Goal: Task Accomplishment & Management: Use online tool/utility

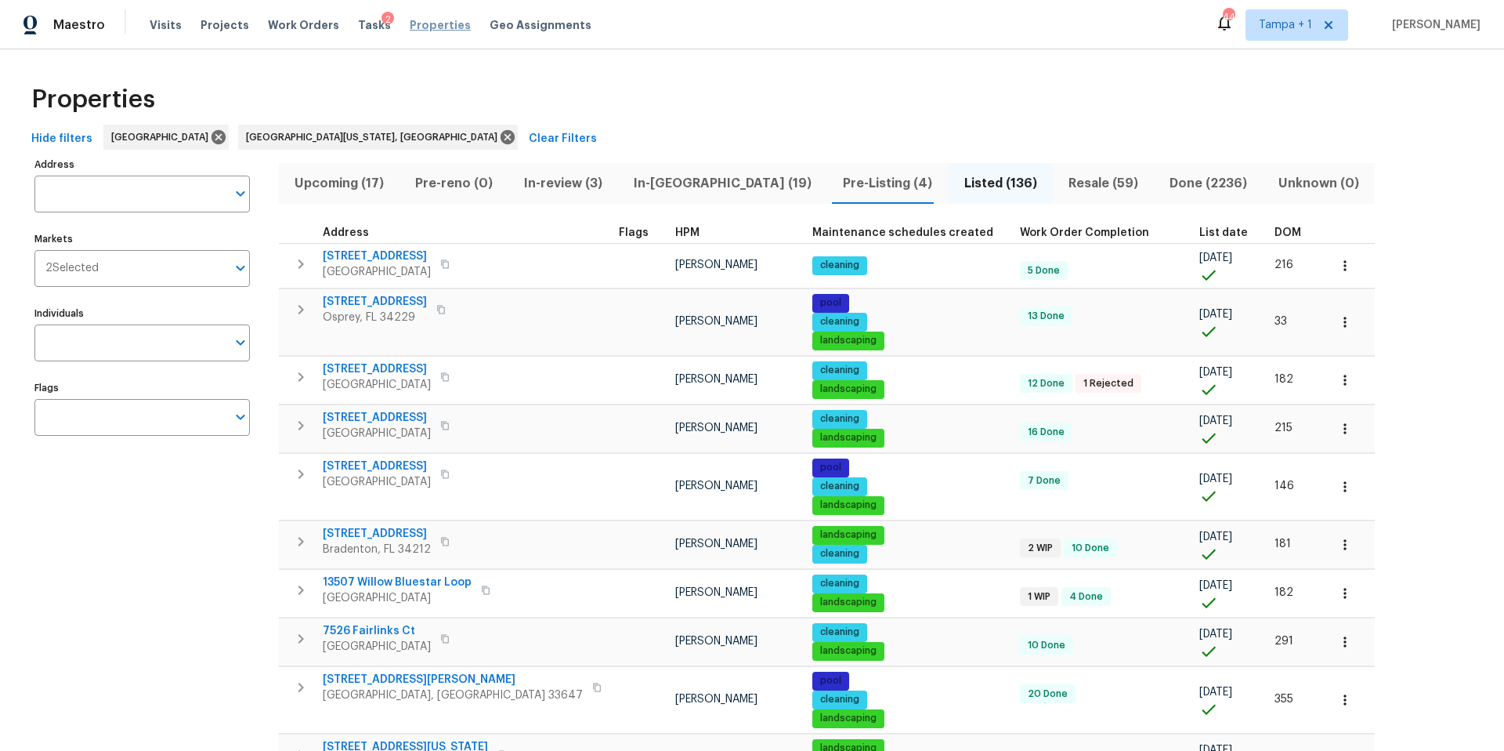
click at [429, 20] on span "Properties" at bounding box center [440, 25] width 61 height 16
click at [162, 20] on span "Visits" at bounding box center [166, 25] width 32 height 16
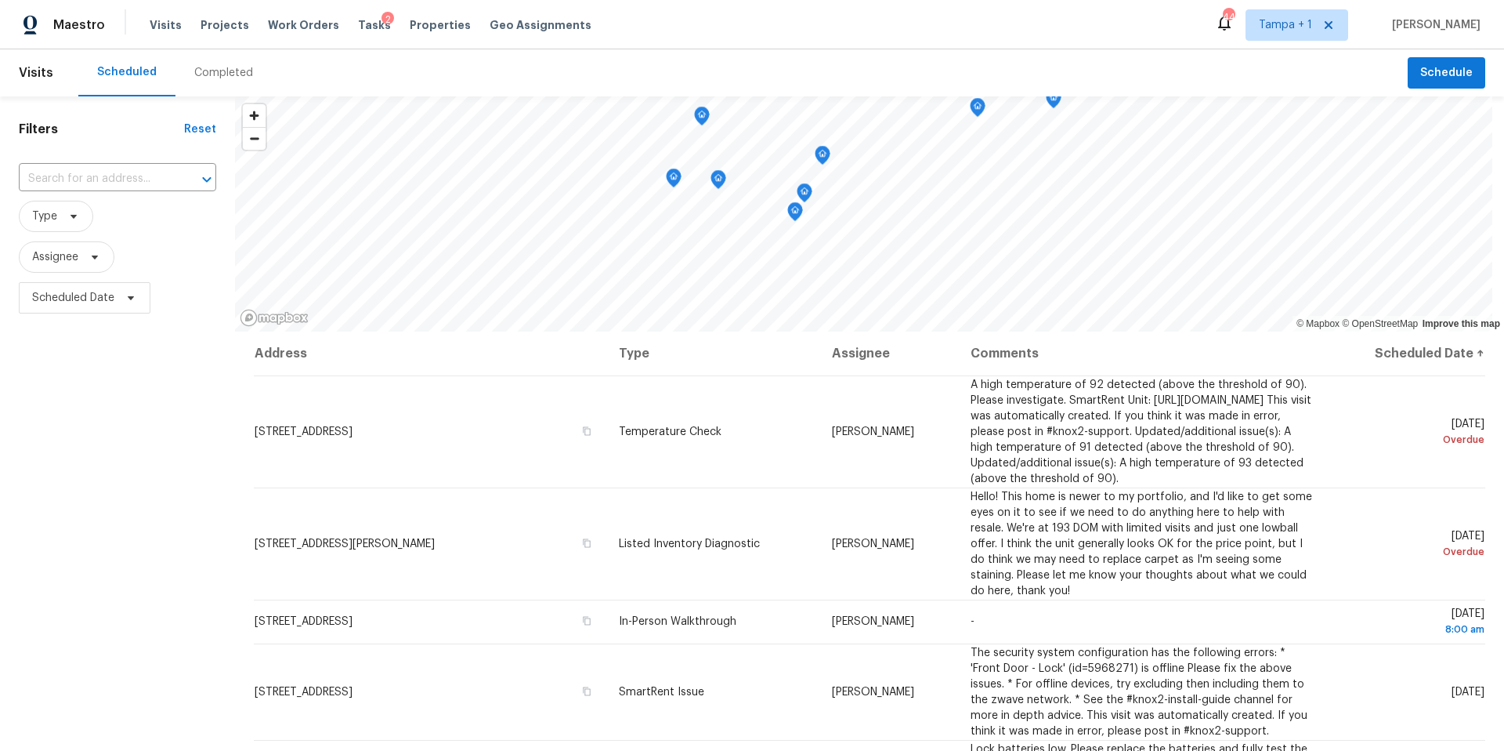
click at [218, 75] on div "Completed" at bounding box center [223, 73] width 59 height 16
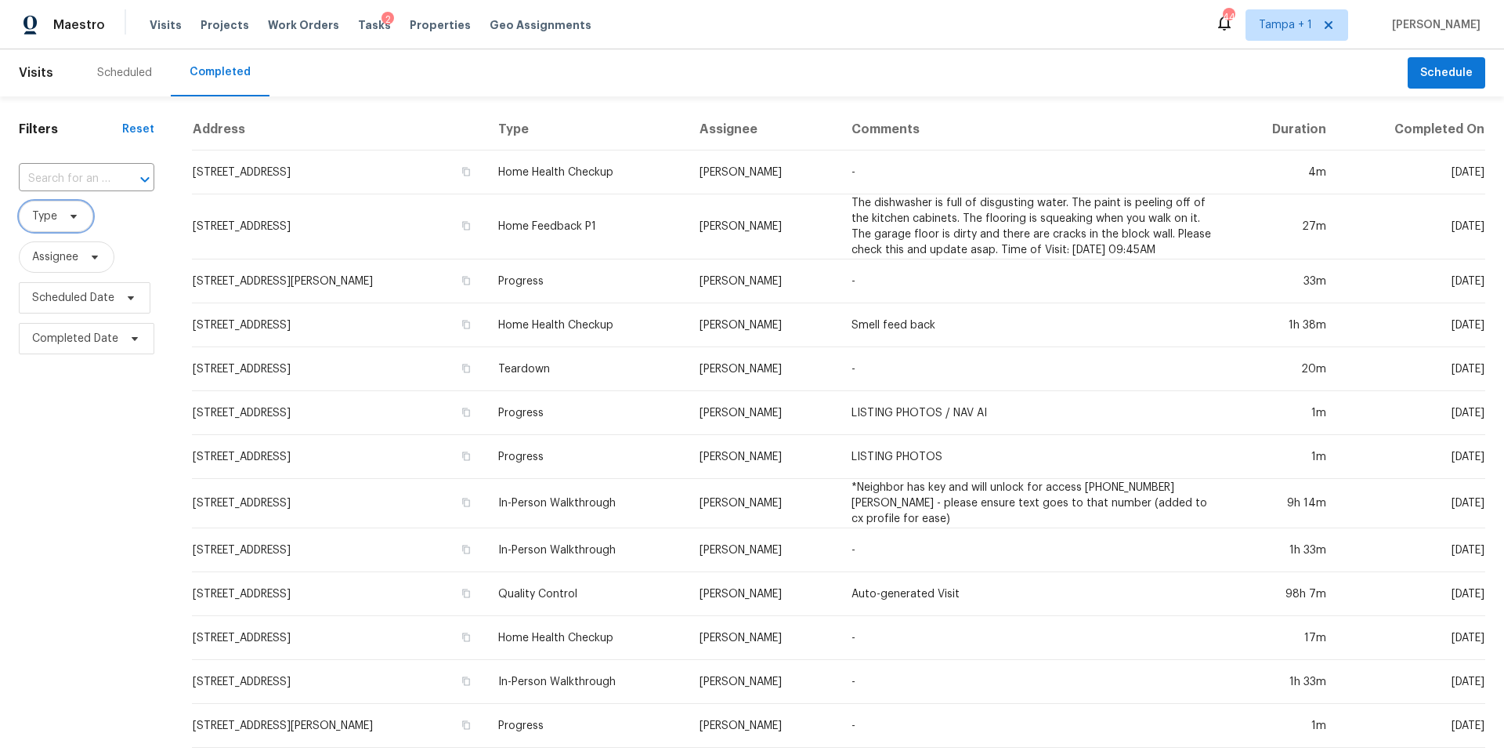
click at [79, 223] on span "Type" at bounding box center [56, 216] width 74 height 31
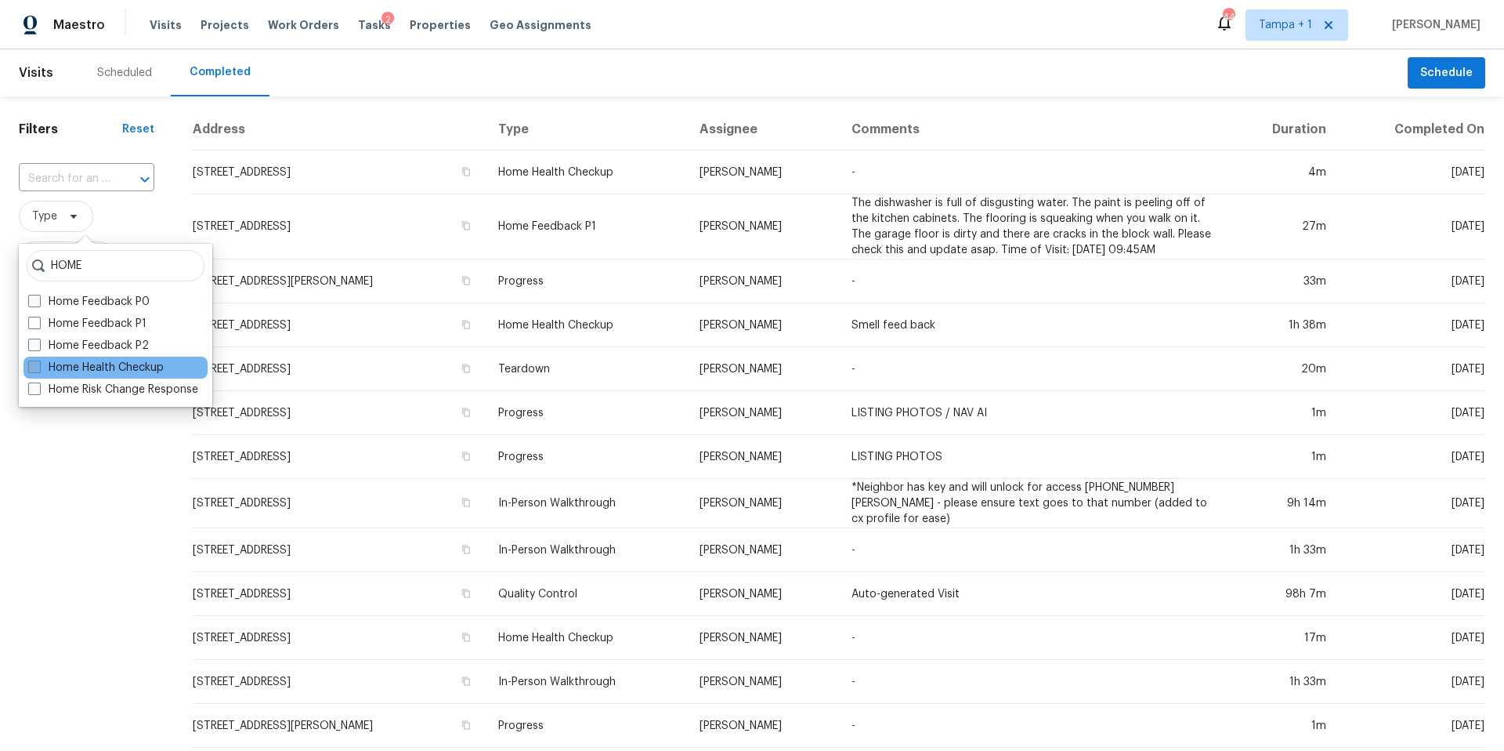
type input "HOME"
click at [97, 369] on label "Home Health Checkup" at bounding box center [96, 368] width 136 height 16
click at [38, 369] on input "Home Health Checkup" at bounding box center [33, 365] width 10 height 10
checkbox input "true"
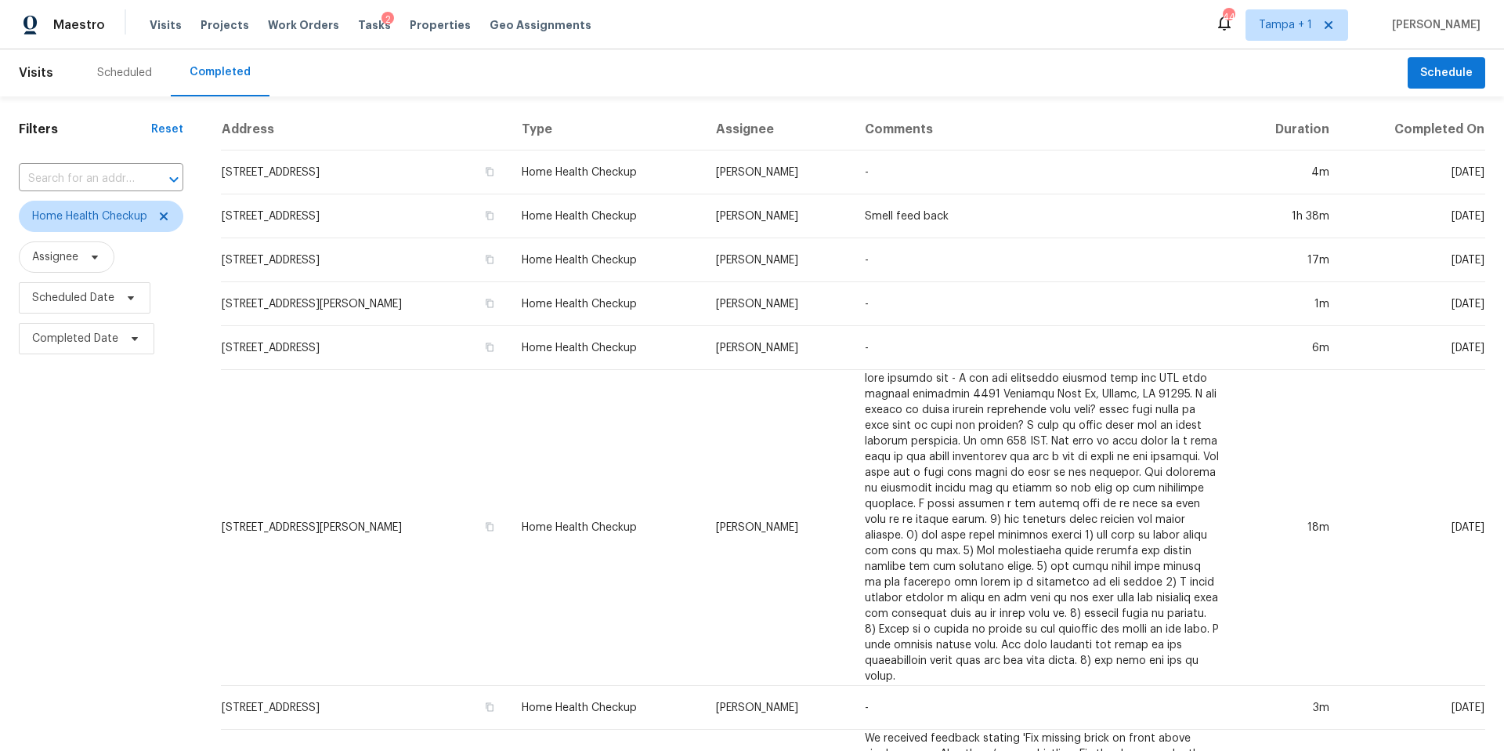
click at [122, 518] on div "Filters Reset ​ Home Health Checkup Assignee Scheduled Date Completed Date" at bounding box center [101, 729] width 202 height 1266
click at [386, 29] on div "Visits Projects Work Orders Tasks 2 Properties Geo Assignments" at bounding box center [380, 24] width 461 height 31
click at [410, 27] on span "Properties" at bounding box center [440, 25] width 61 height 16
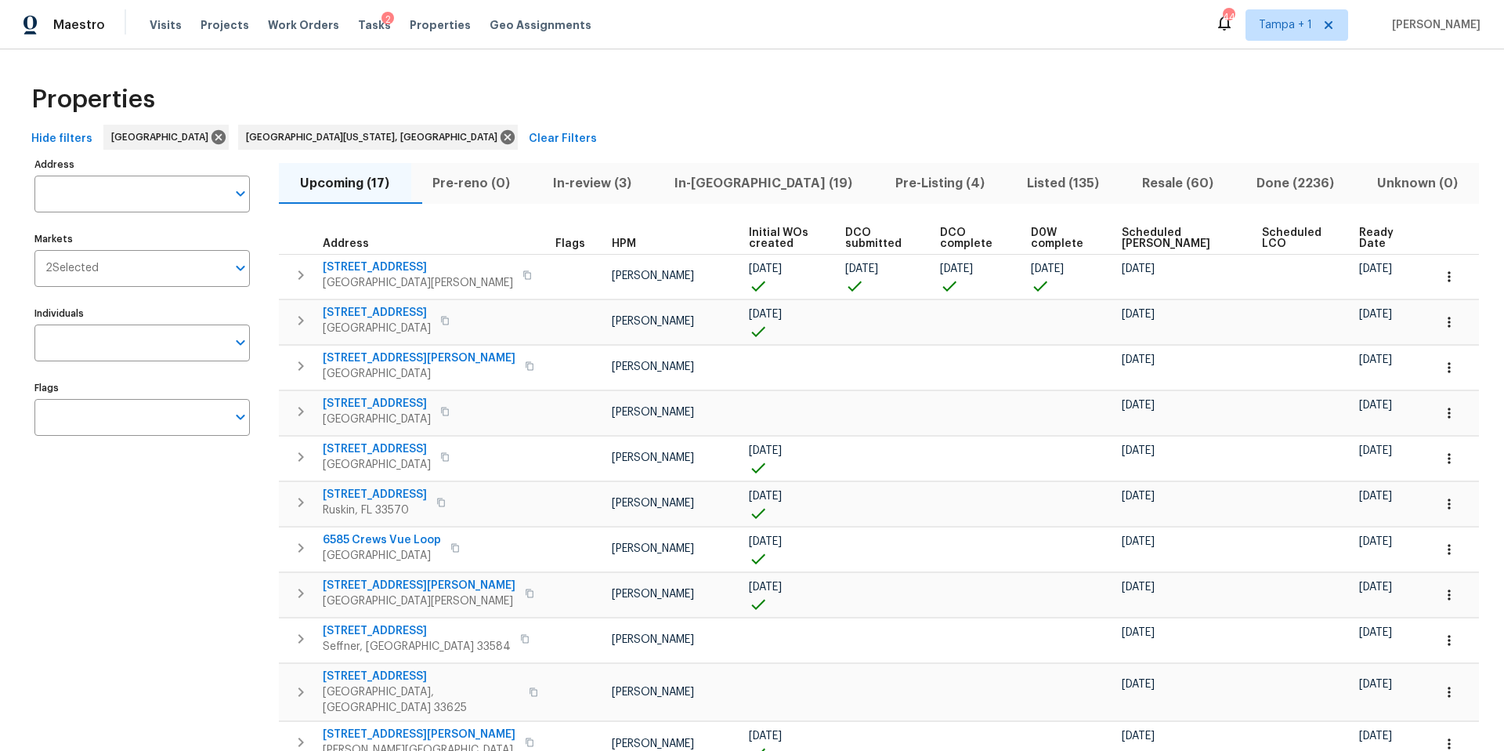
click at [883, 185] on span "Pre-Listing (4)" at bounding box center [940, 183] width 114 height 22
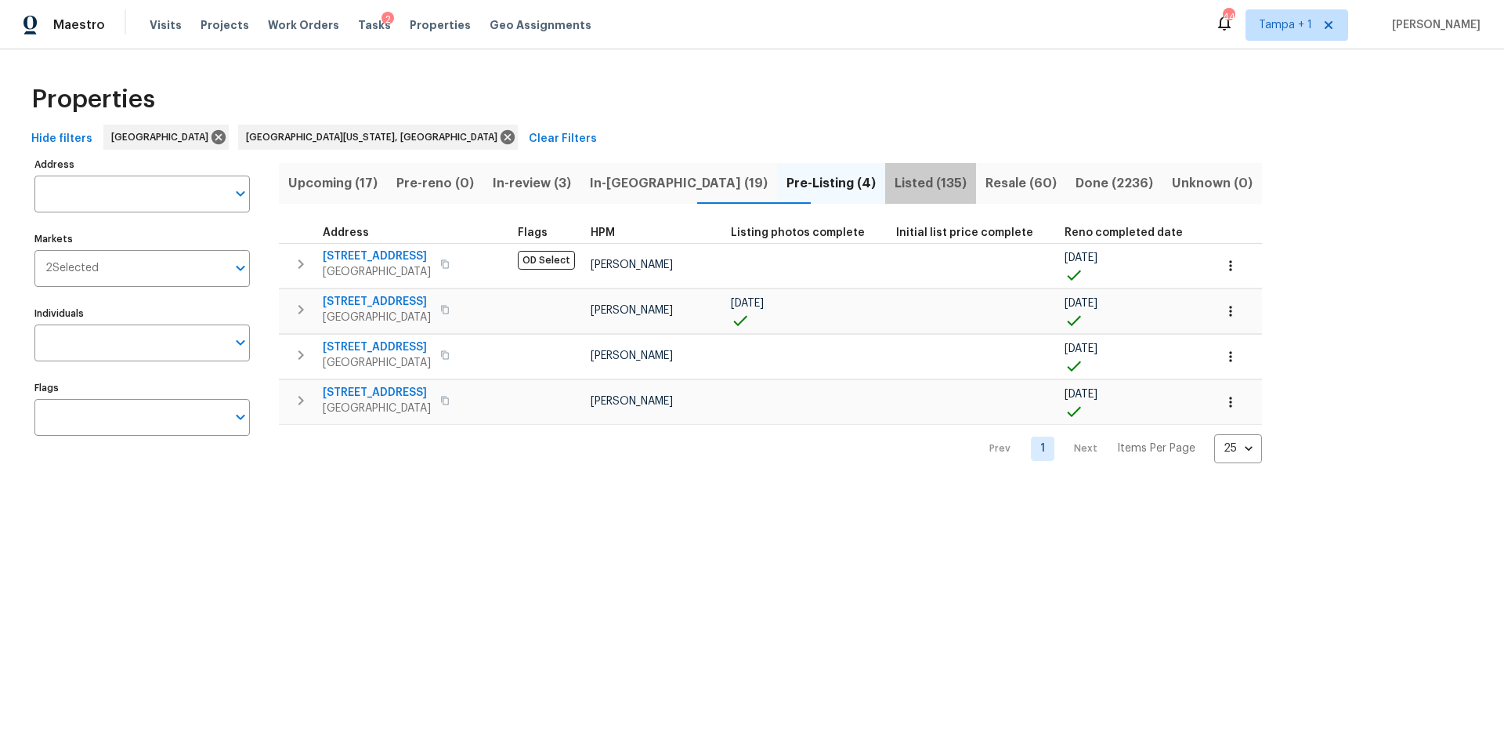
click at [895, 177] on span "Listed (135)" at bounding box center [931, 183] width 72 height 22
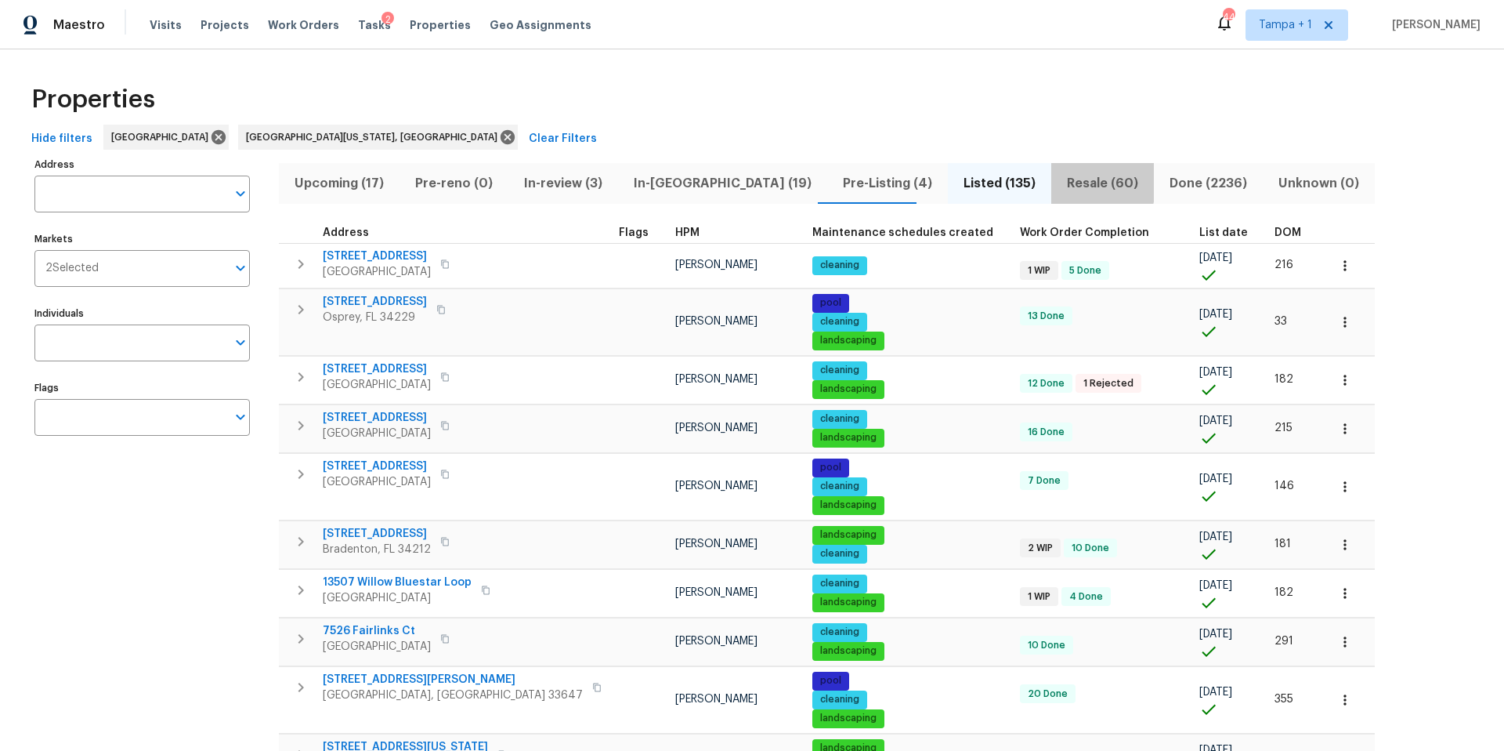
click at [1061, 181] on span "Resale (60)" at bounding box center [1103, 183] width 84 height 22
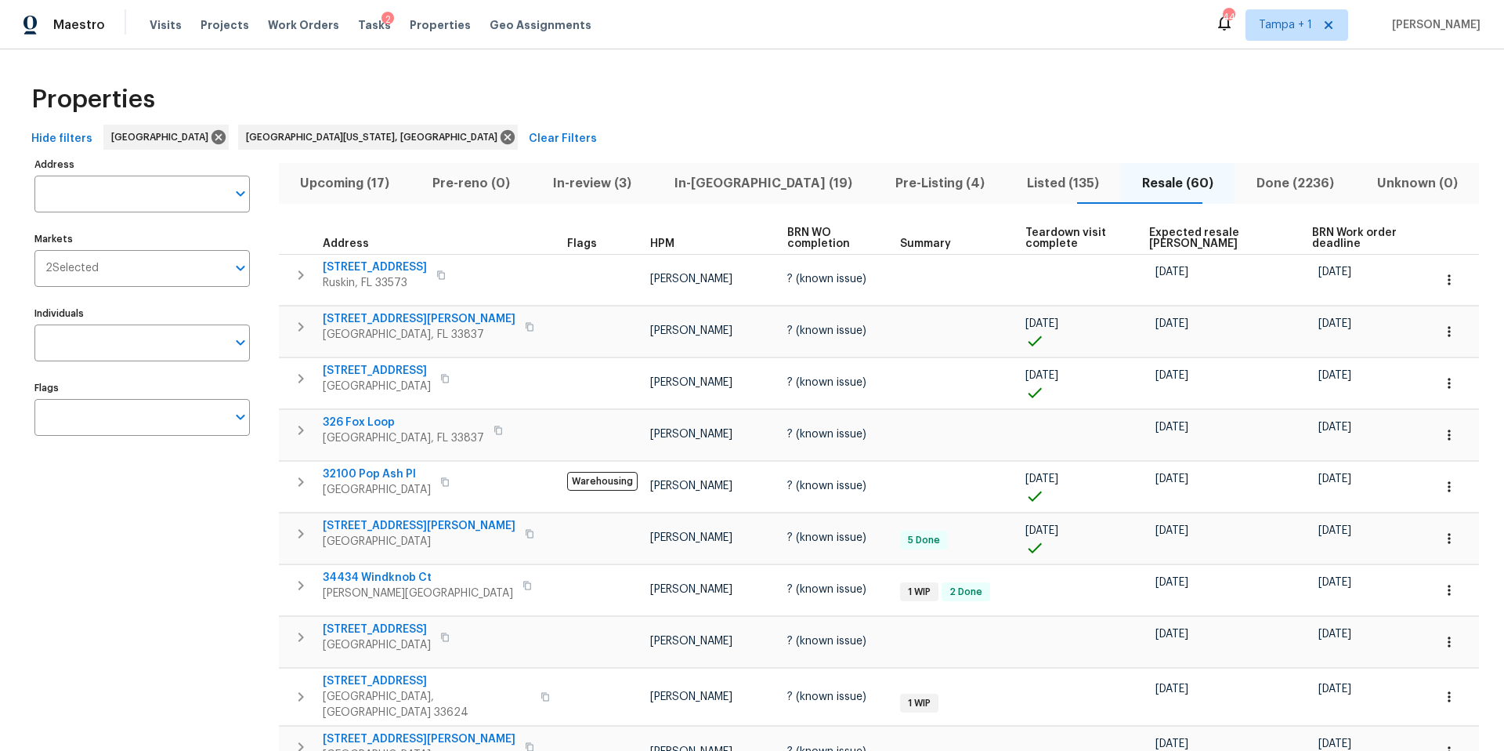
click at [71, 329] on input "Individuals" at bounding box center [130, 342] width 192 height 37
type input "PAUL SPRINGER"
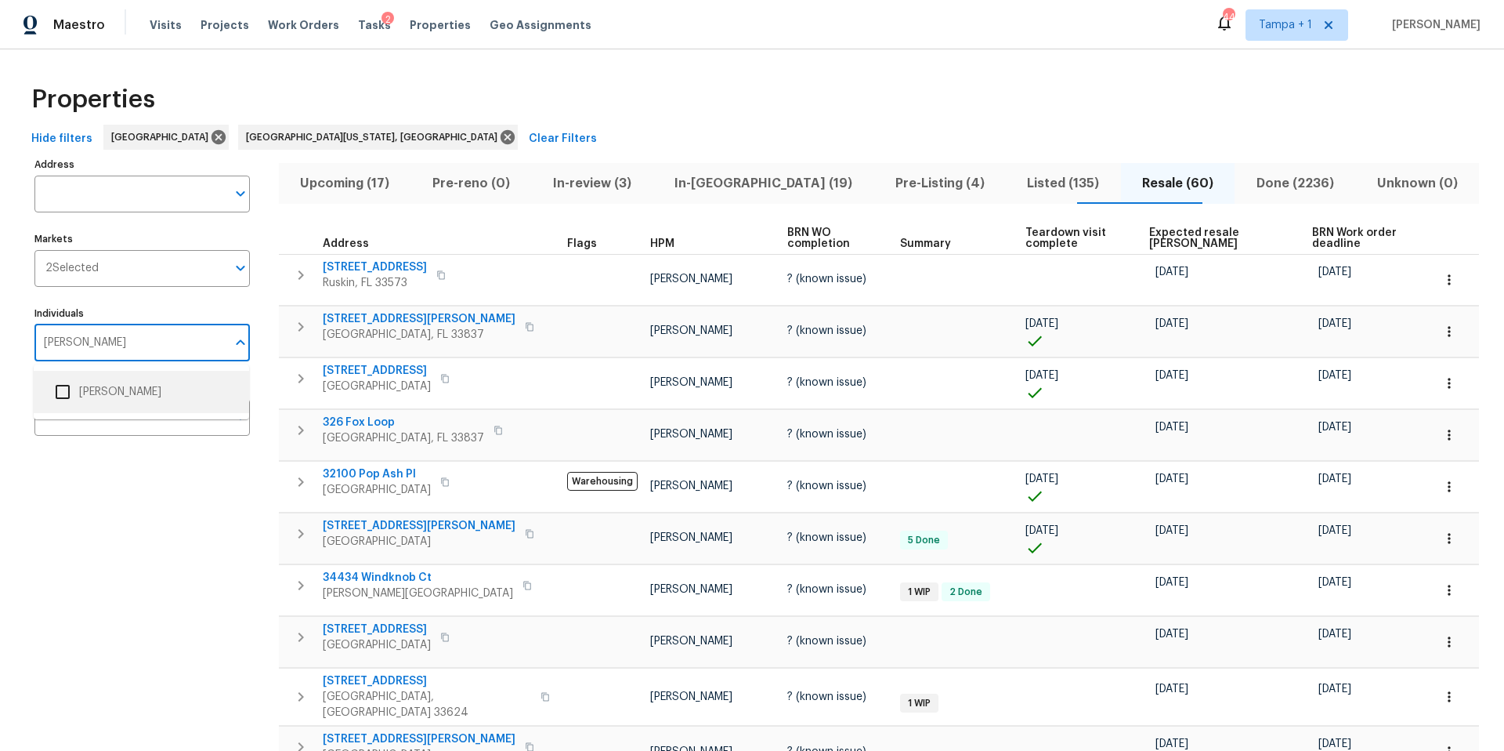
click at [78, 392] on input "checkbox" at bounding box center [62, 391] width 33 height 33
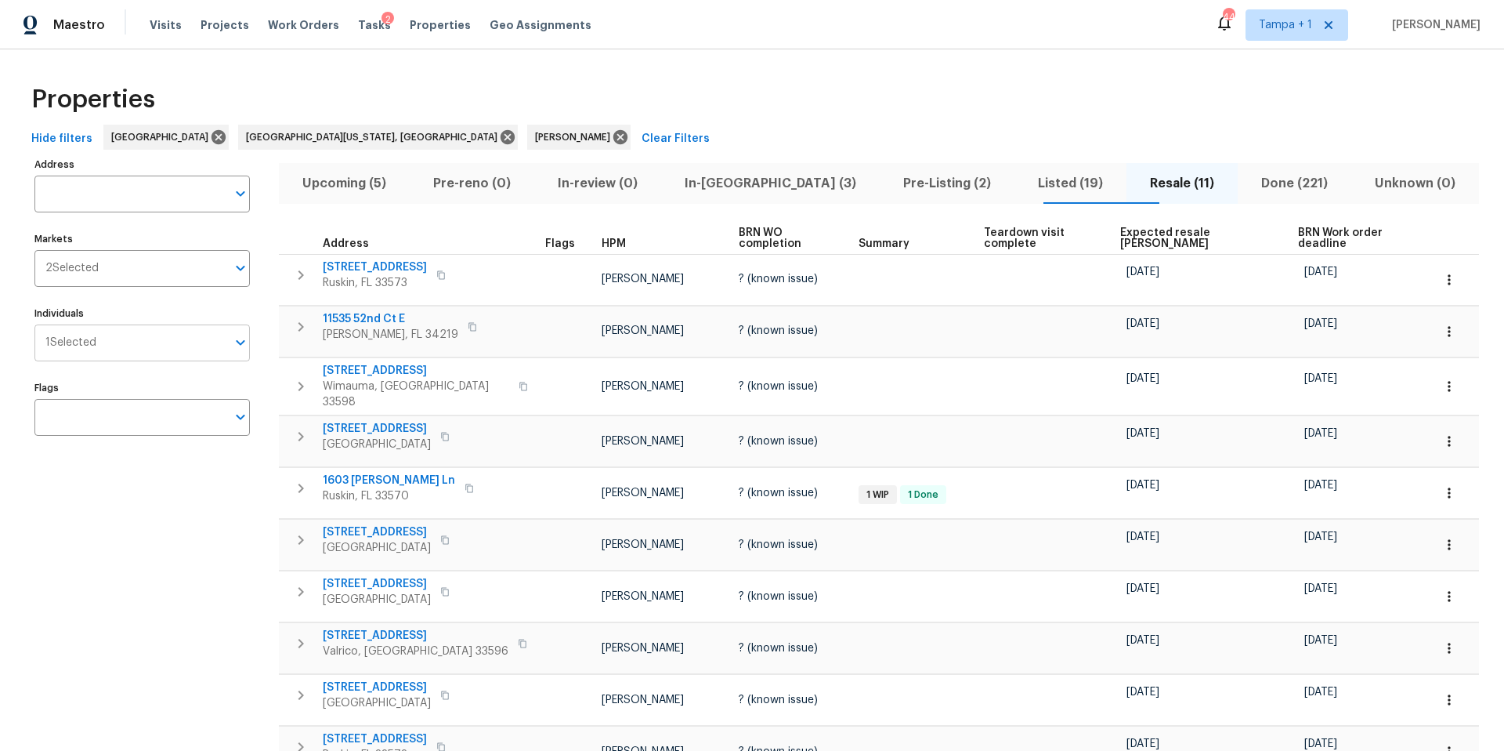
click at [95, 336] on span "1 Selected" at bounding box center [70, 342] width 51 height 13
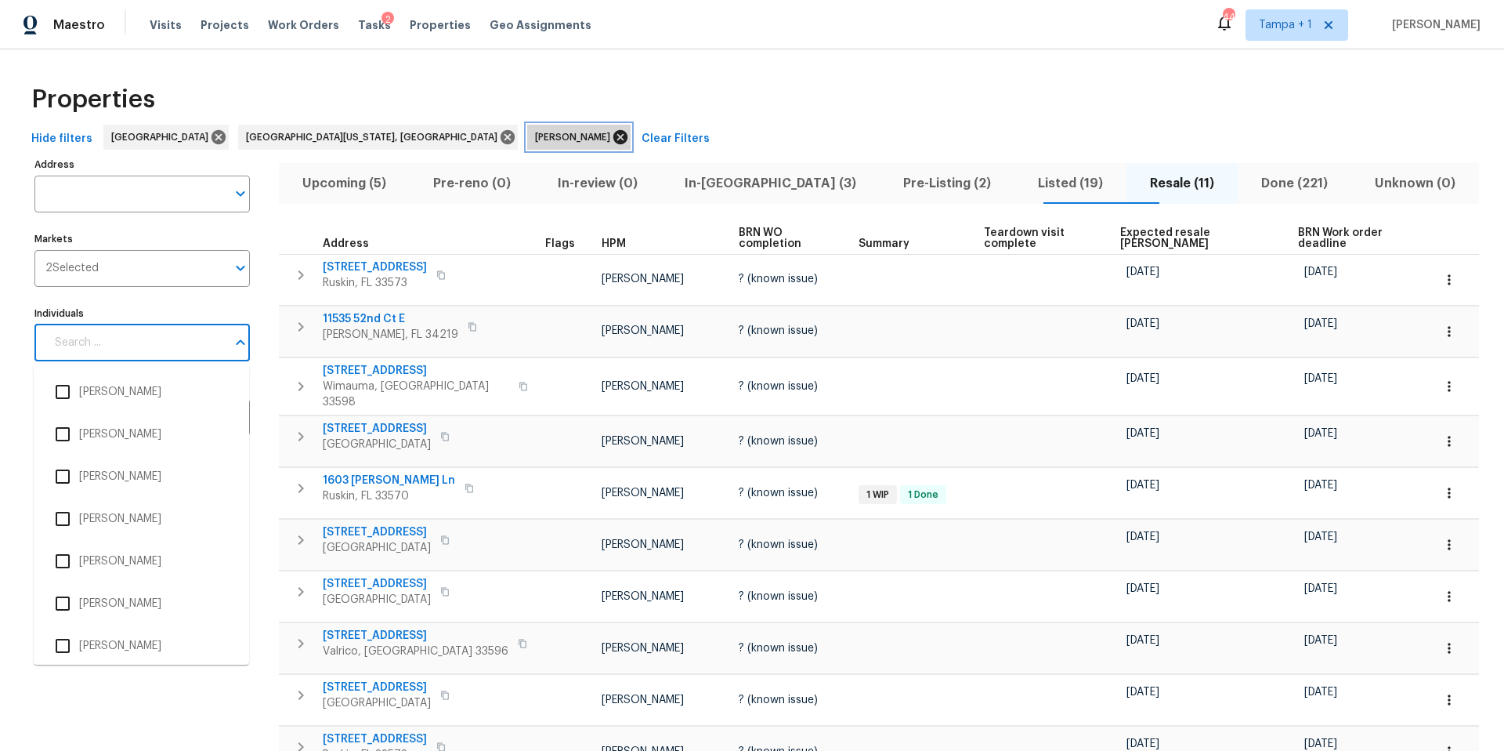
click at [614, 138] on icon at bounding box center [621, 137] width 14 height 14
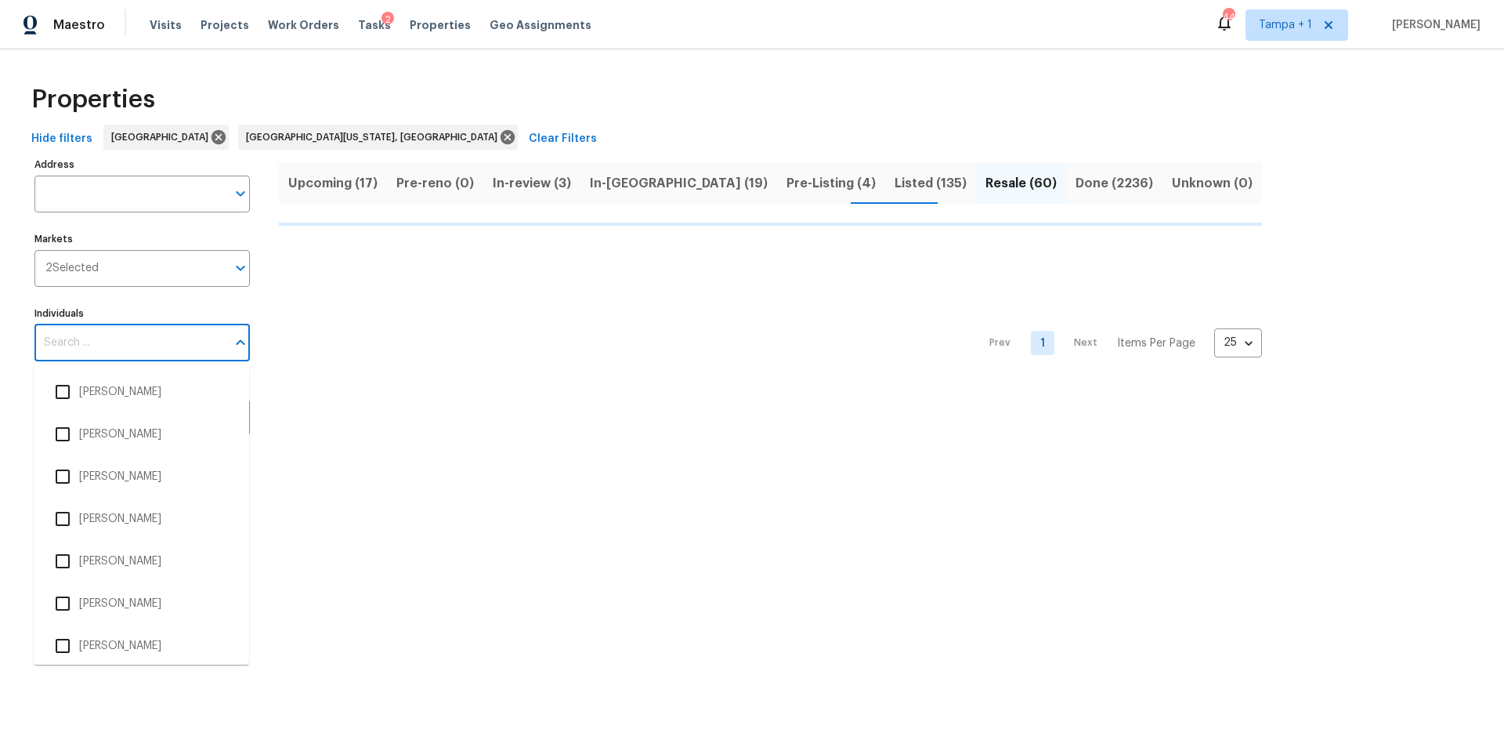
click at [88, 358] on input "Individuals" at bounding box center [130, 342] width 192 height 37
type input "BILL"
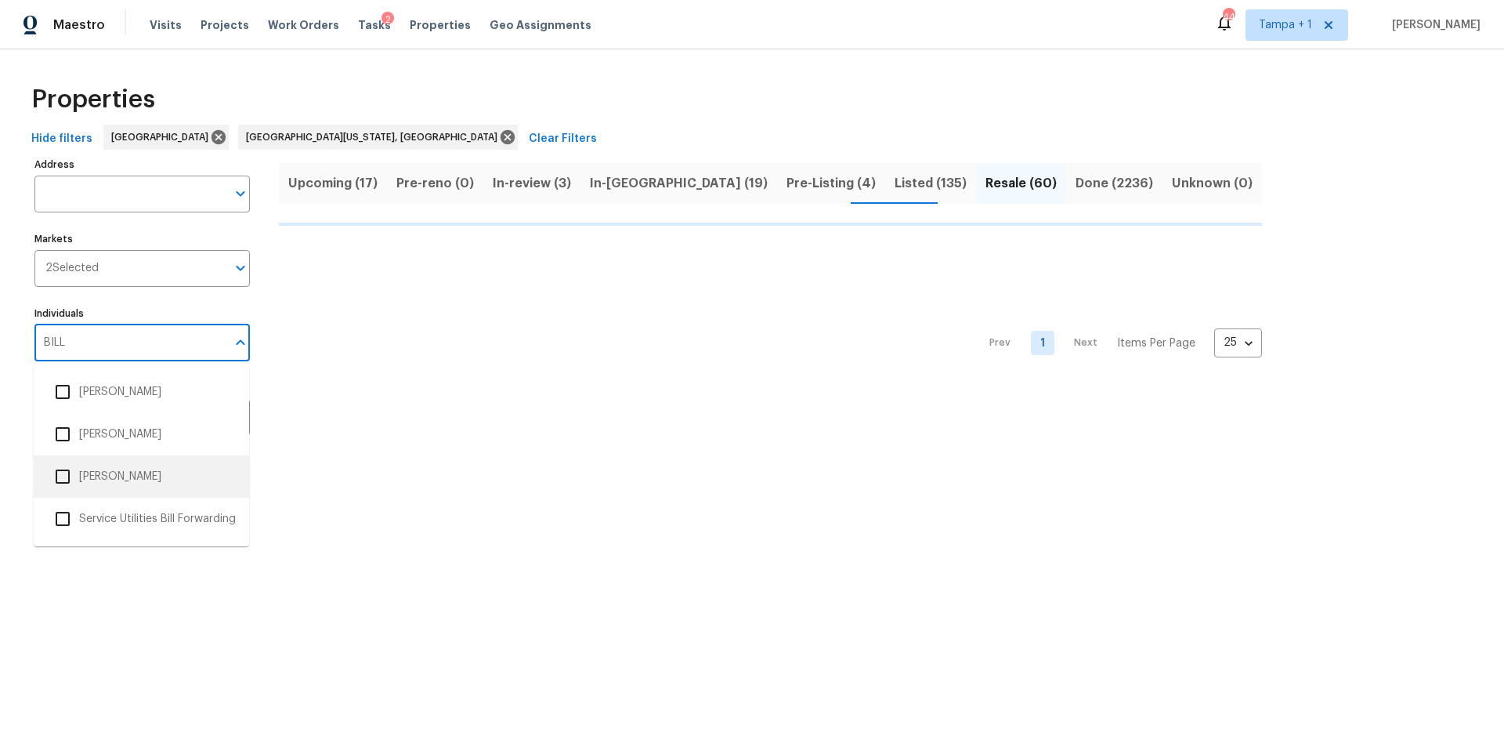
click at [81, 477] on li "Bill Wesela" at bounding box center [141, 476] width 190 height 33
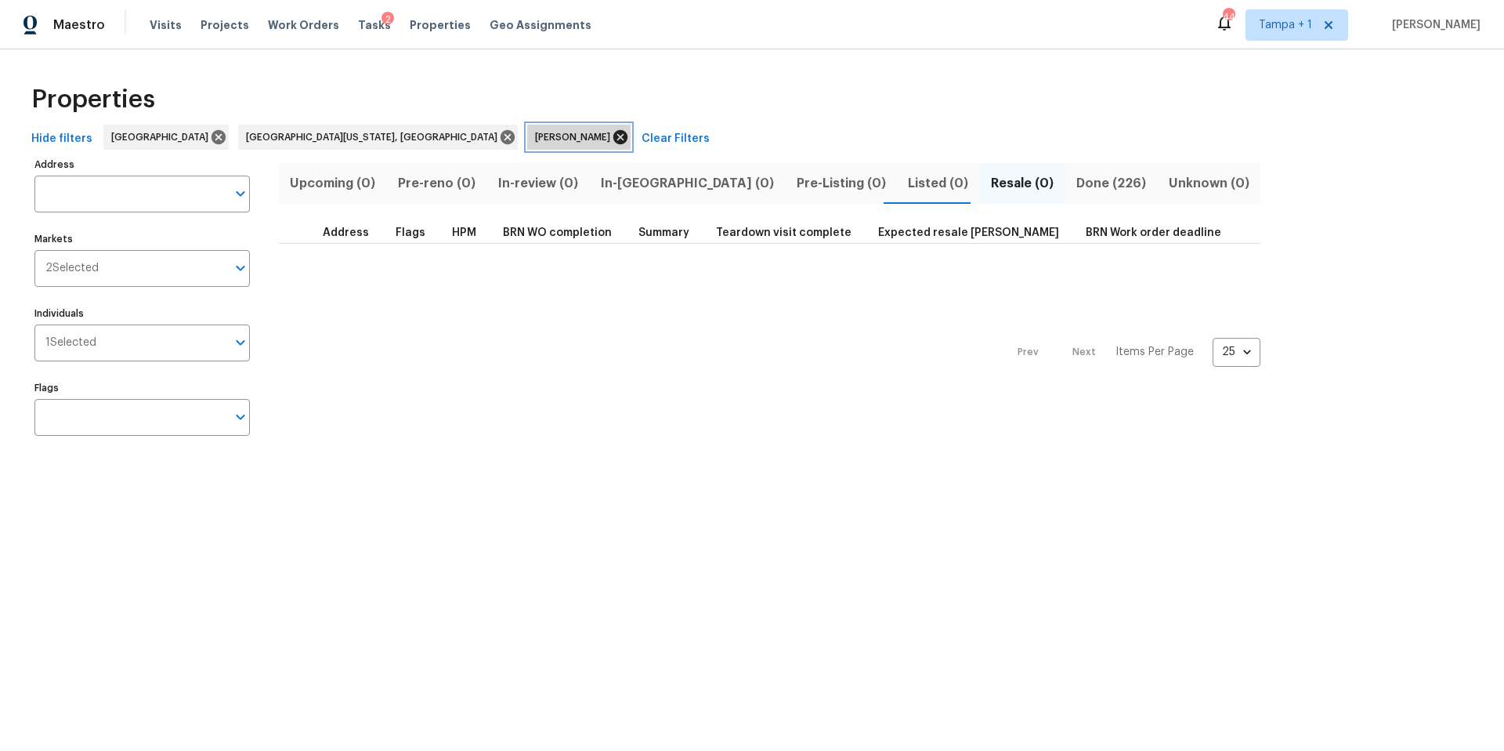
click at [612, 139] on icon at bounding box center [620, 137] width 17 height 17
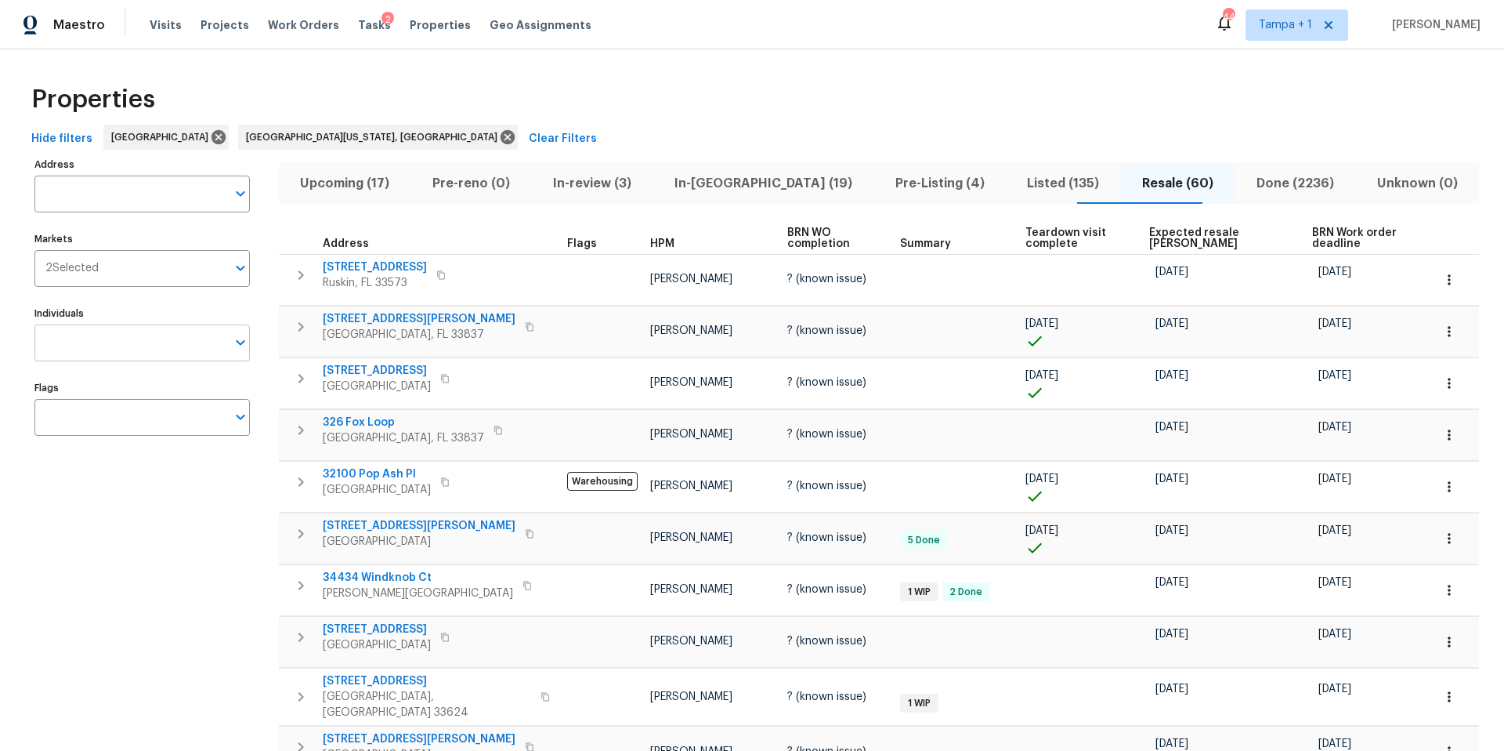
click at [110, 335] on input "Individuals" at bounding box center [130, 342] width 192 height 37
click at [364, 23] on span "Tasks" at bounding box center [374, 25] width 33 height 11
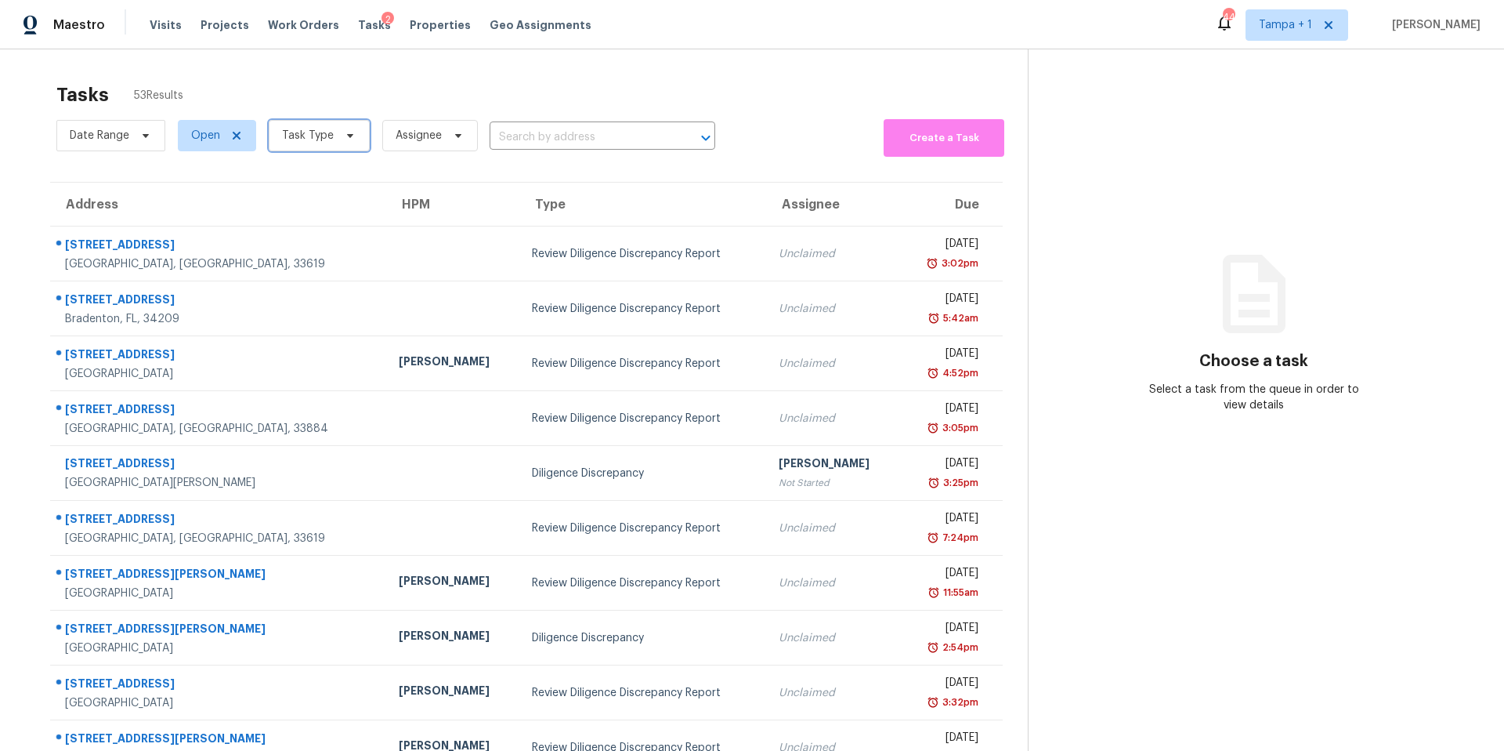
click at [299, 128] on span "Task Type" at bounding box center [308, 136] width 52 height 16
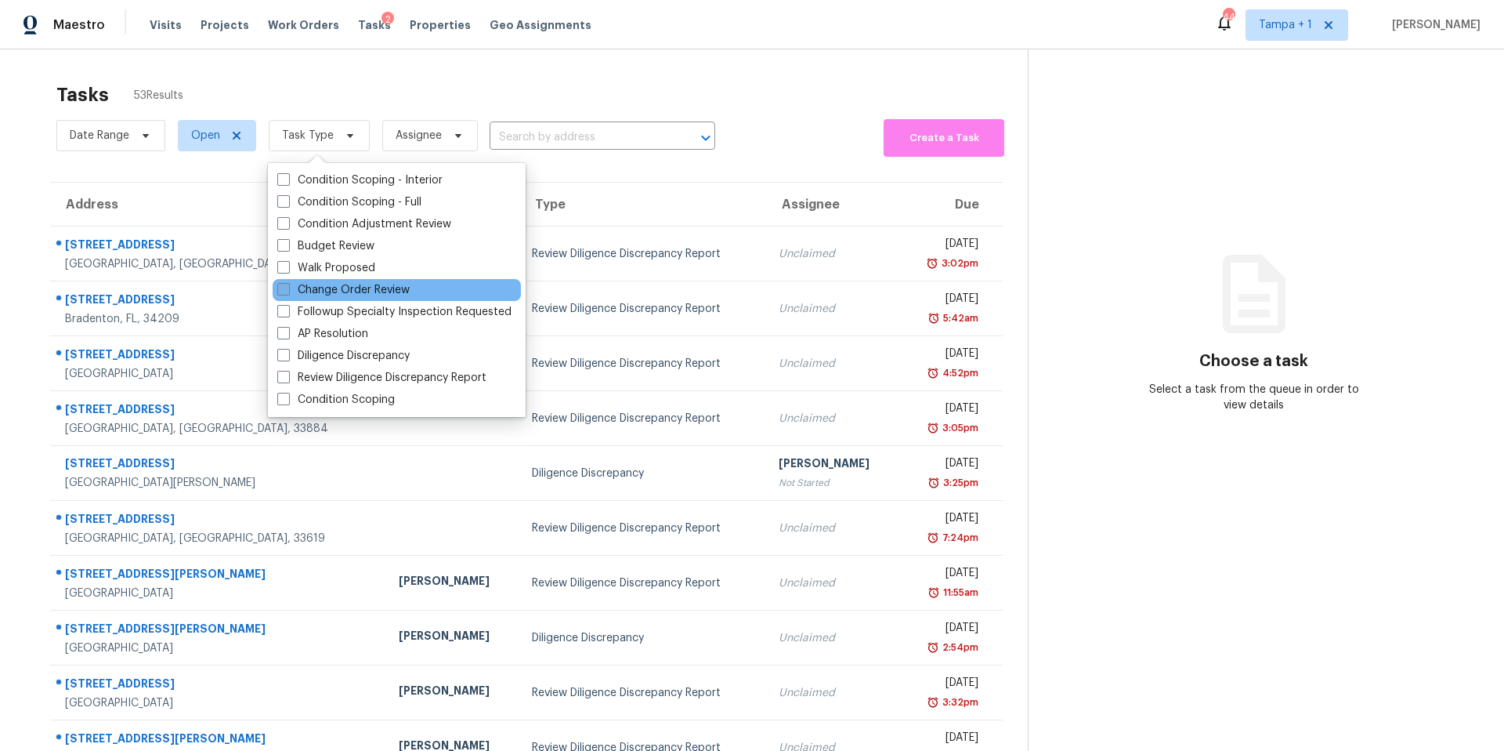
click at [331, 291] on label "Change Order Review" at bounding box center [343, 290] width 132 height 16
click at [288, 291] on input "Change Order Review" at bounding box center [282, 287] width 10 height 10
checkbox input "true"
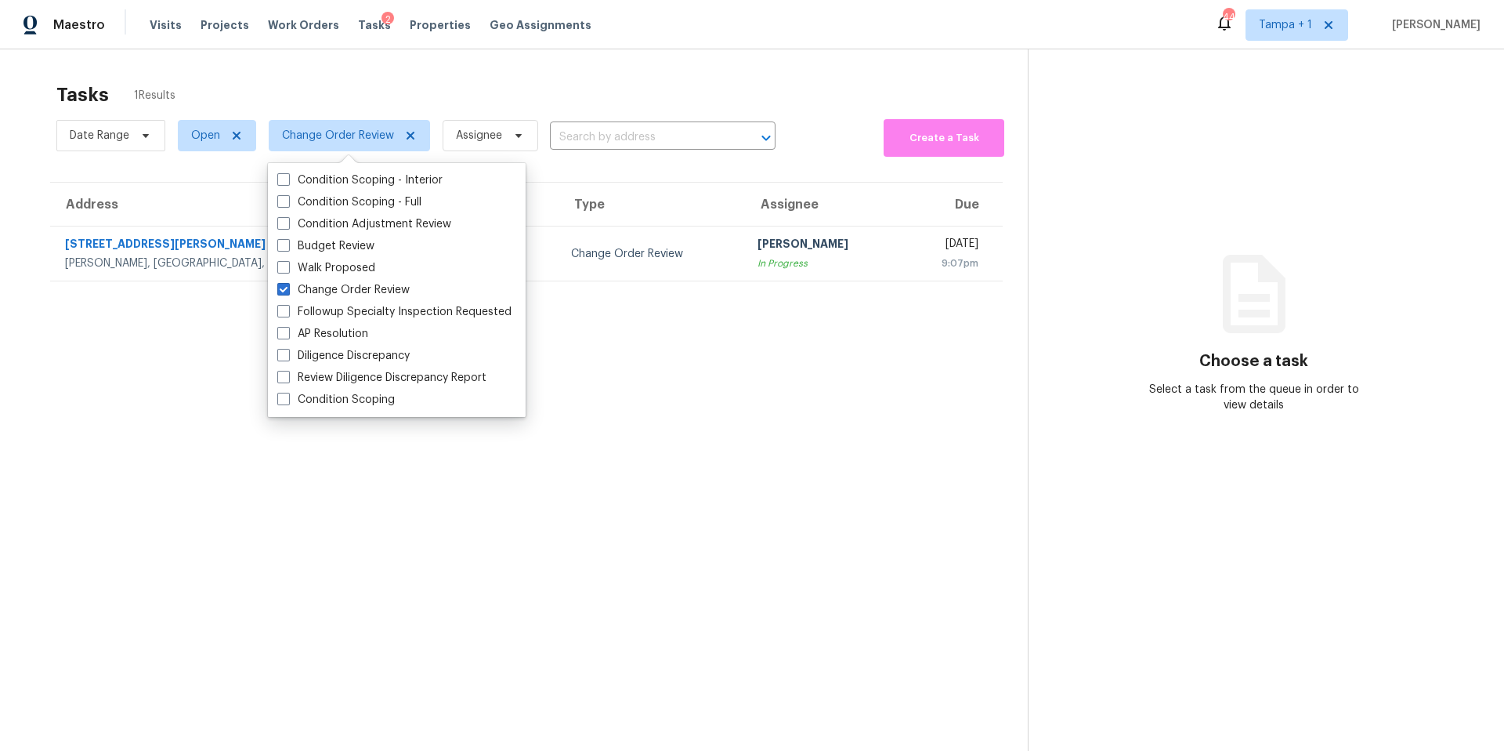
click at [468, 105] on div "Tasks 1 Results" at bounding box center [542, 94] width 972 height 41
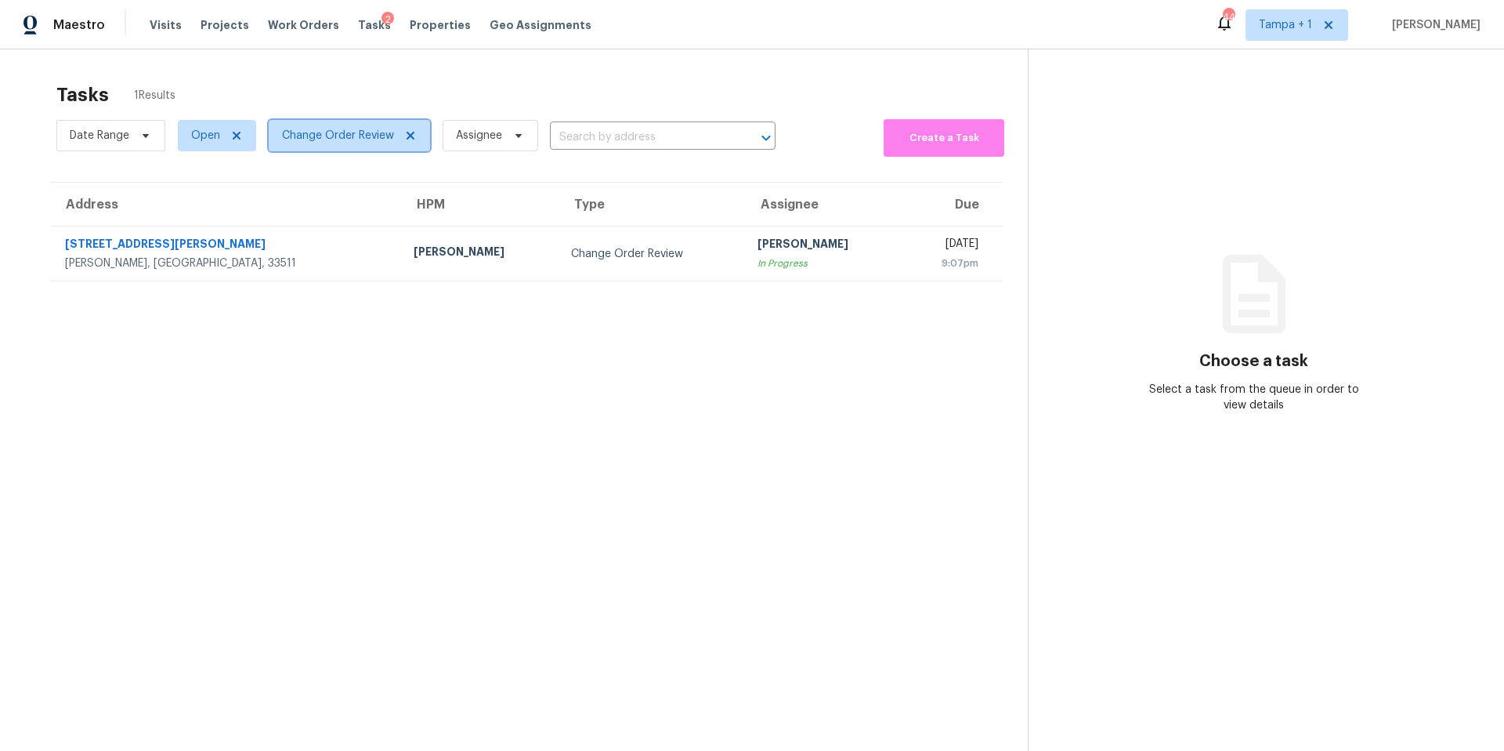
click at [346, 147] on span "Change Order Review" at bounding box center [349, 135] width 161 height 31
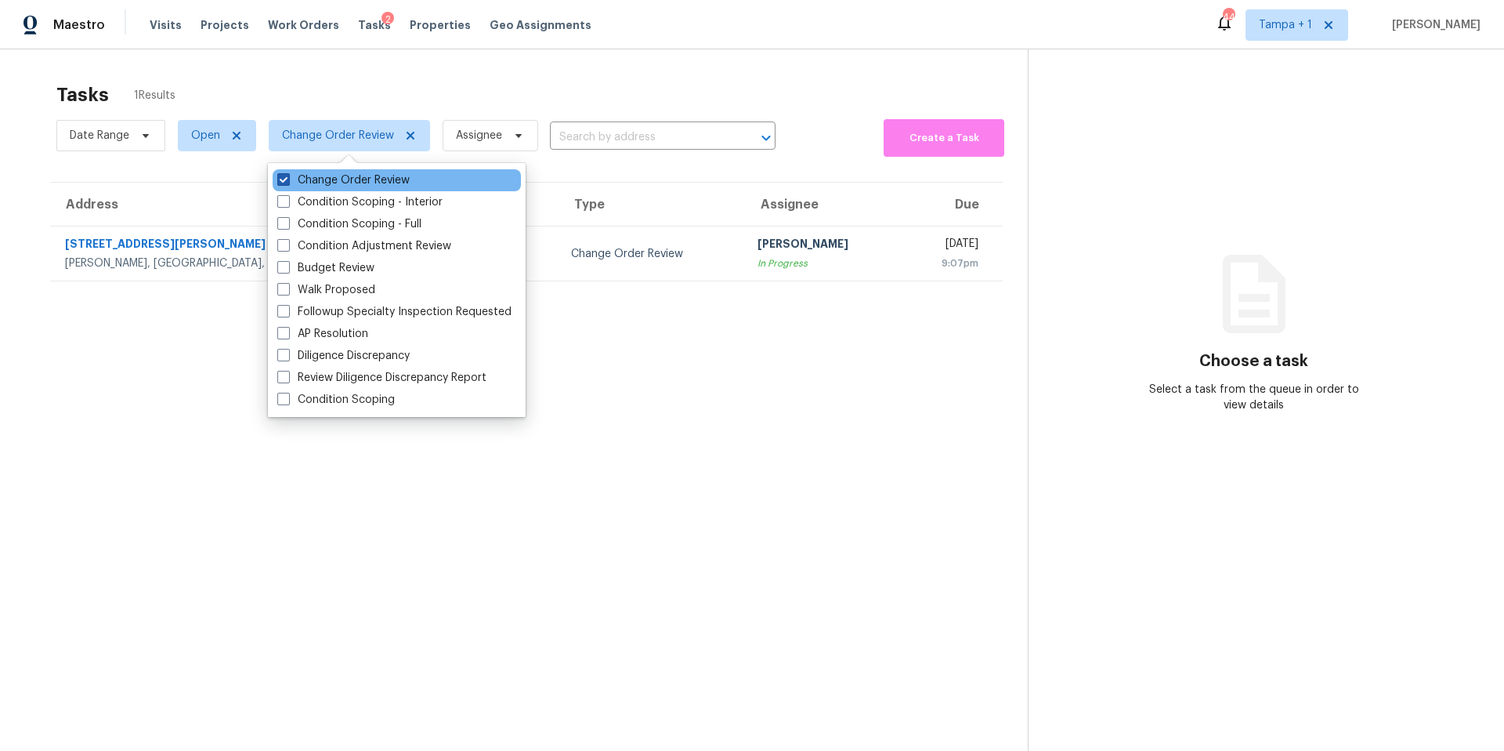
click at [331, 177] on label "Change Order Review" at bounding box center [343, 180] width 132 height 16
click at [288, 177] on input "Change Order Review" at bounding box center [282, 177] width 10 height 10
checkbox input "false"
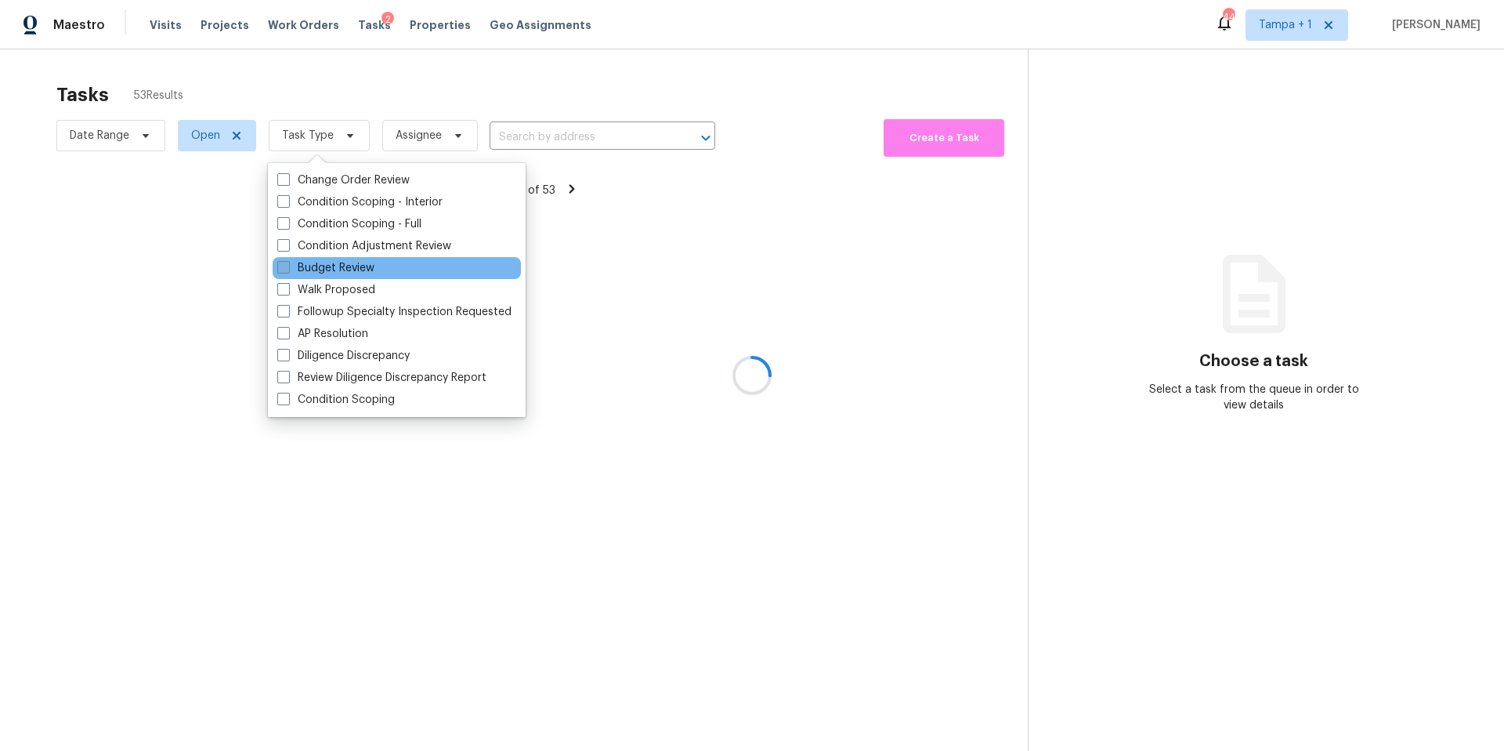
click at [314, 266] on label "Budget Review" at bounding box center [325, 268] width 97 height 16
click at [288, 266] on input "Budget Review" at bounding box center [282, 265] width 10 height 10
checkbox input "true"
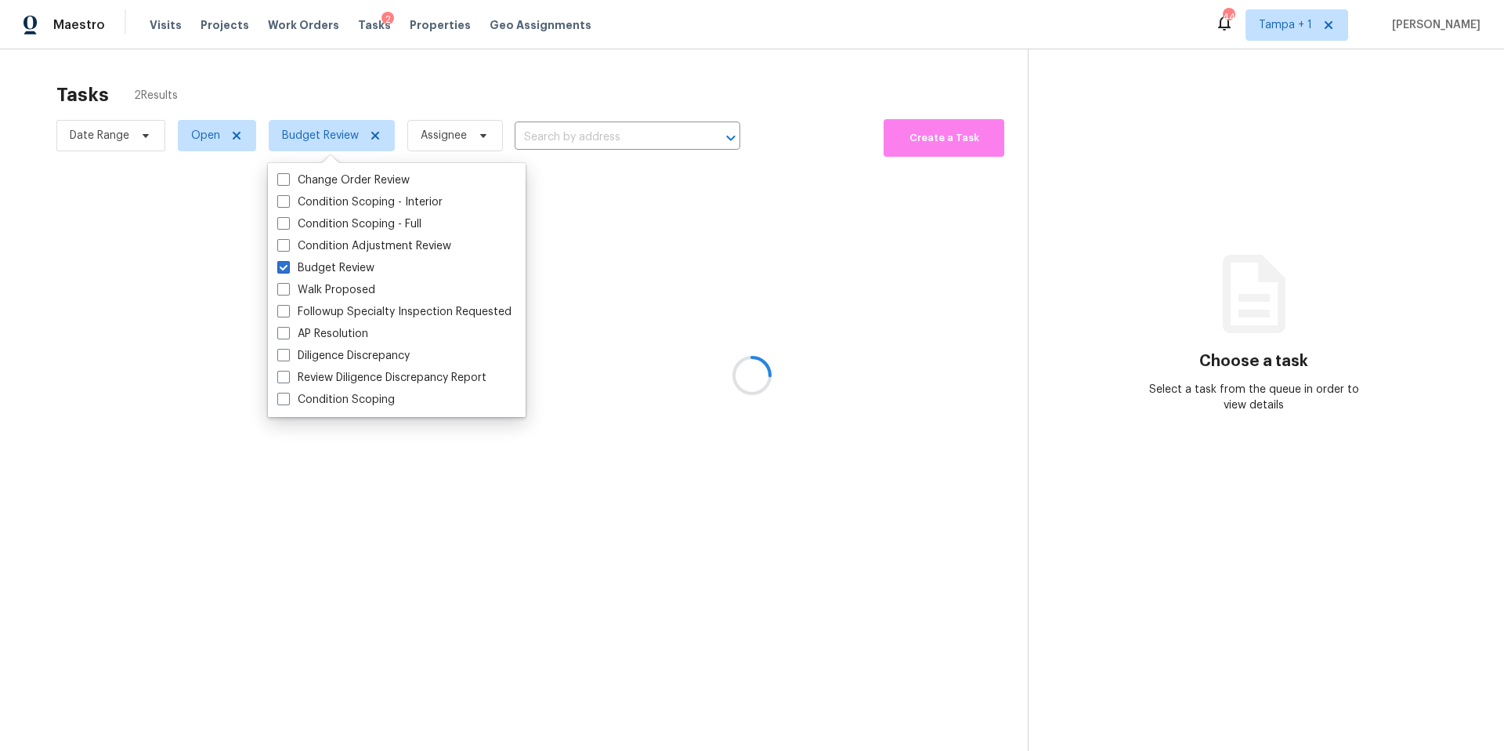
click at [435, 102] on div at bounding box center [752, 375] width 1504 height 751
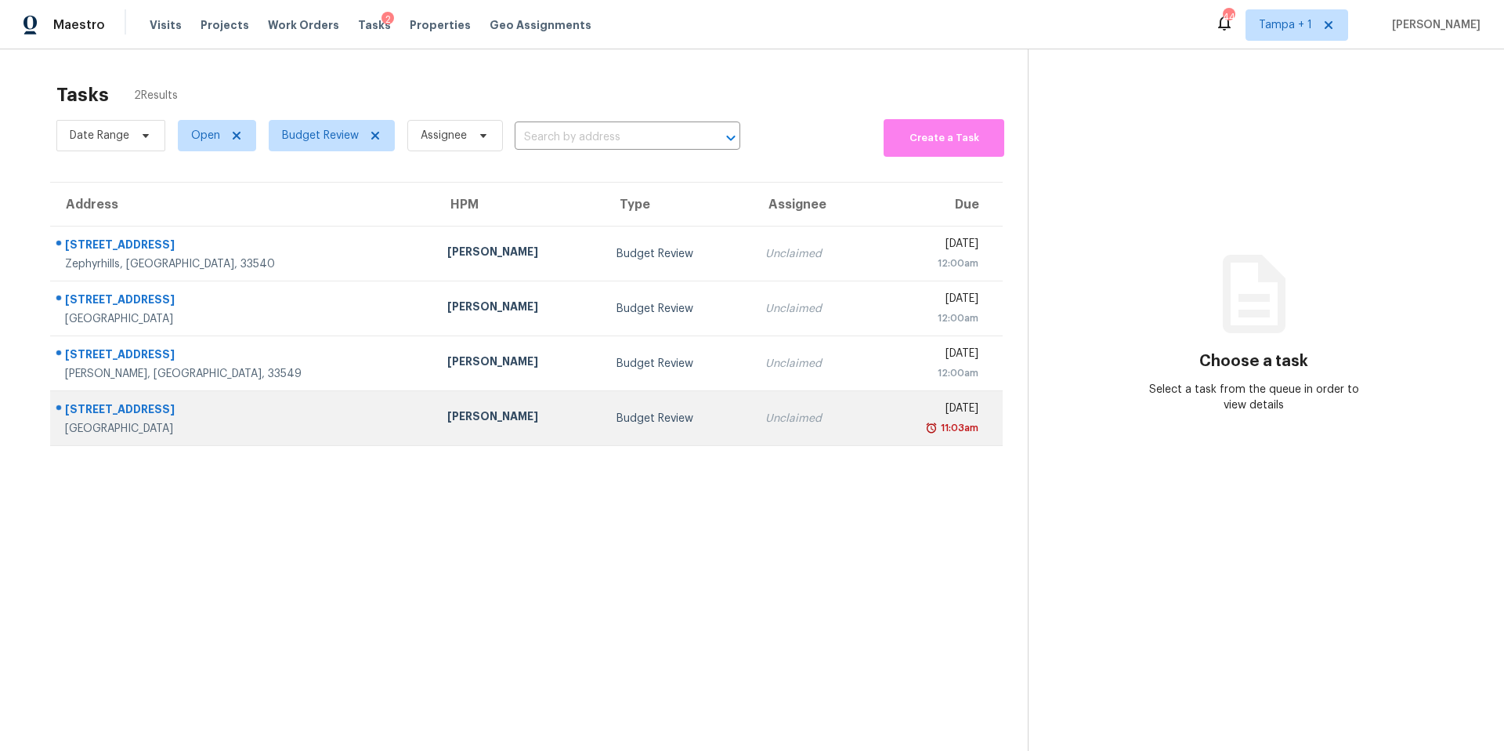
click at [447, 422] on div "[PERSON_NAME]" at bounding box center [519, 418] width 144 height 20
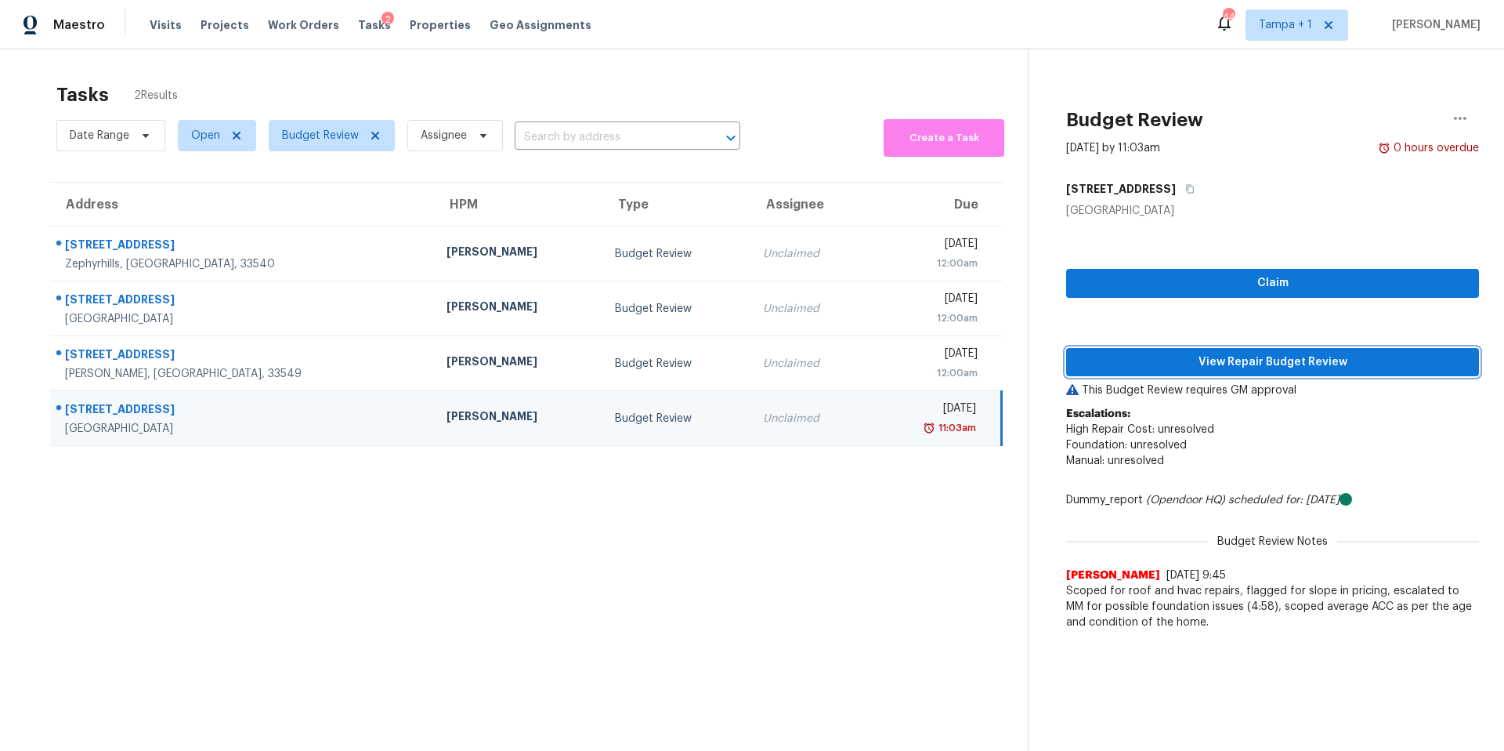
click at [1182, 369] on span "View Repair Budget Review" at bounding box center [1273, 363] width 388 height 20
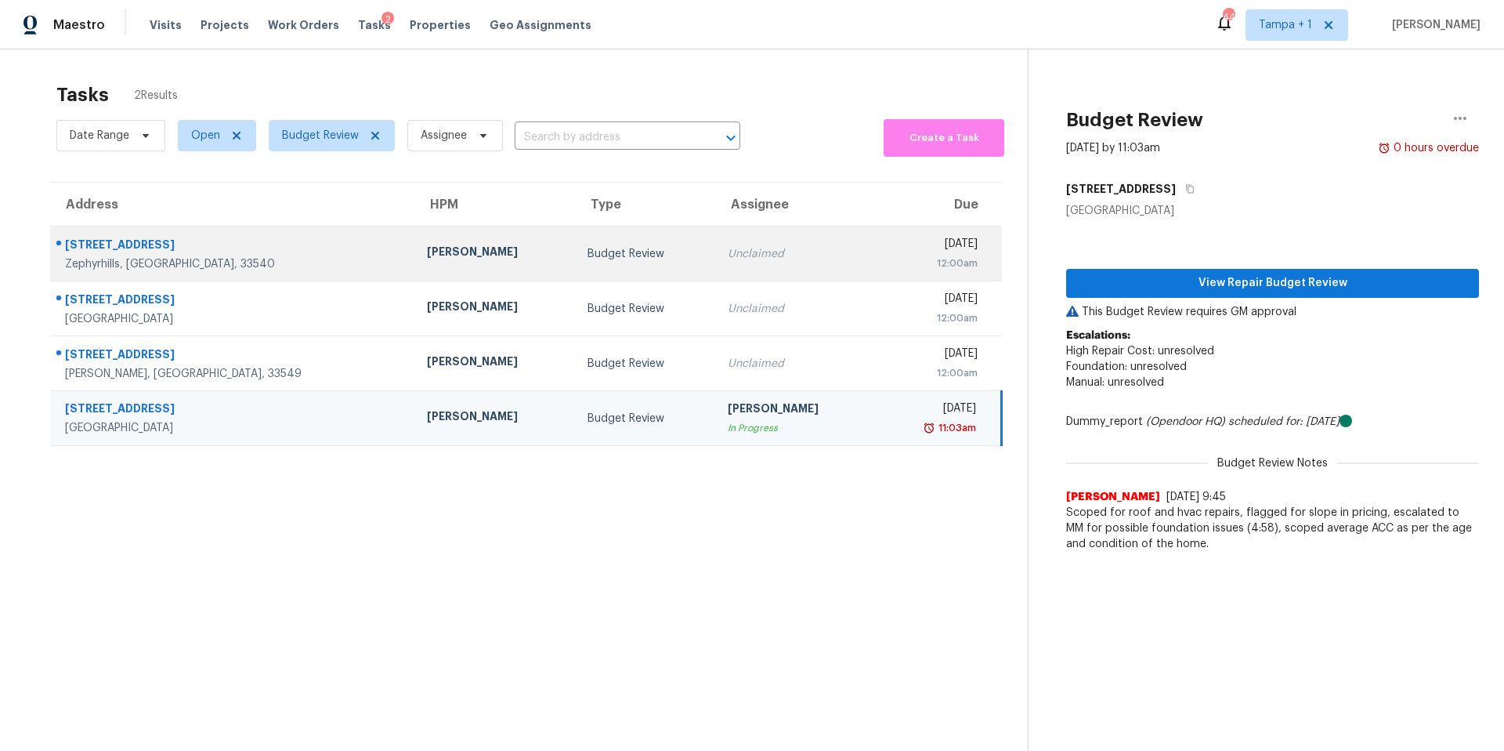
click at [575, 262] on td "Budget Review" at bounding box center [645, 253] width 141 height 55
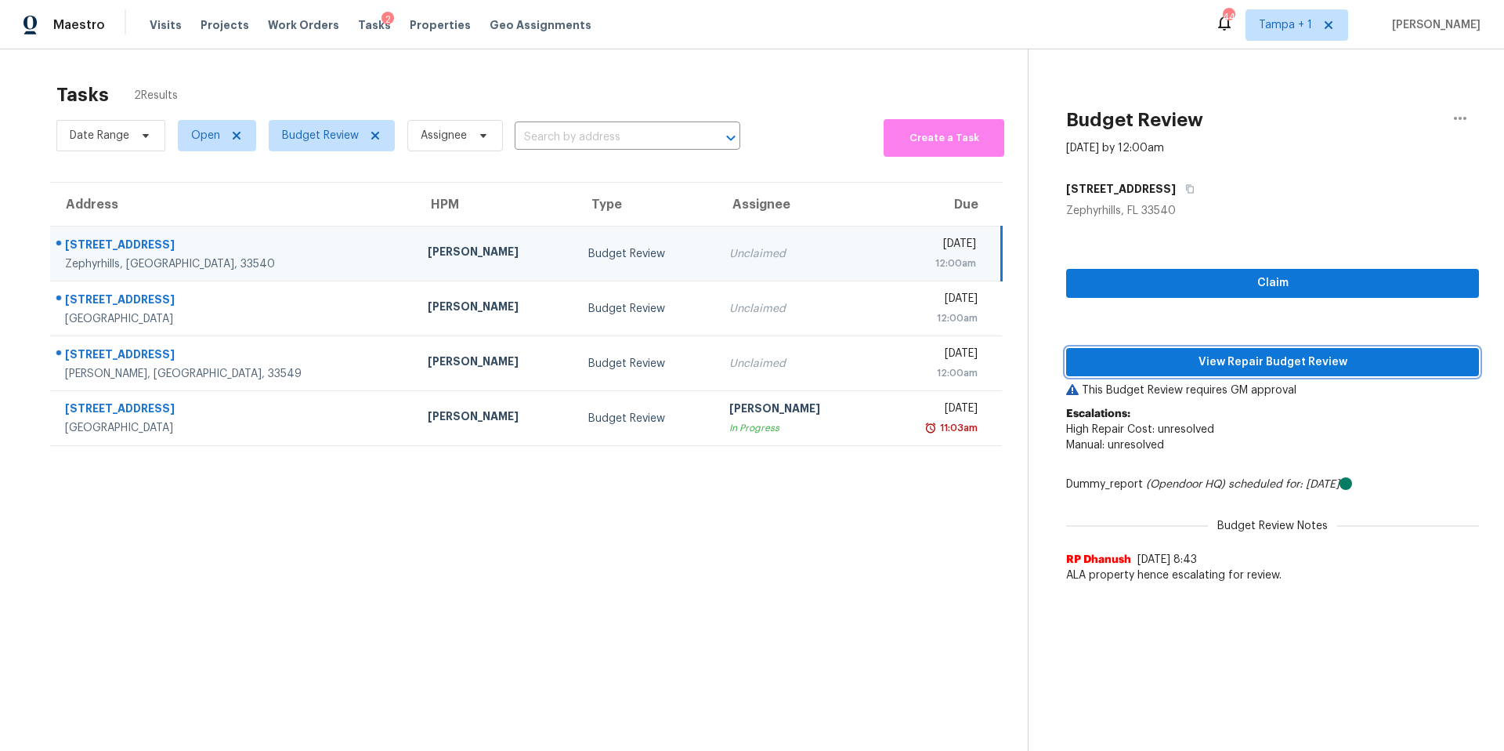
click at [1208, 365] on span "View Repair Budget Review" at bounding box center [1273, 363] width 388 height 20
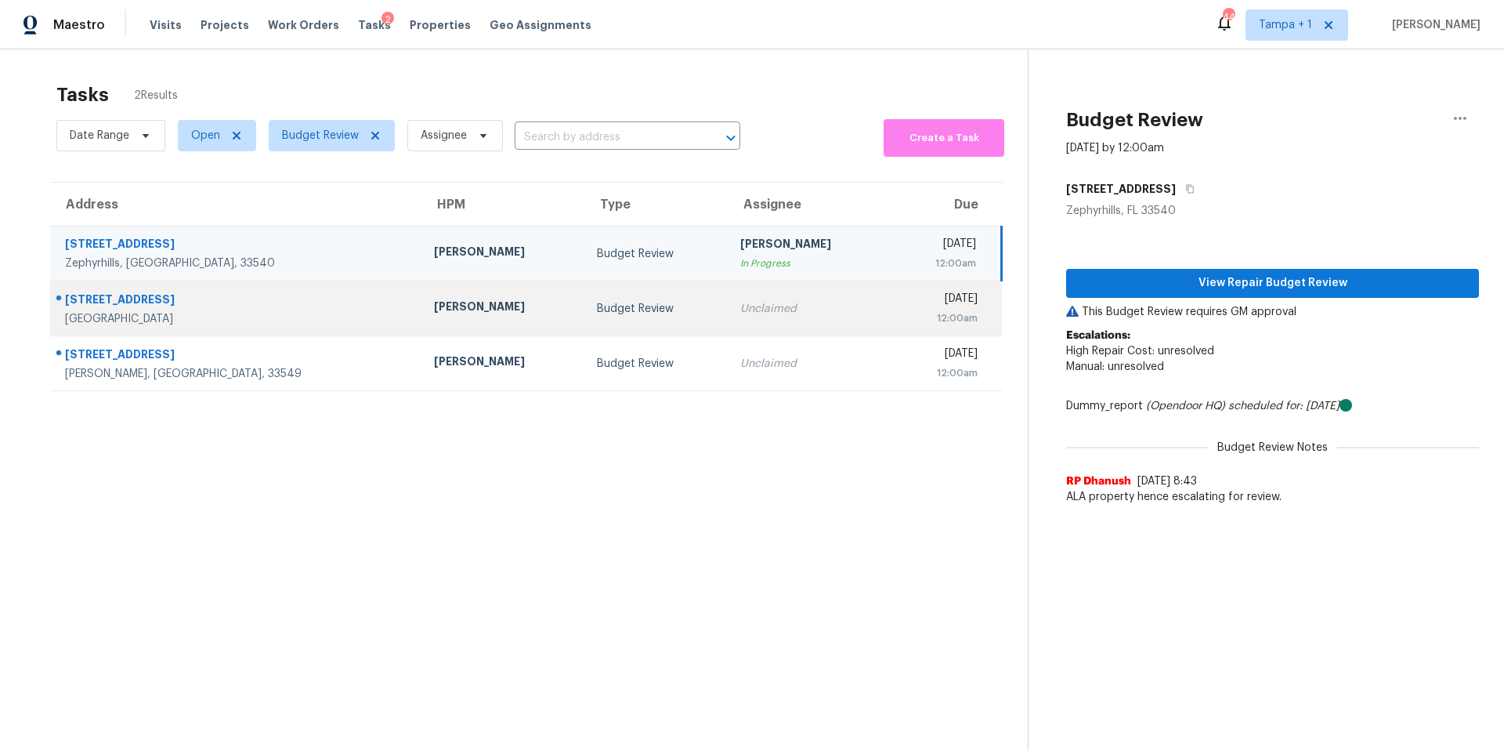
click at [422, 324] on td "[PERSON_NAME]" at bounding box center [503, 308] width 163 height 55
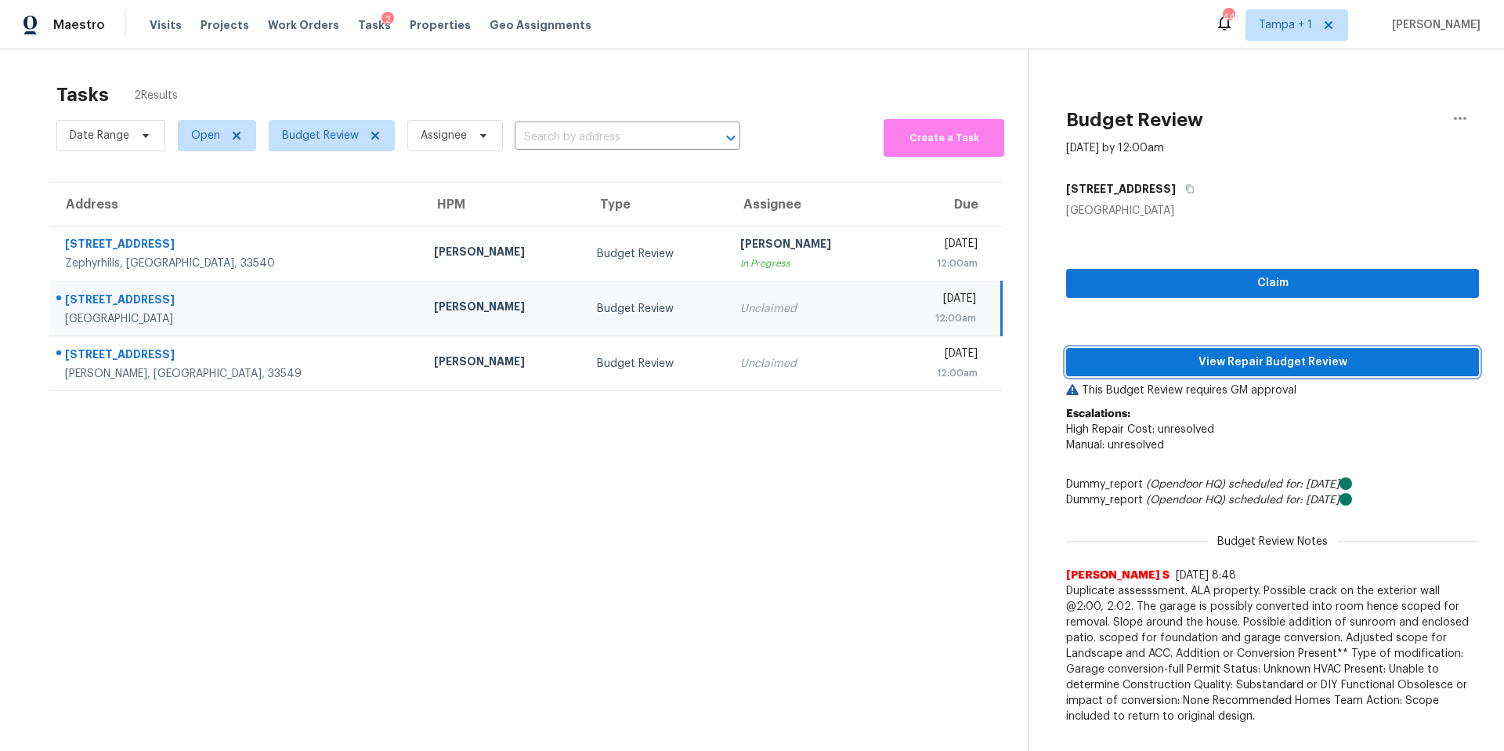
click at [1177, 367] on span "View Repair Budget Review" at bounding box center [1273, 363] width 388 height 20
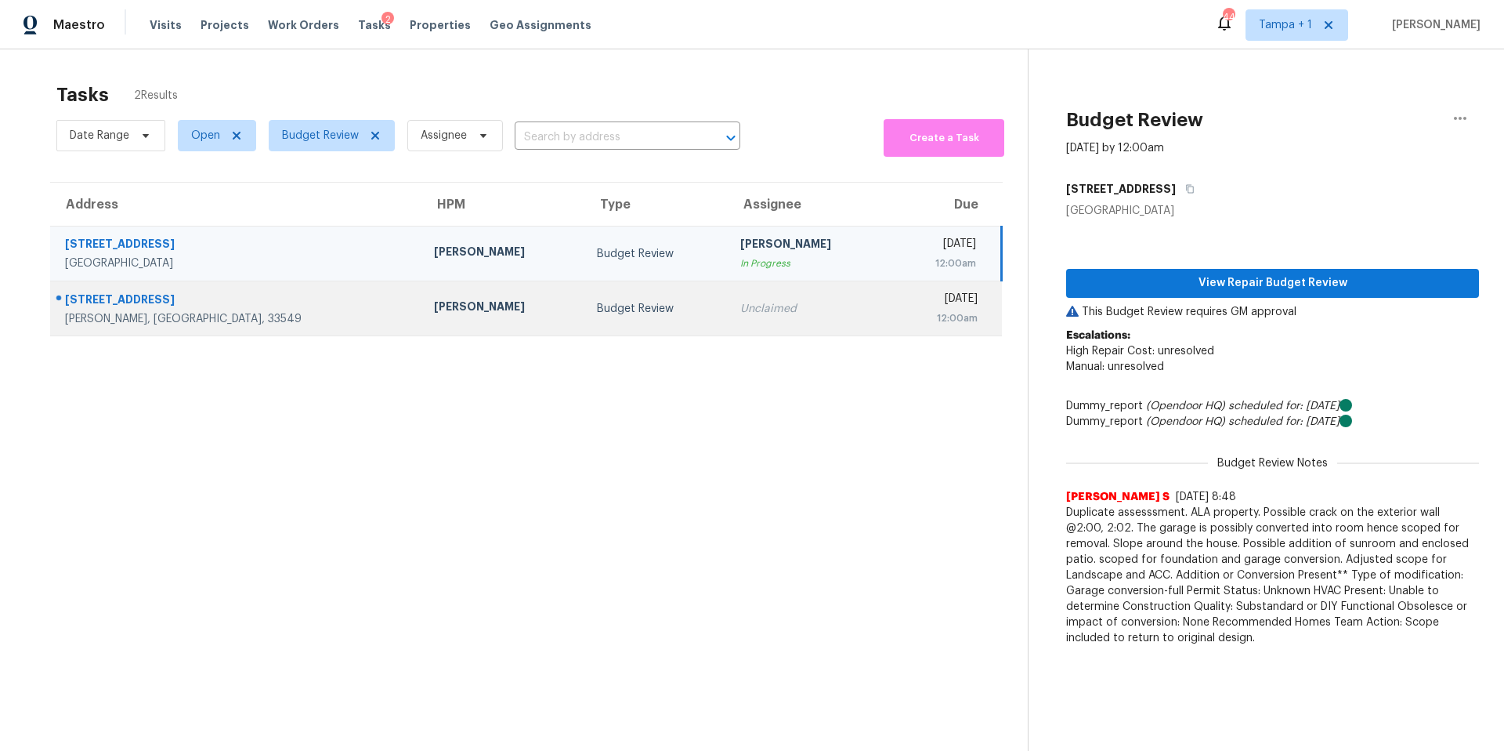
click at [434, 302] on div "[PERSON_NAME]" at bounding box center [503, 309] width 138 height 20
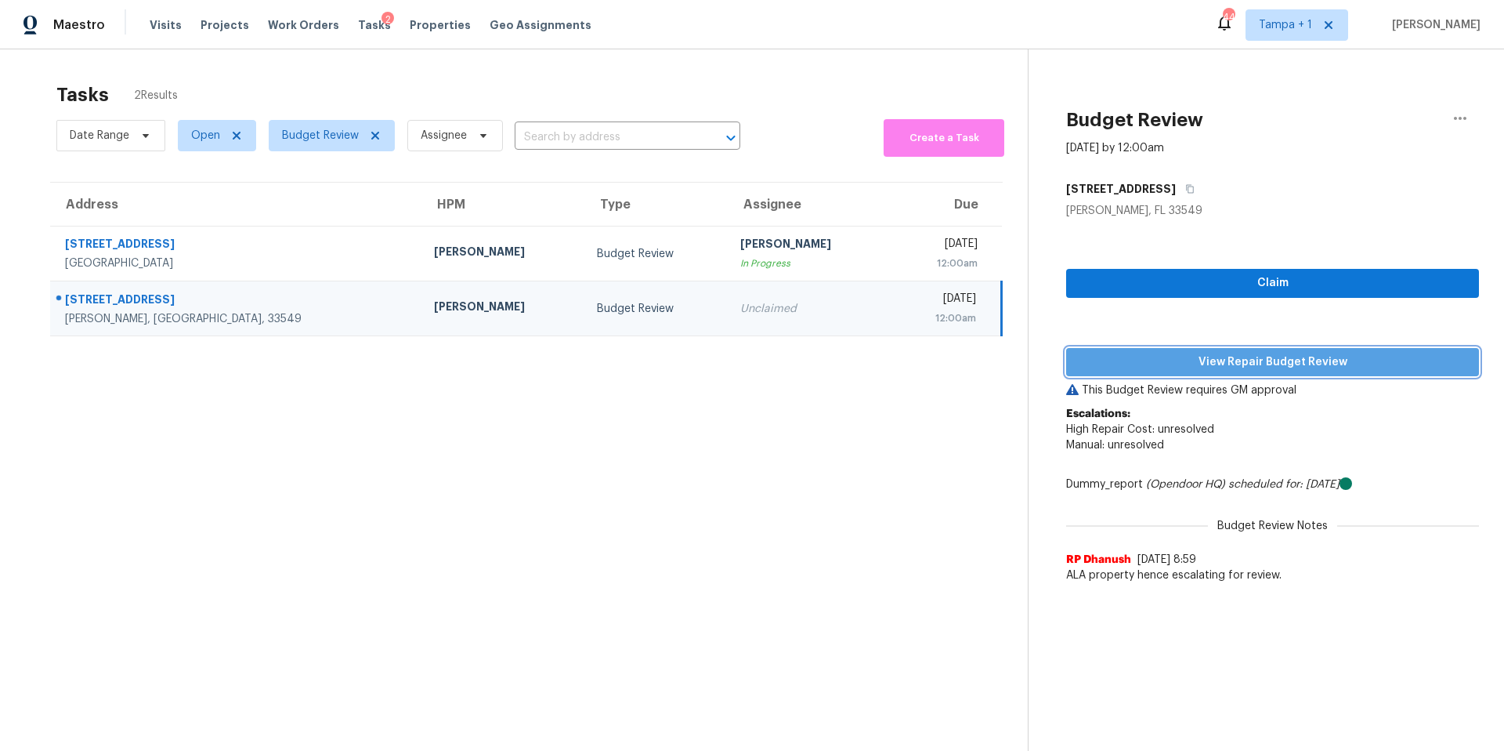
click at [1204, 360] on span "View Repair Budget Review" at bounding box center [1273, 363] width 388 height 20
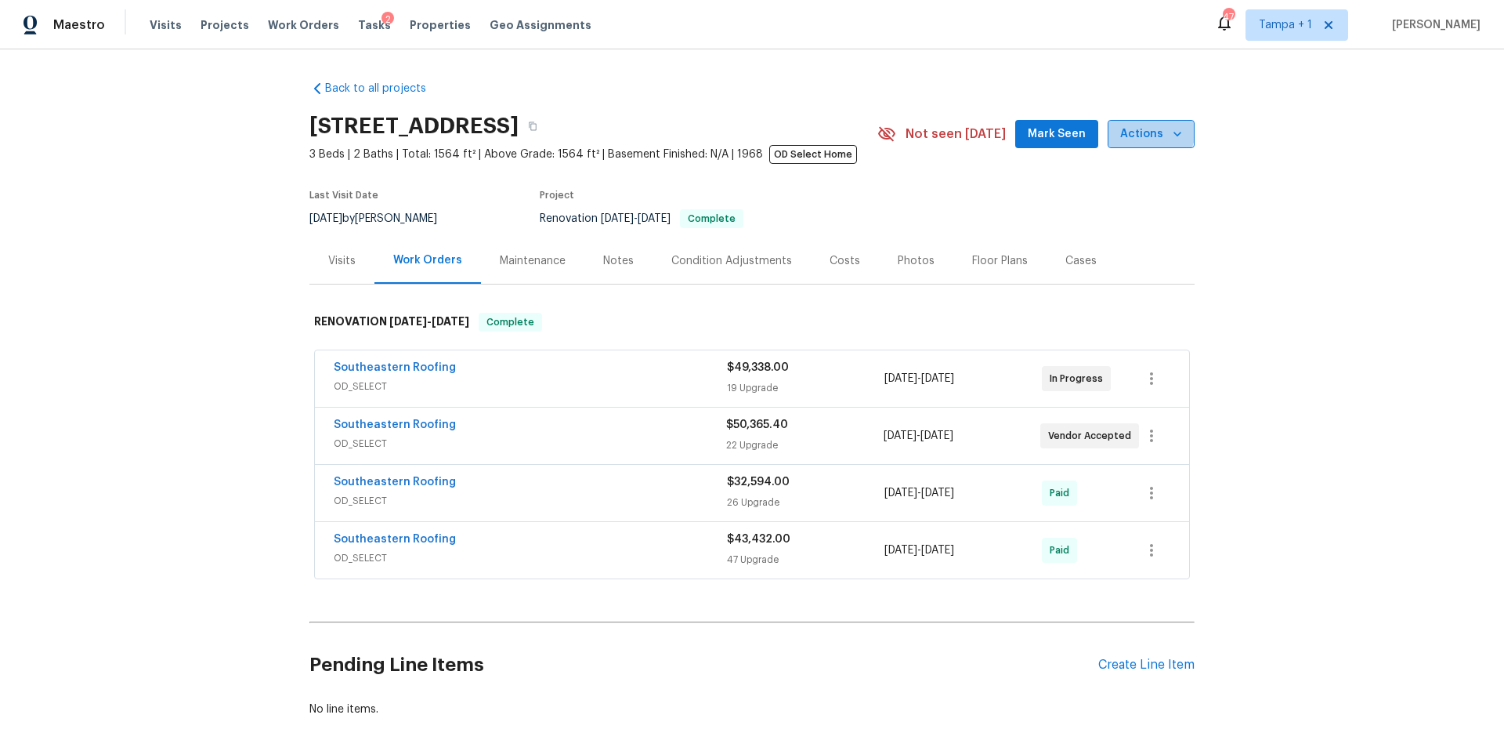
click at [1141, 129] on span "Actions" at bounding box center [1151, 135] width 62 height 20
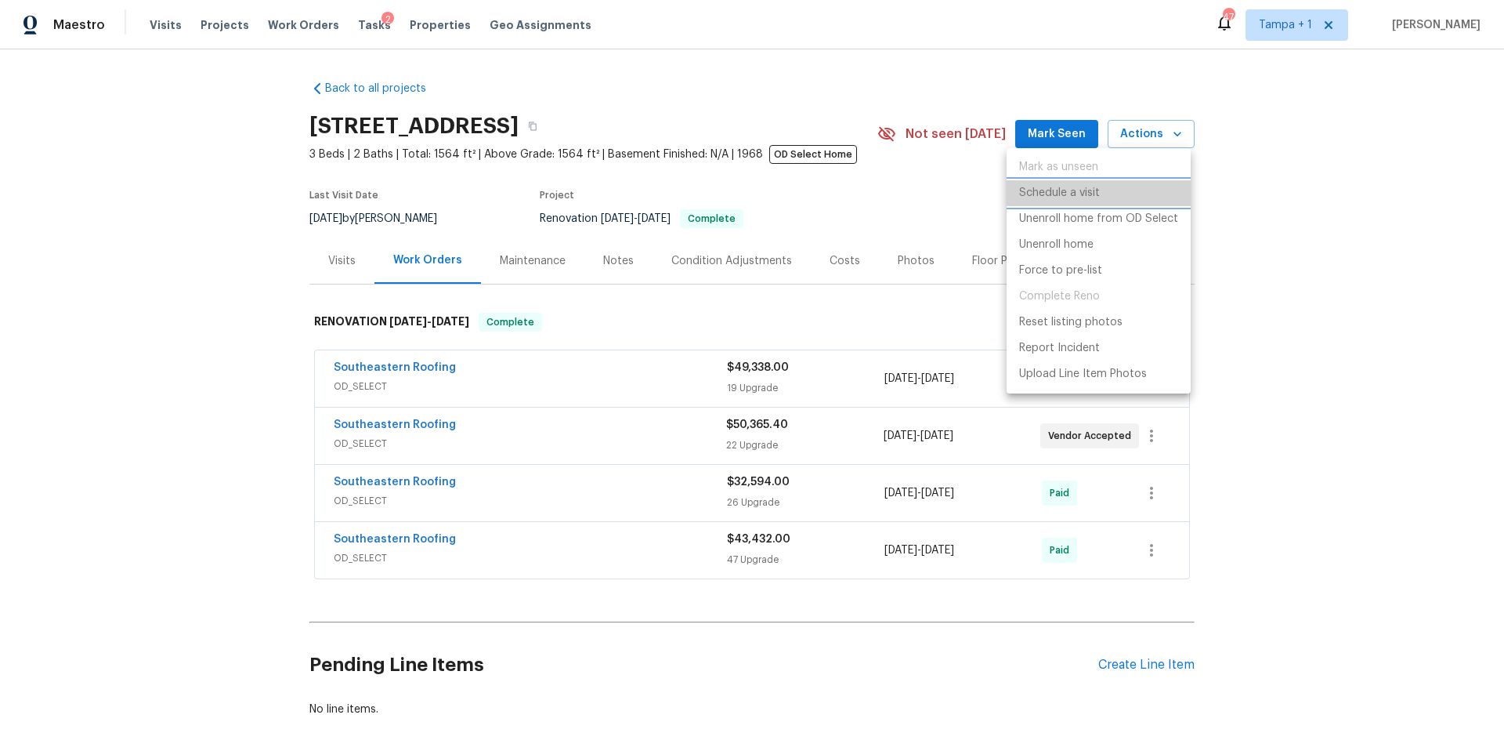
click at [1115, 183] on li "Schedule a visit" at bounding box center [1099, 193] width 184 height 26
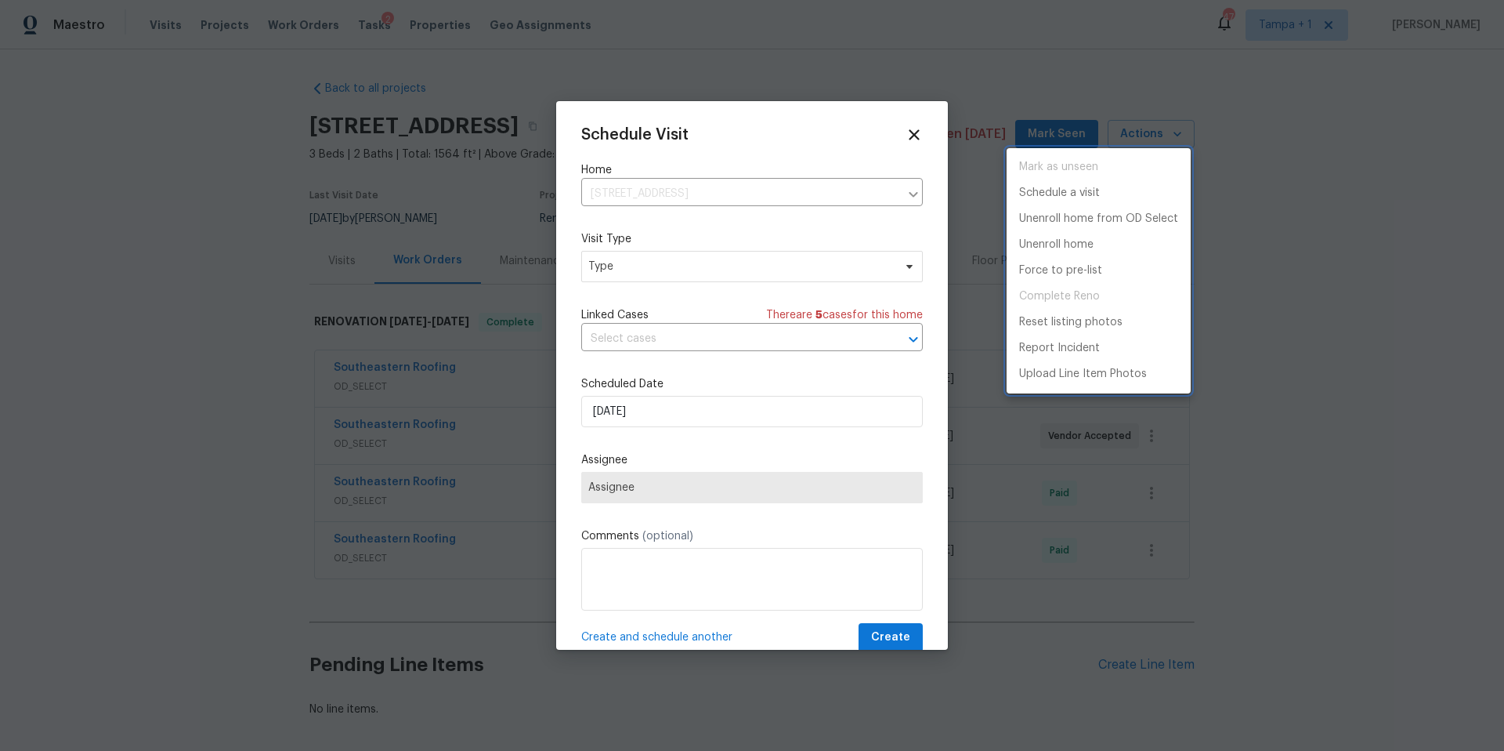
click at [684, 260] on div at bounding box center [752, 375] width 1504 height 751
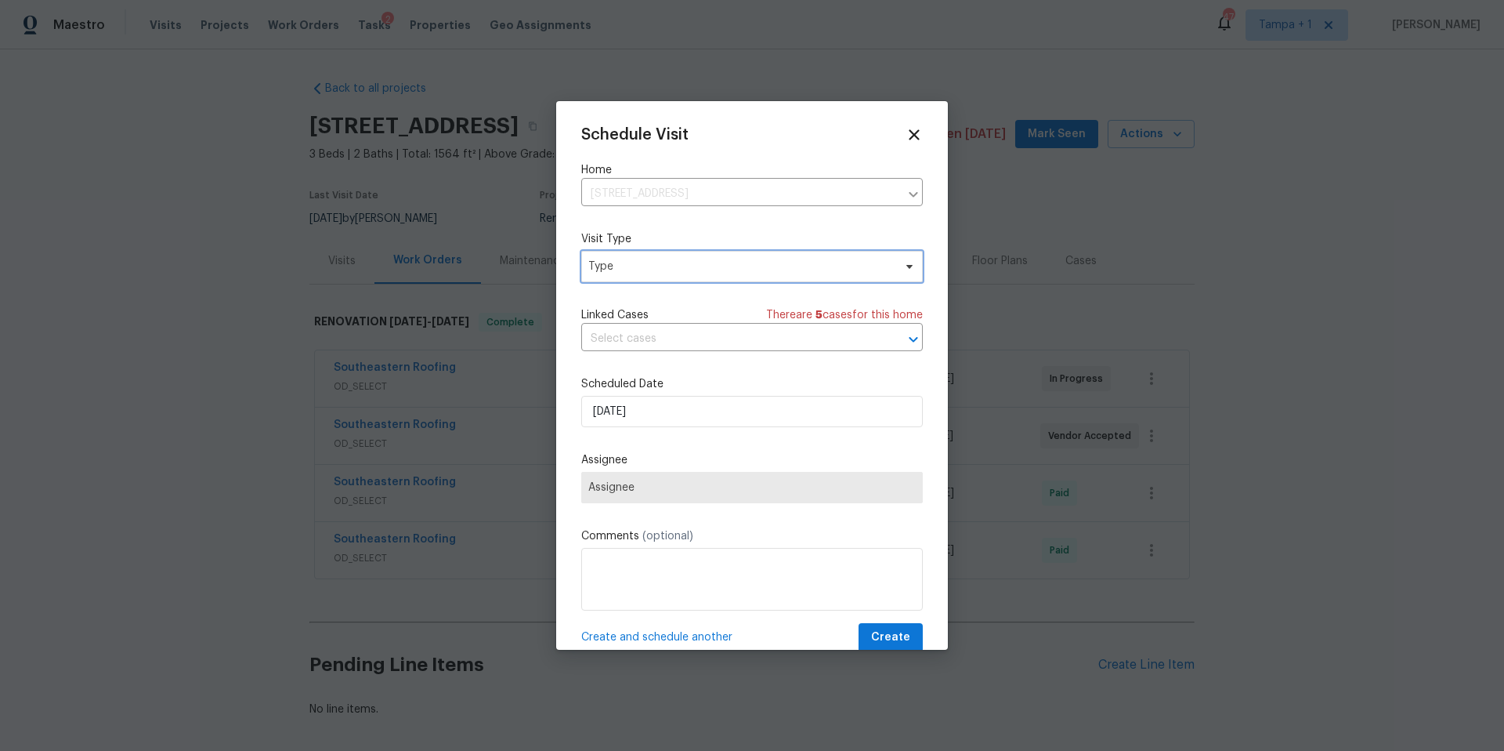
click at [684, 260] on span "Type" at bounding box center [740, 267] width 305 height 16
type input "NEW"
click at [650, 348] on div "New Listing Audit" at bounding box center [672, 340] width 173 height 22
click at [650, 340] on div "New Listing Audit" at bounding box center [635, 340] width 89 height 16
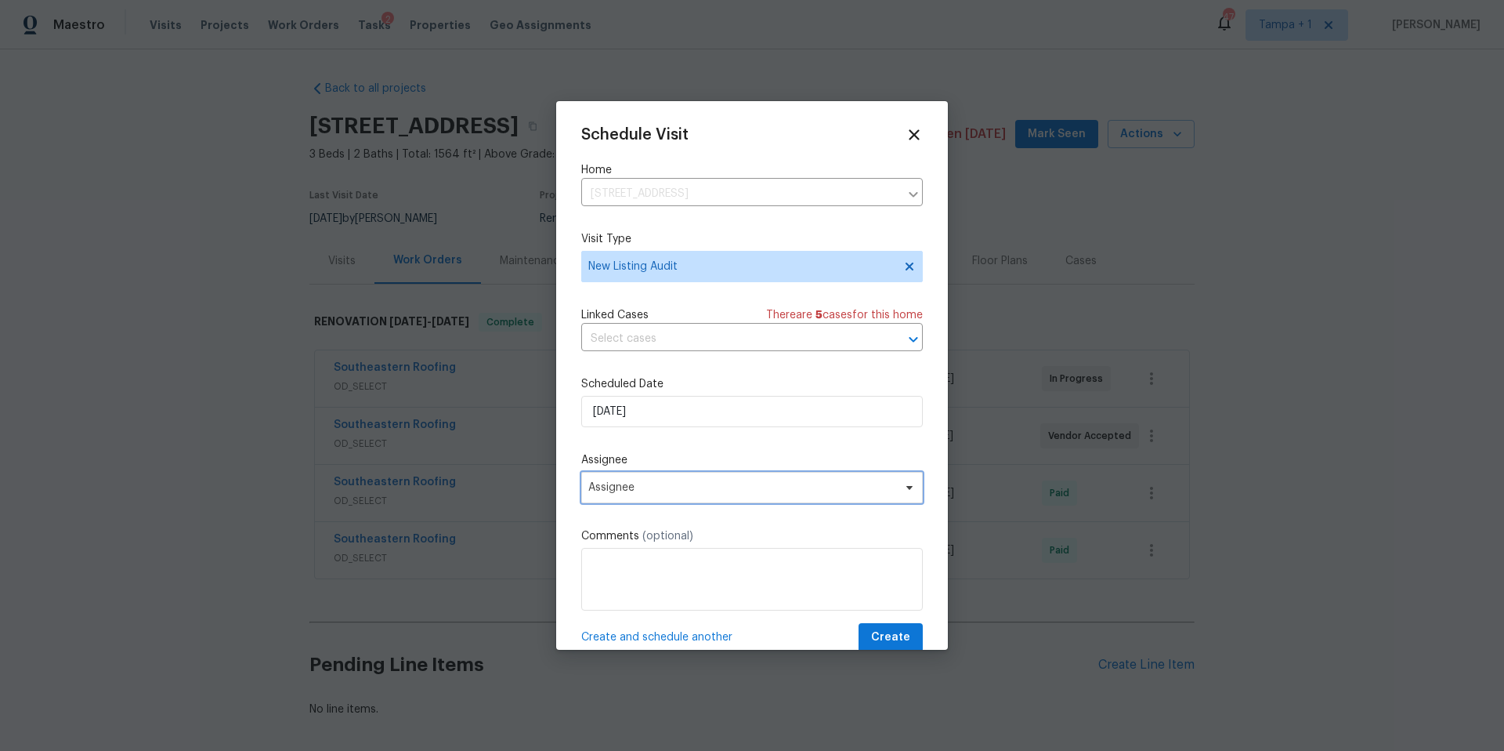
click at [626, 480] on span "Assignee" at bounding box center [752, 487] width 342 height 31
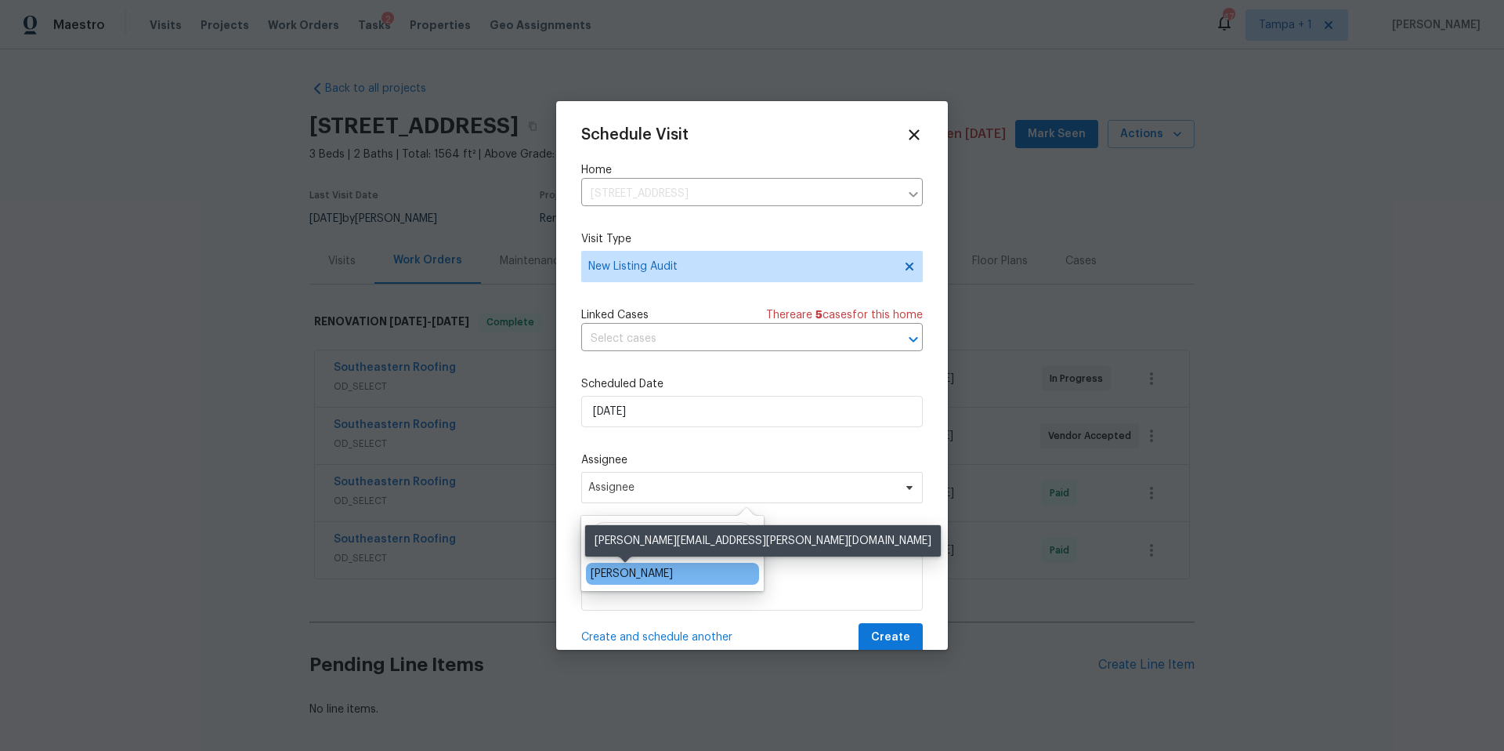
type input "DEN"
click at [632, 578] on div "[PERSON_NAME]" at bounding box center [632, 574] width 82 height 16
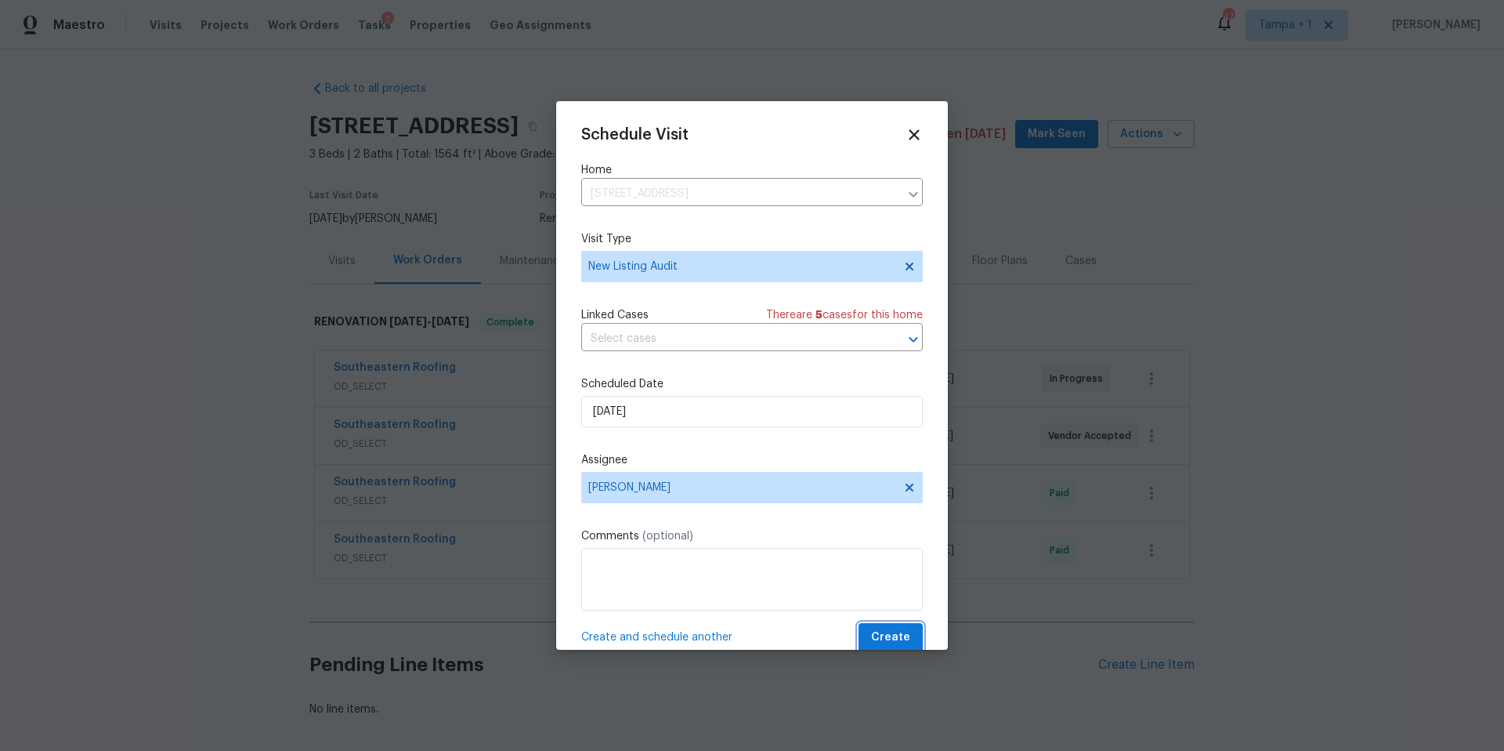
click at [889, 641] on span "Create" at bounding box center [890, 638] width 39 height 20
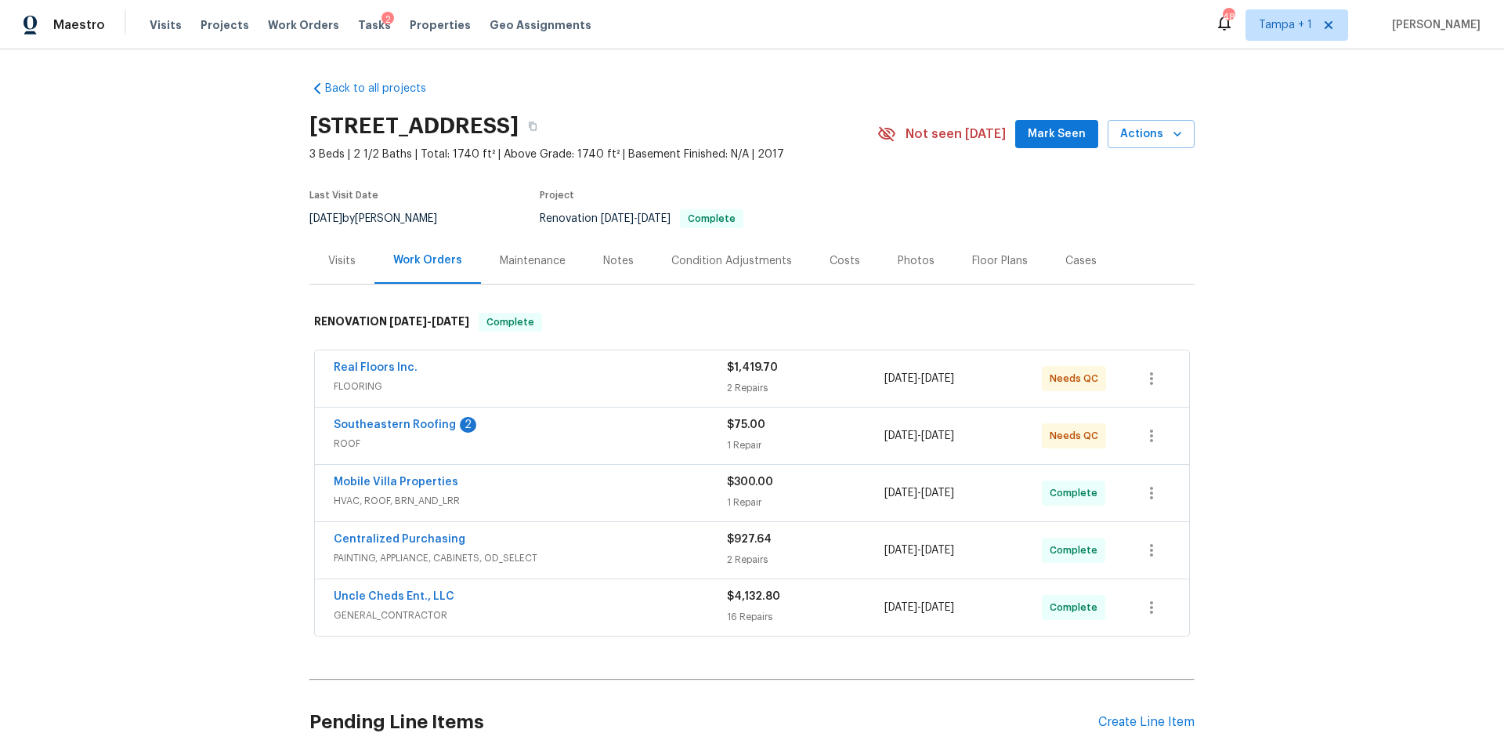
click at [527, 364] on div "Real Floors Inc." at bounding box center [530, 369] width 393 height 19
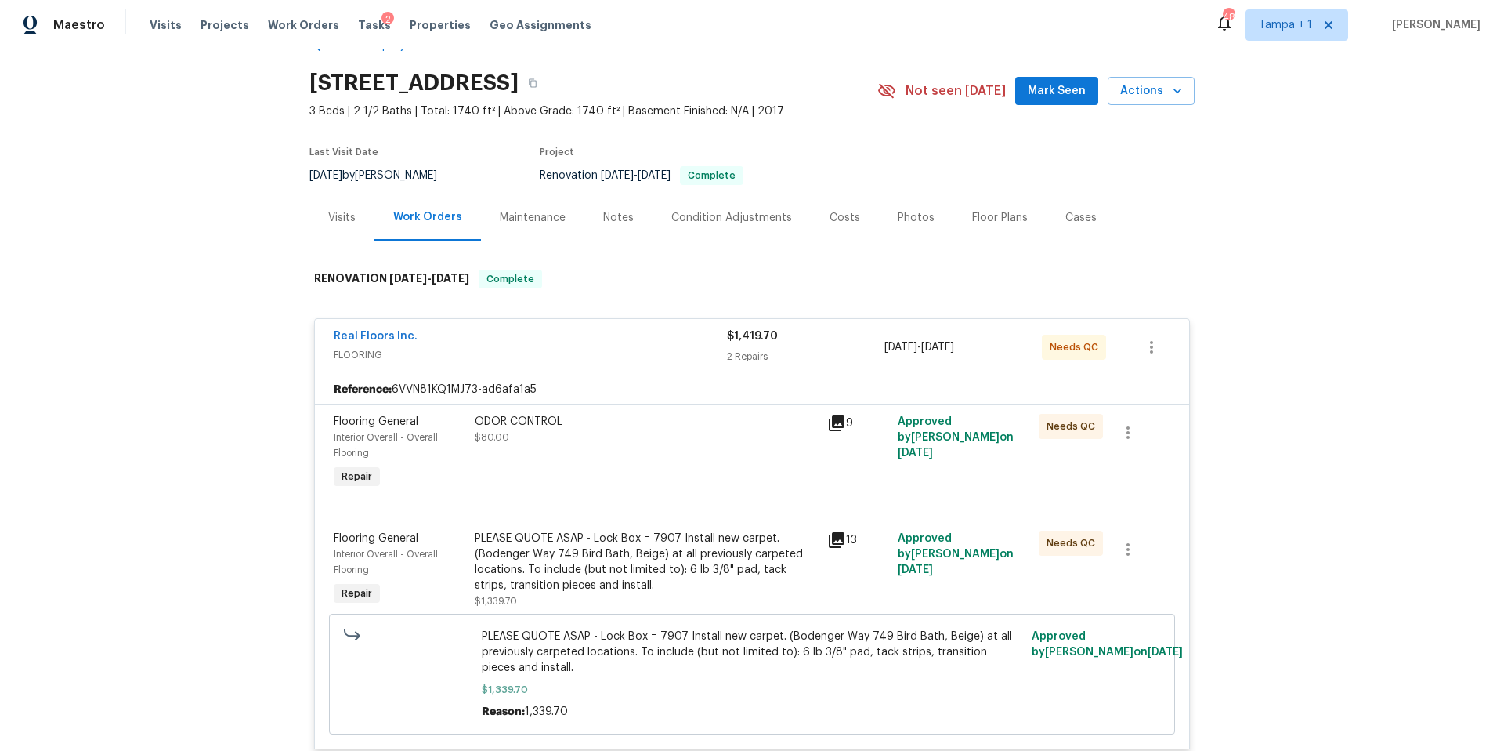
scroll to position [55, 0]
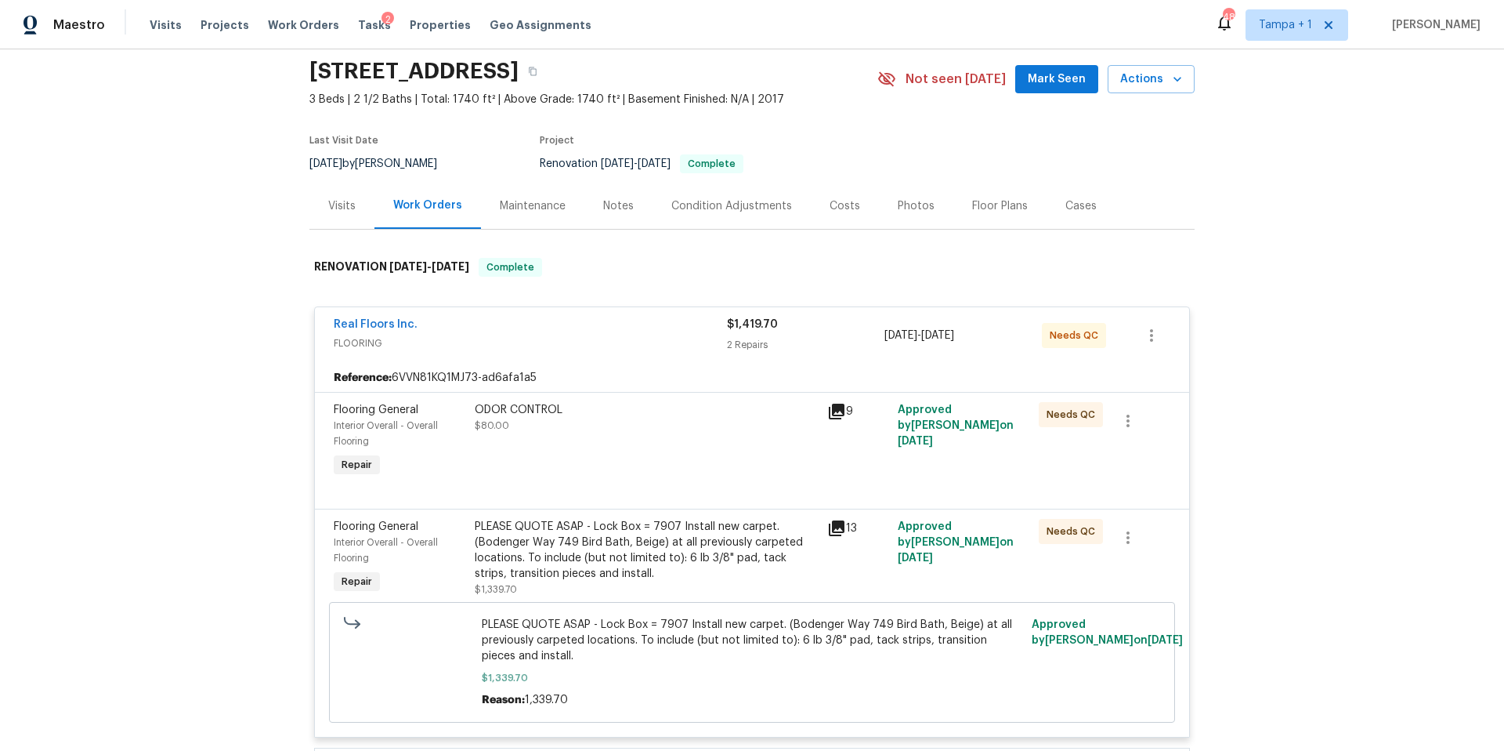
click at [628, 437] on div "ODOR CONTROL $80.00" at bounding box center [646, 441] width 353 height 88
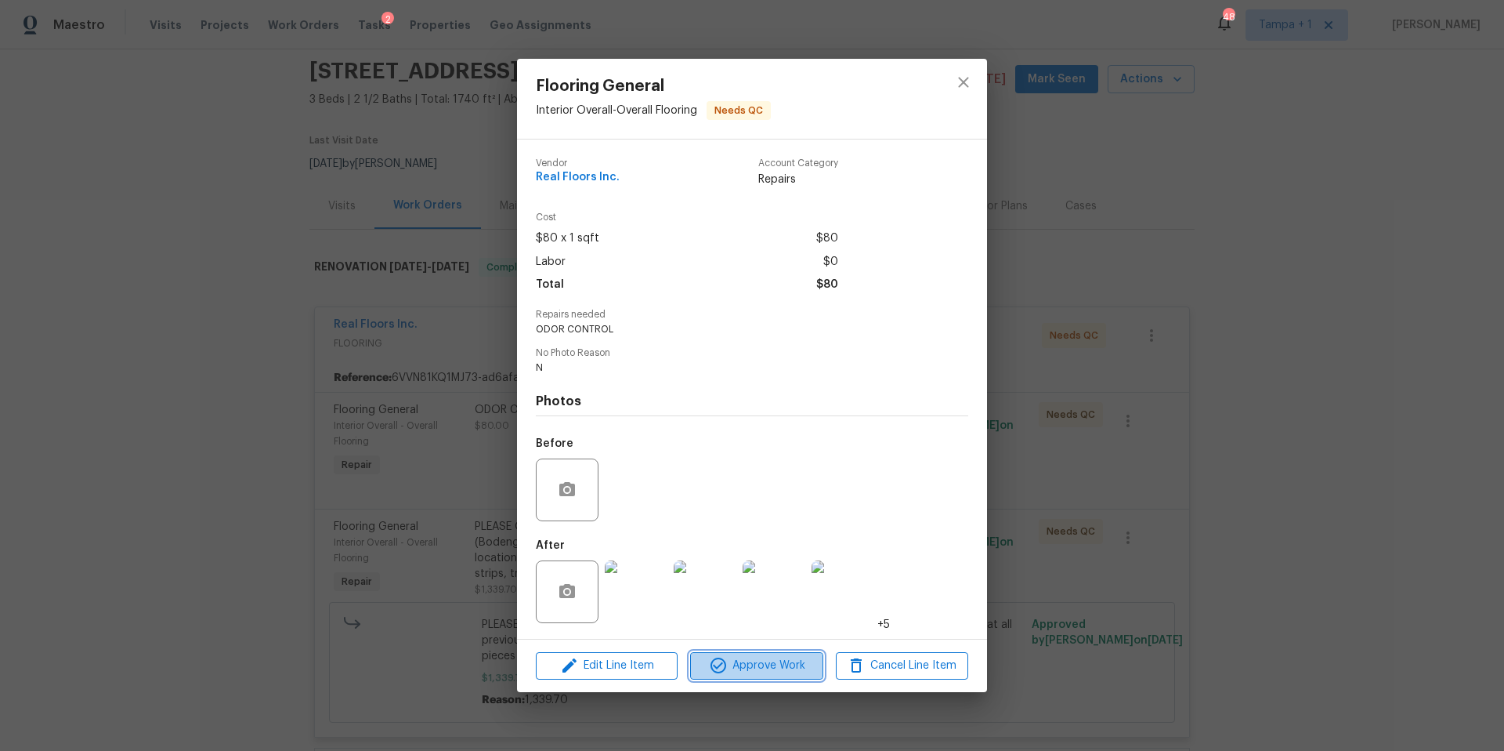
click at [762, 675] on button "Approve Work" at bounding box center [756, 665] width 132 height 27
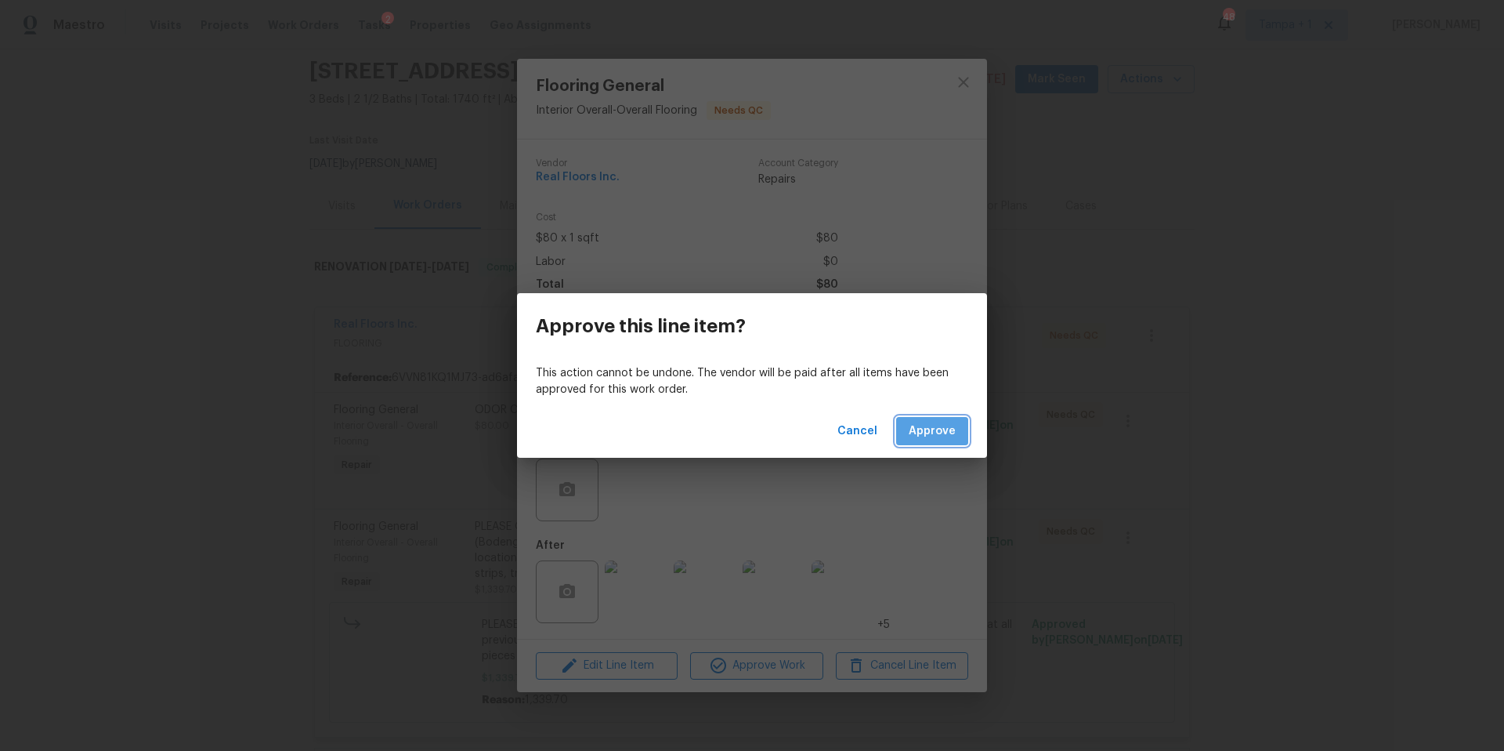
click at [936, 436] on span "Approve" at bounding box center [932, 432] width 47 height 20
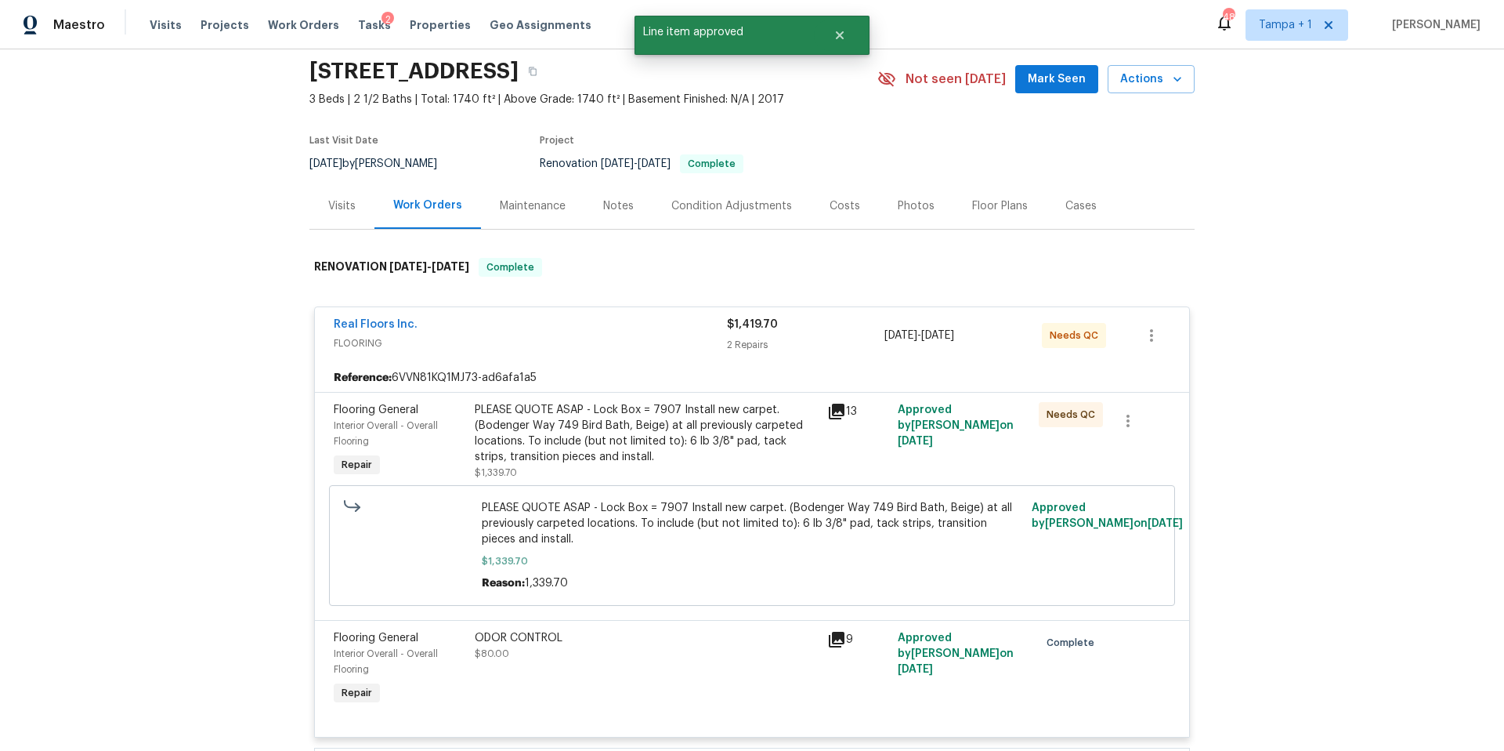
click at [623, 447] on div "PLEASE QUOTE ASAP - Lock Box = 7907 Install new carpet. (Bodenger Way 749 Bird …" at bounding box center [646, 433] width 343 height 63
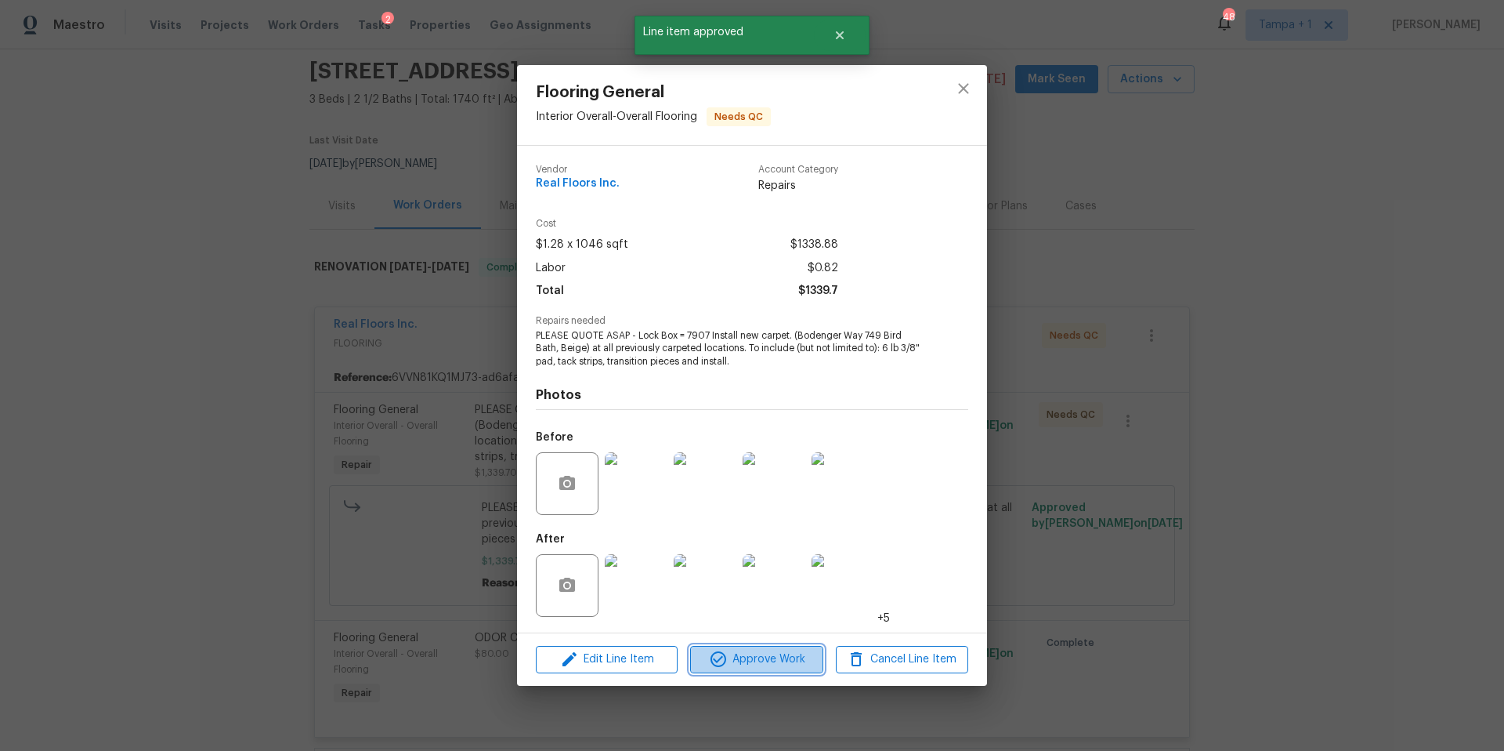
click at [739, 651] on span "Approve Work" at bounding box center [756, 660] width 123 height 20
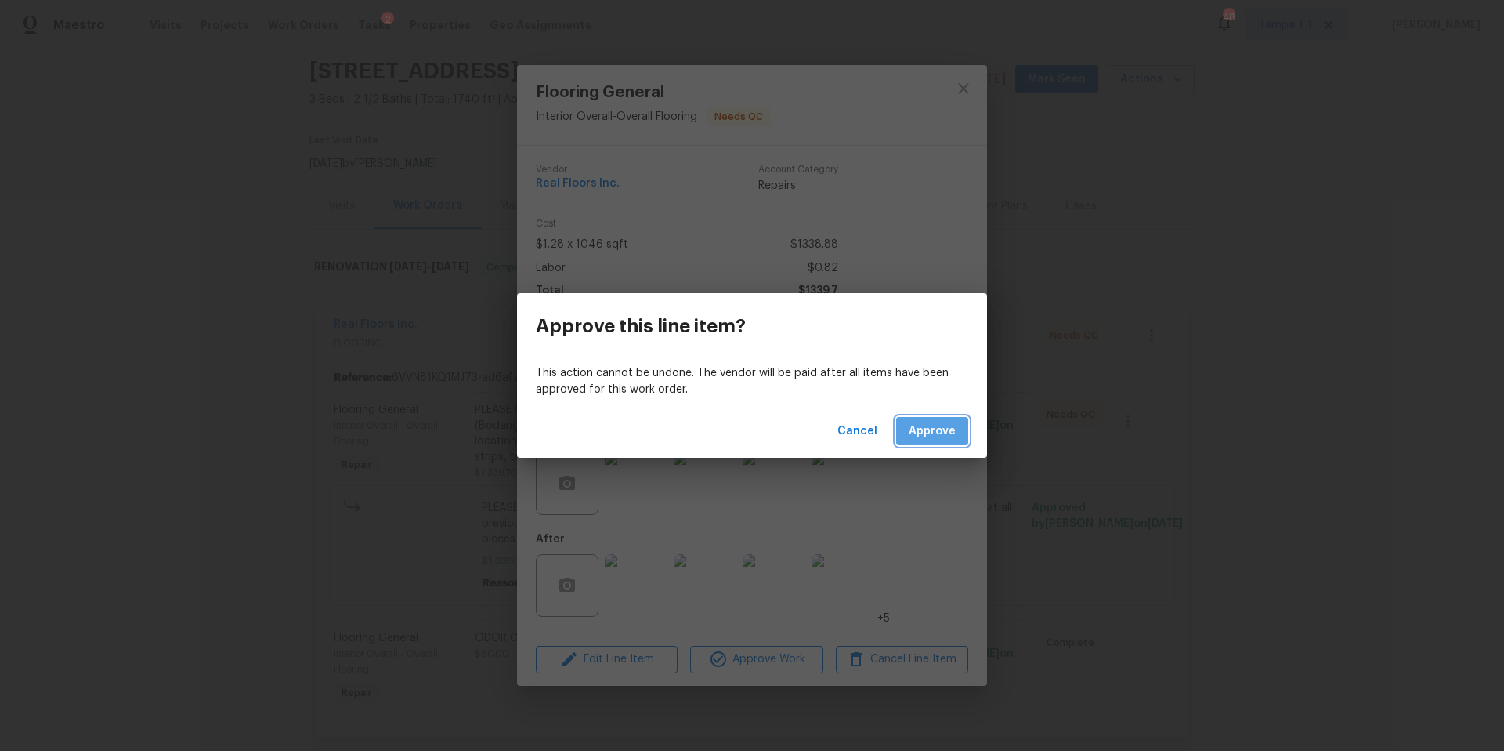
click at [947, 439] on span "Approve" at bounding box center [932, 432] width 47 height 20
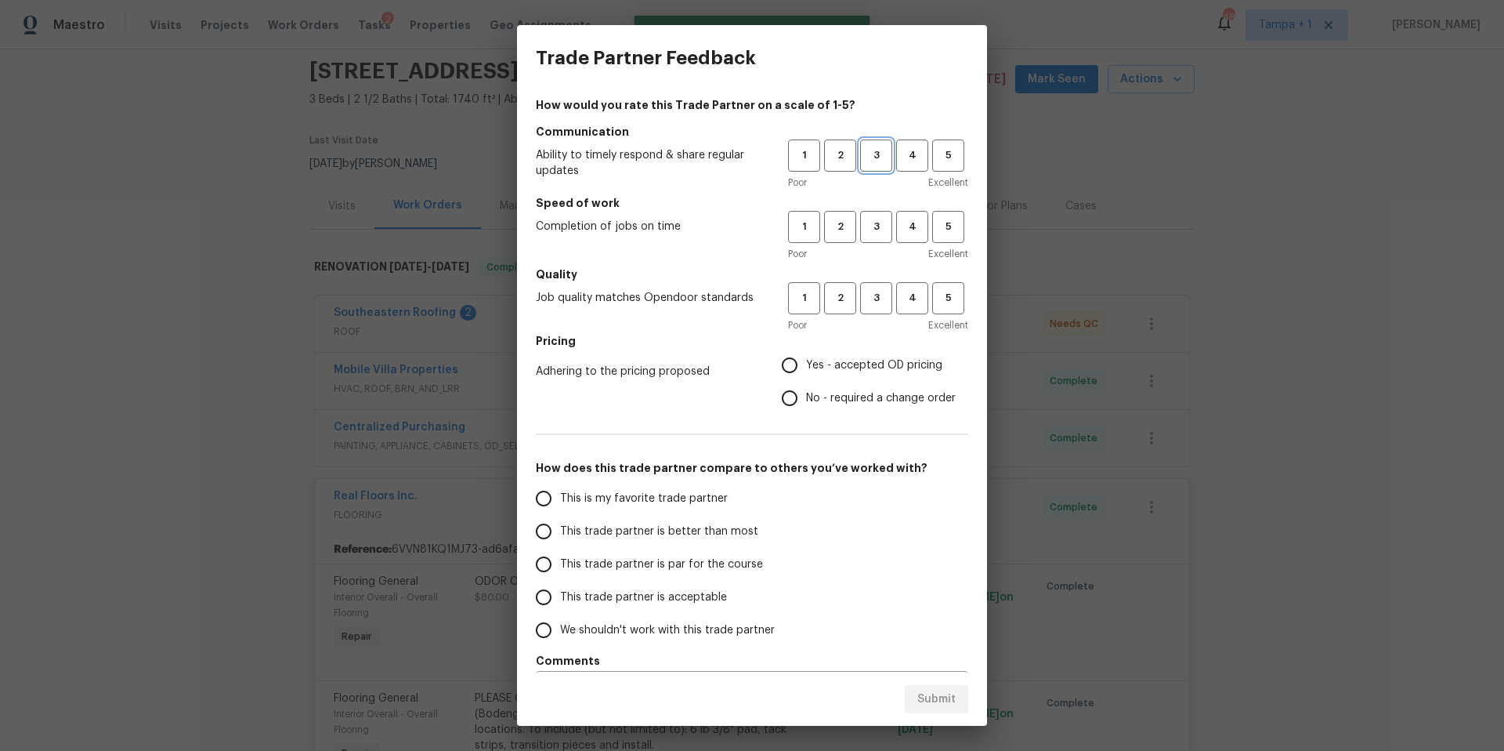
click at [862, 159] on span "3" at bounding box center [876, 156] width 29 height 18
click at [862, 233] on span "3" at bounding box center [876, 227] width 29 height 18
drag, startPoint x: 858, startPoint y: 296, endPoint x: 851, endPoint y: 314, distance: 19.4
click at [862, 296] on span "3" at bounding box center [876, 298] width 29 height 18
click at [833, 353] on label "Yes - accepted OD pricing" at bounding box center [864, 365] width 183 height 33
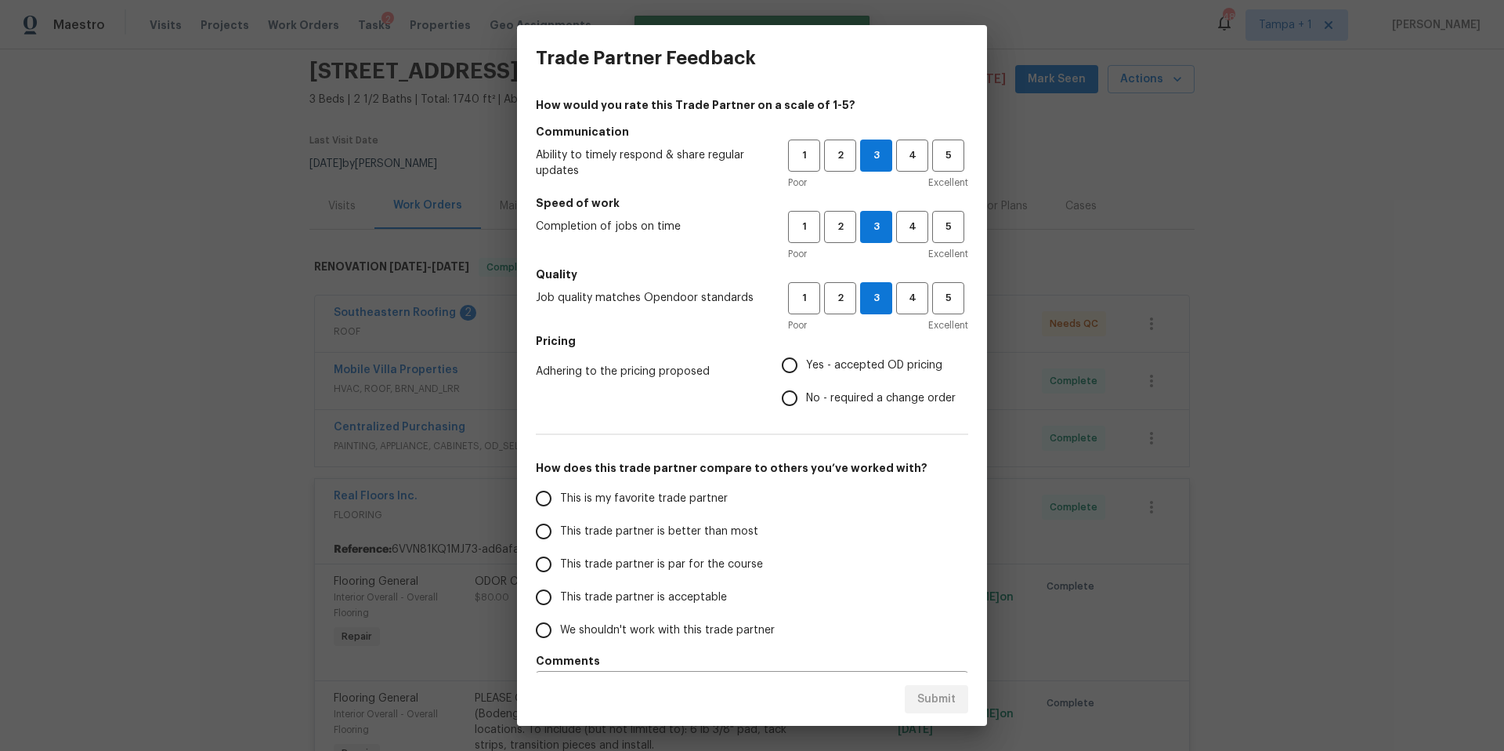
click at [806, 353] on input "Yes - accepted OD pricing" at bounding box center [789, 365] width 33 height 33
radio input "true"
click at [650, 565] on span "This trade partner is par for the course" at bounding box center [661, 564] width 203 height 16
click at [560, 565] on input "This trade partner is par for the course" at bounding box center [543, 564] width 33 height 33
click at [934, 700] on span "Submit" at bounding box center [937, 700] width 38 height 20
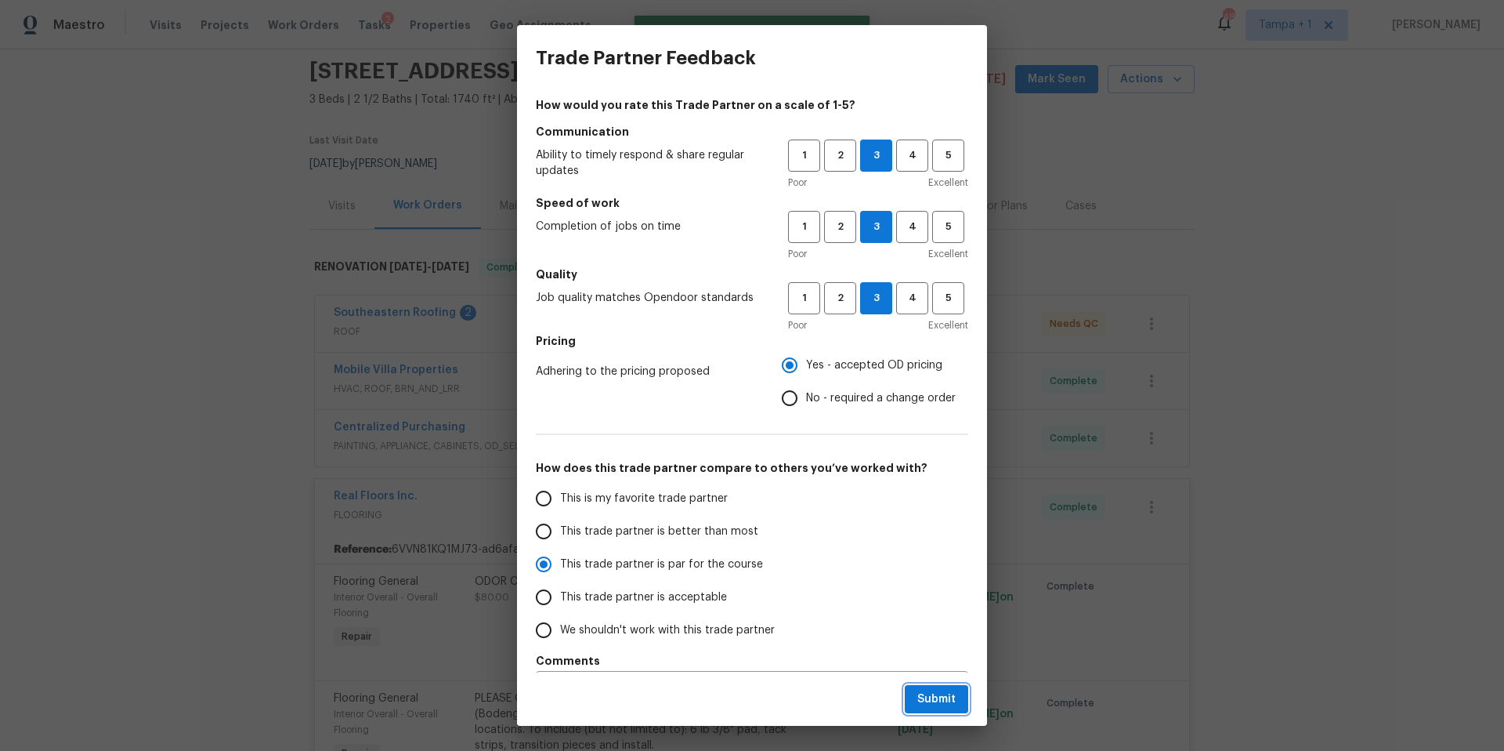
radio input "true"
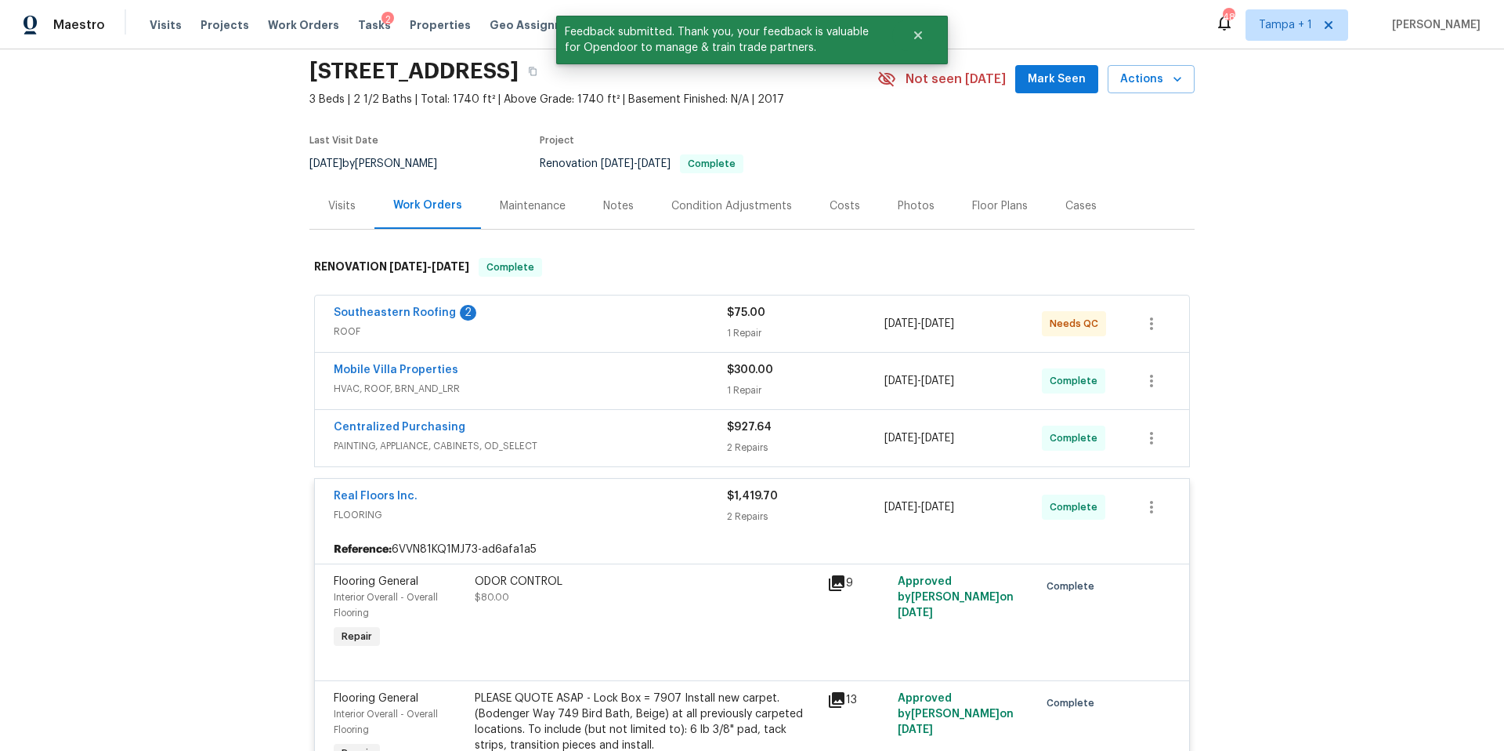
click at [567, 313] on div "Southeastern Roofing 2" at bounding box center [530, 314] width 393 height 19
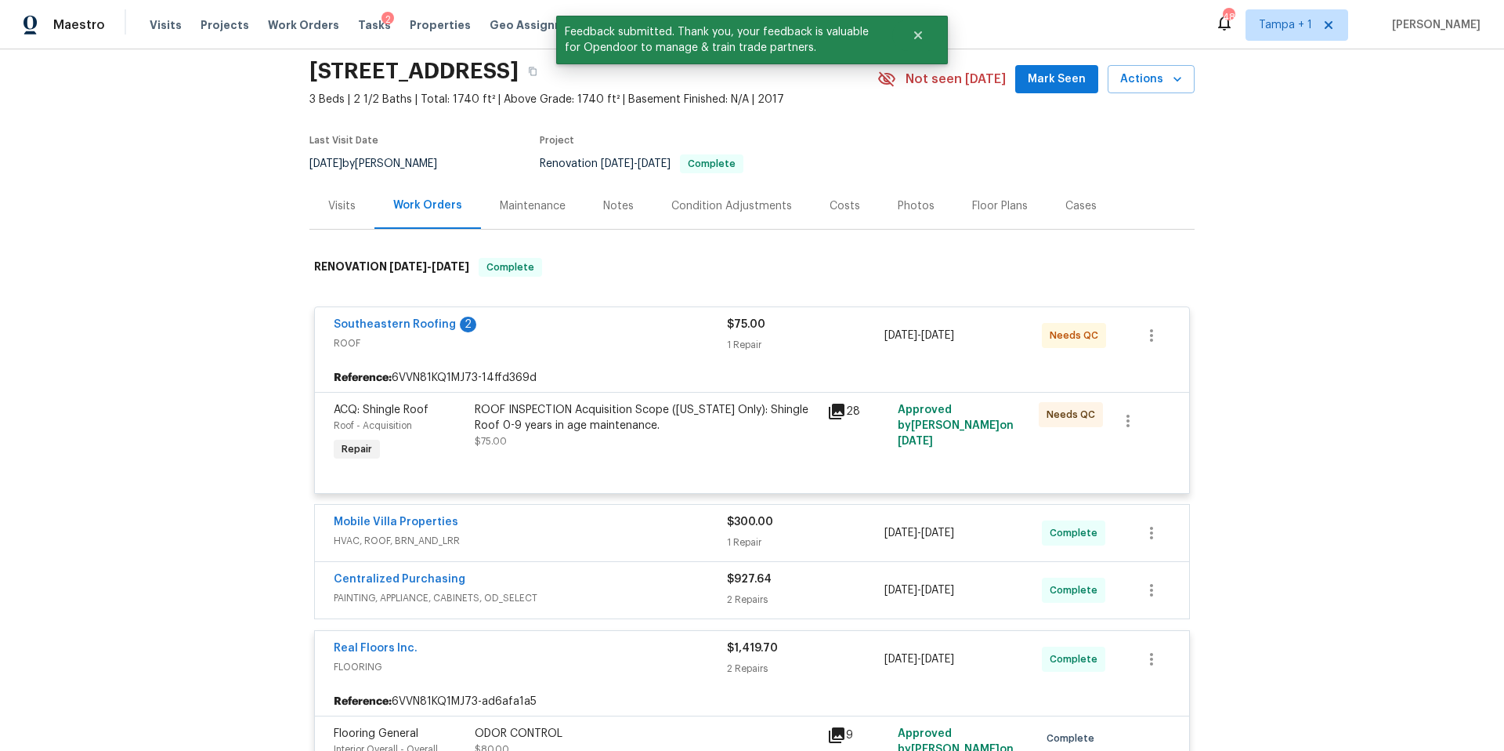
click at [381, 331] on span "Southeastern Roofing" at bounding box center [395, 325] width 122 height 16
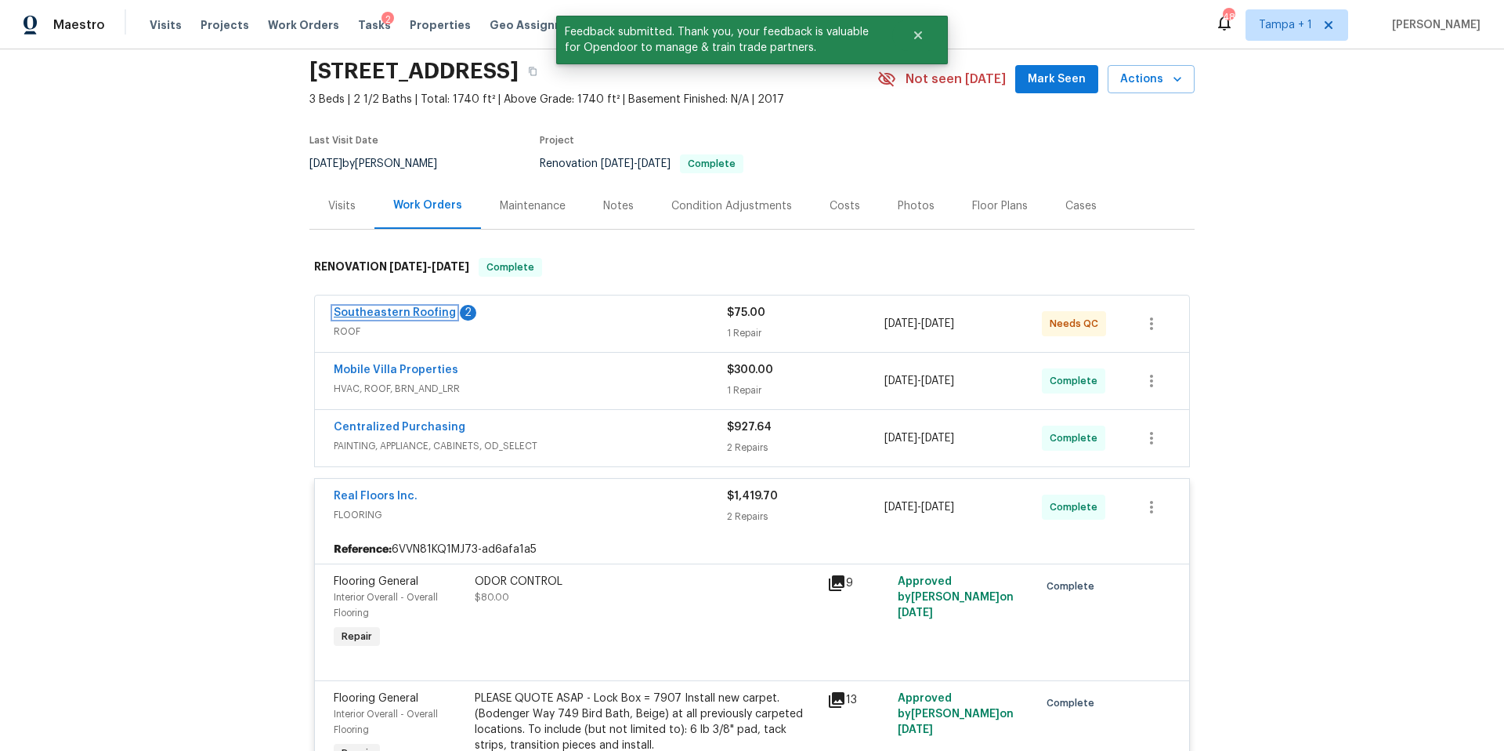
click at [386, 316] on link "Southeastern Roofing" at bounding box center [395, 312] width 122 height 11
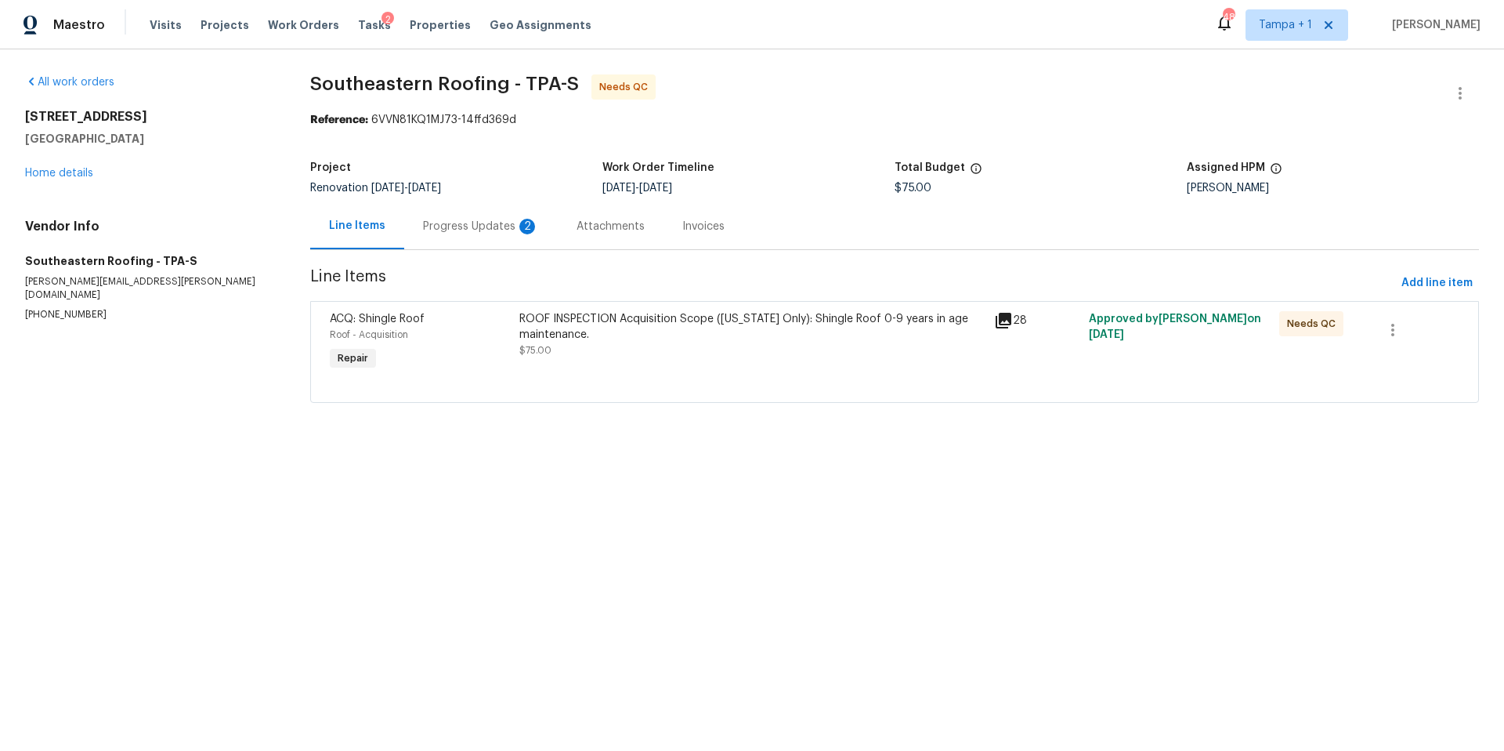
click at [433, 238] on div "Progress Updates 2" at bounding box center [481, 226] width 154 height 46
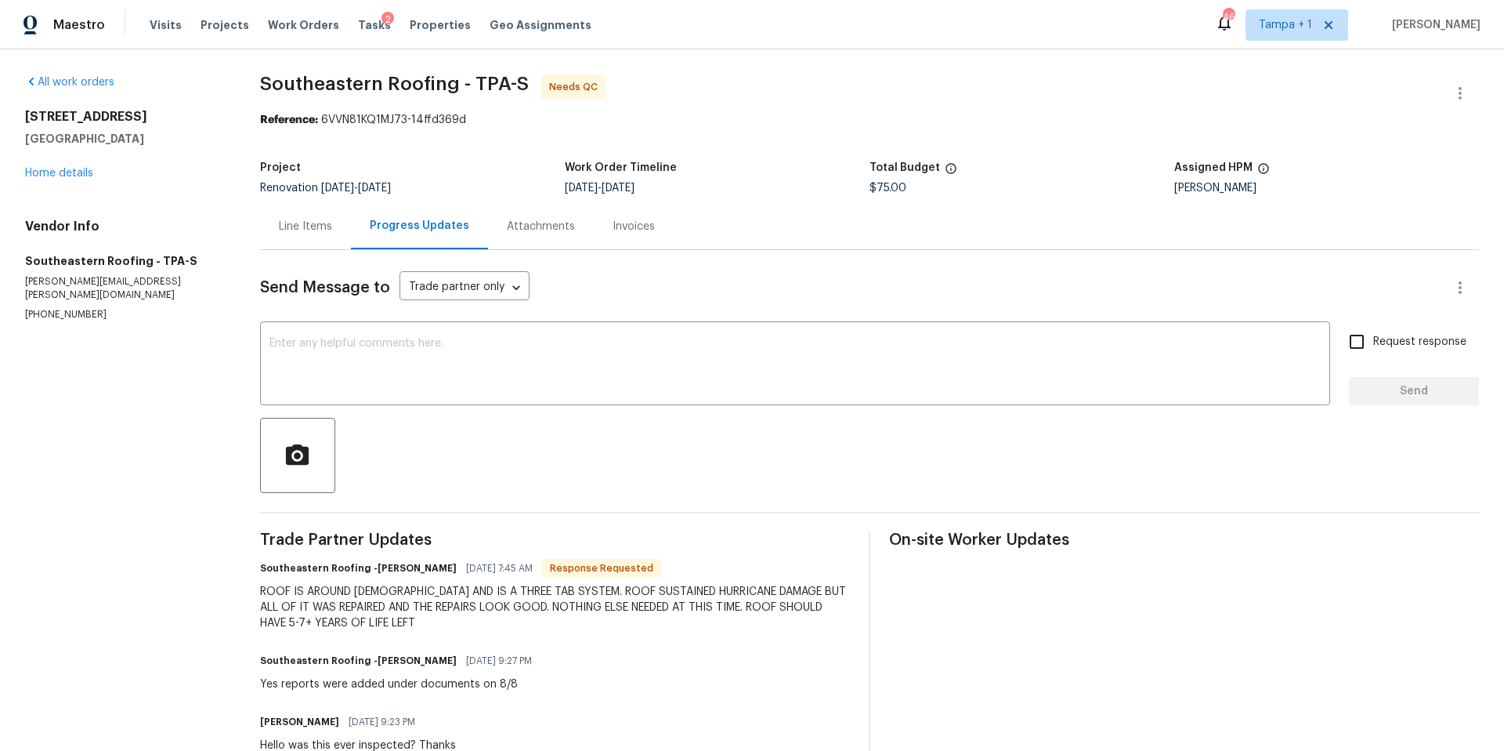
click at [296, 232] on div "Line Items" at bounding box center [305, 227] width 53 height 16
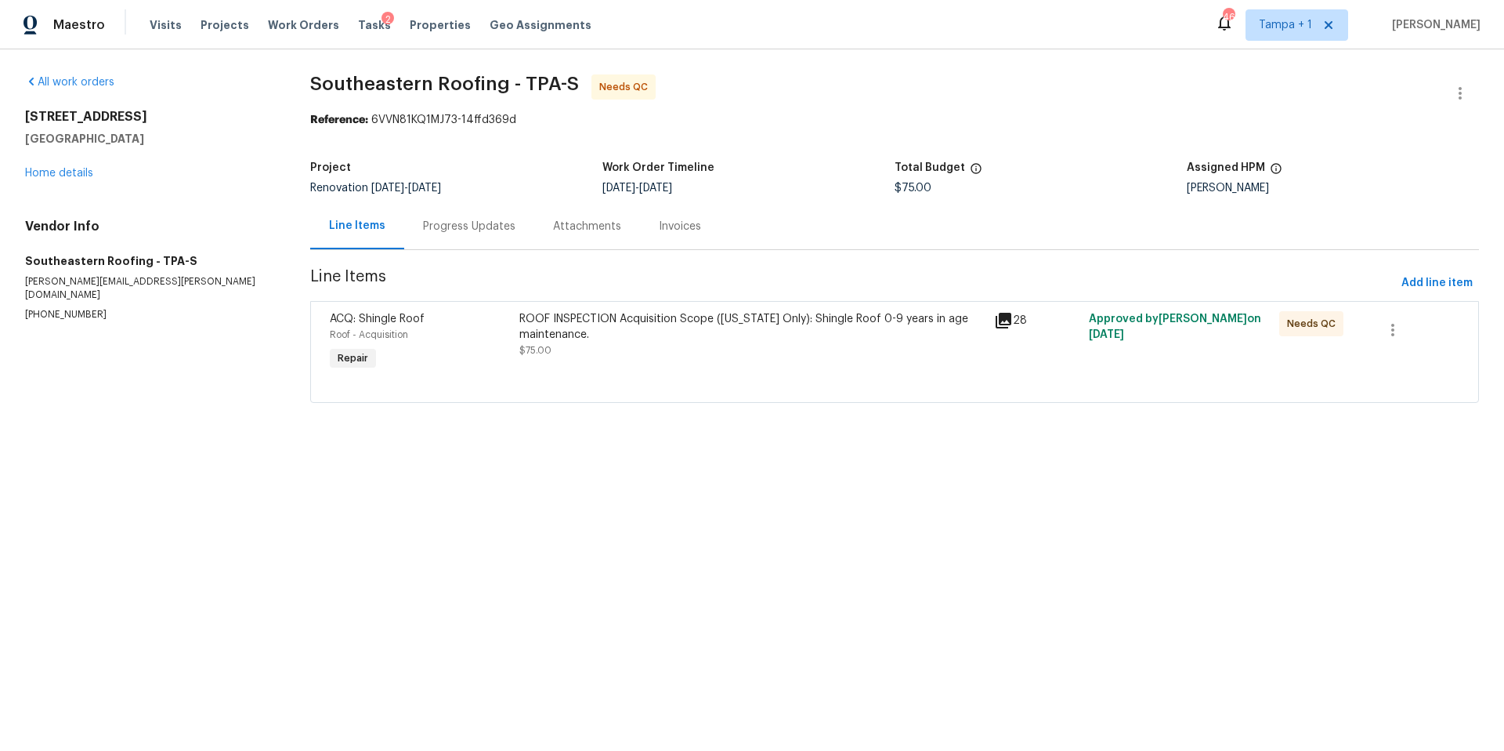
click at [675, 345] on div "ROOF INSPECTION Acquisition Scope (Florida Only): Shingle Roof 0-9 years in age…" at bounding box center [752, 334] width 465 height 47
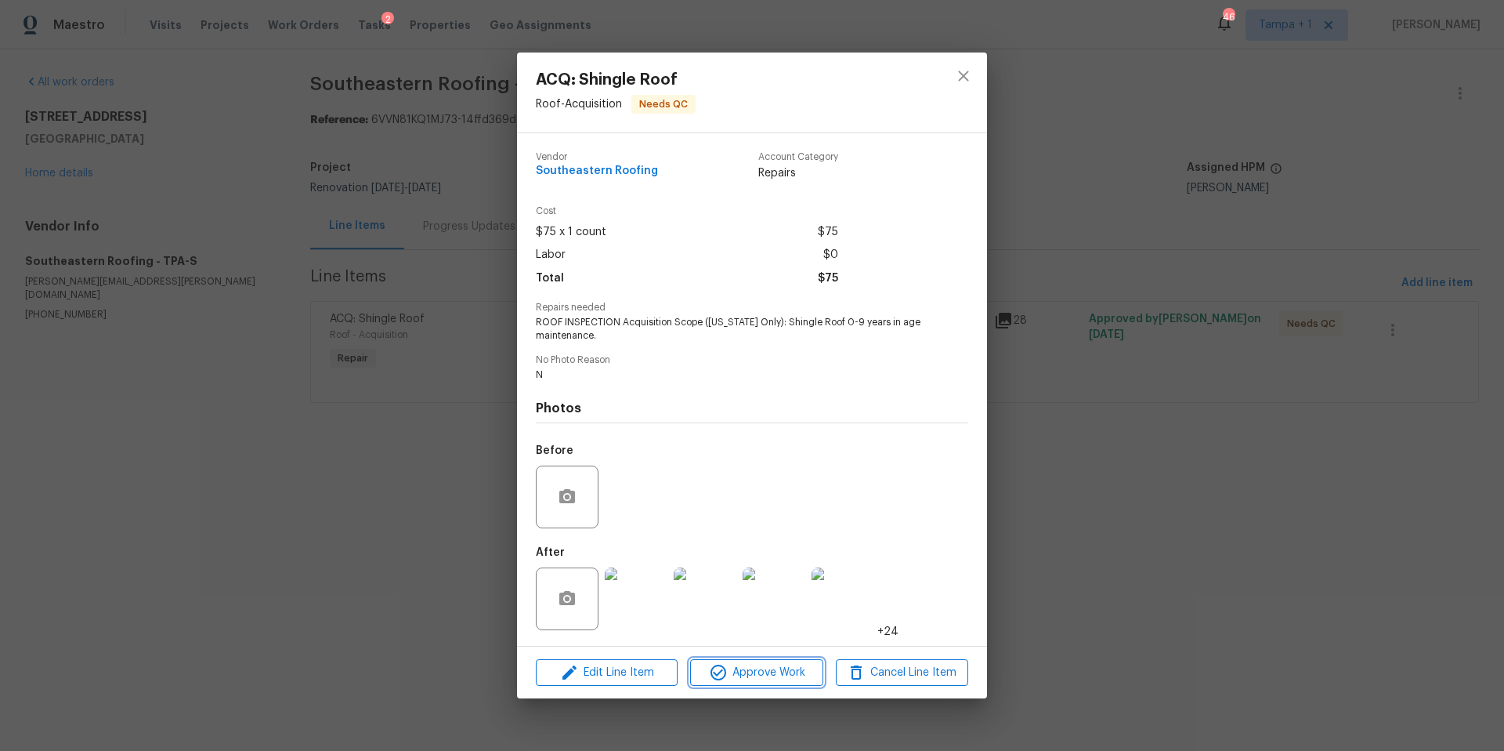
click at [769, 682] on button "Approve Work" at bounding box center [756, 672] width 132 height 27
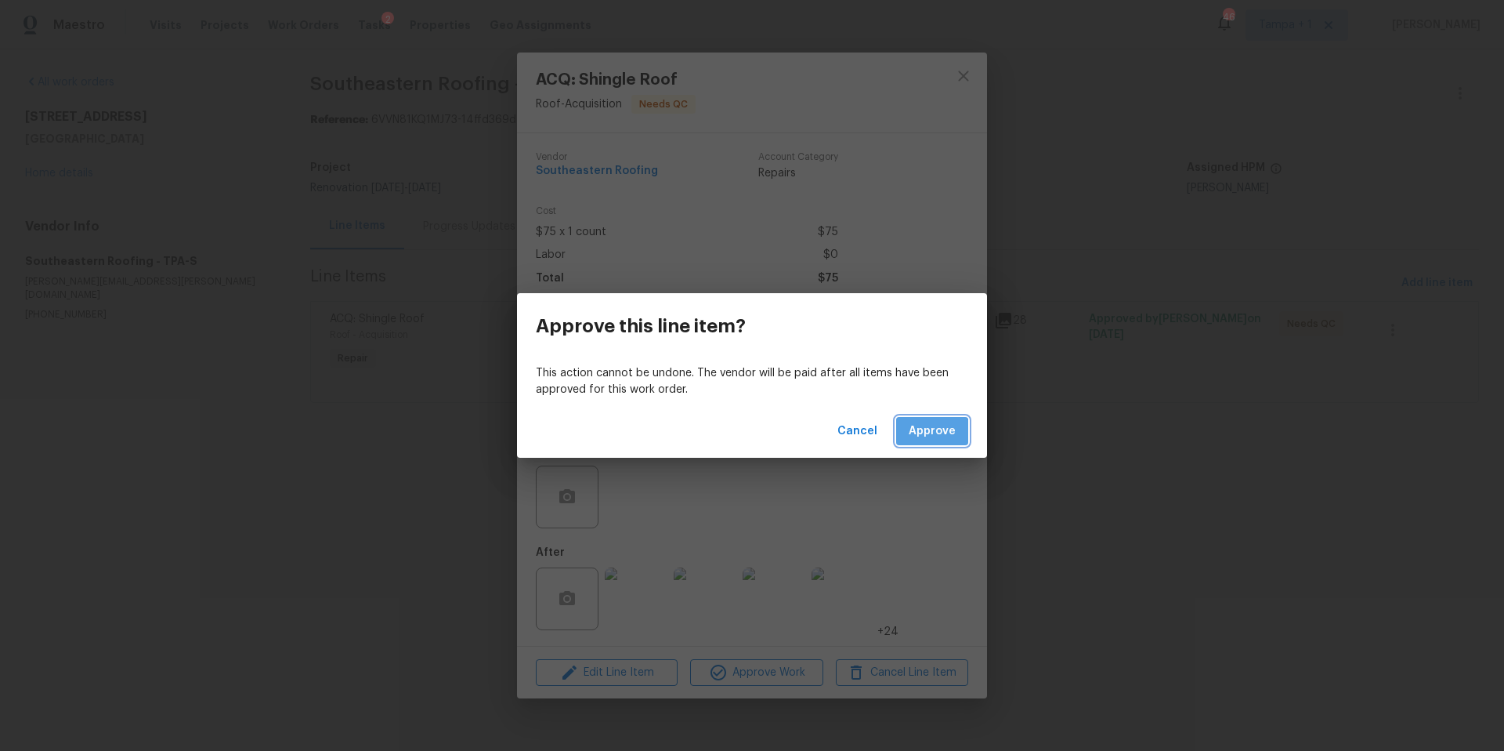
click at [929, 437] on span "Approve" at bounding box center [932, 432] width 47 height 20
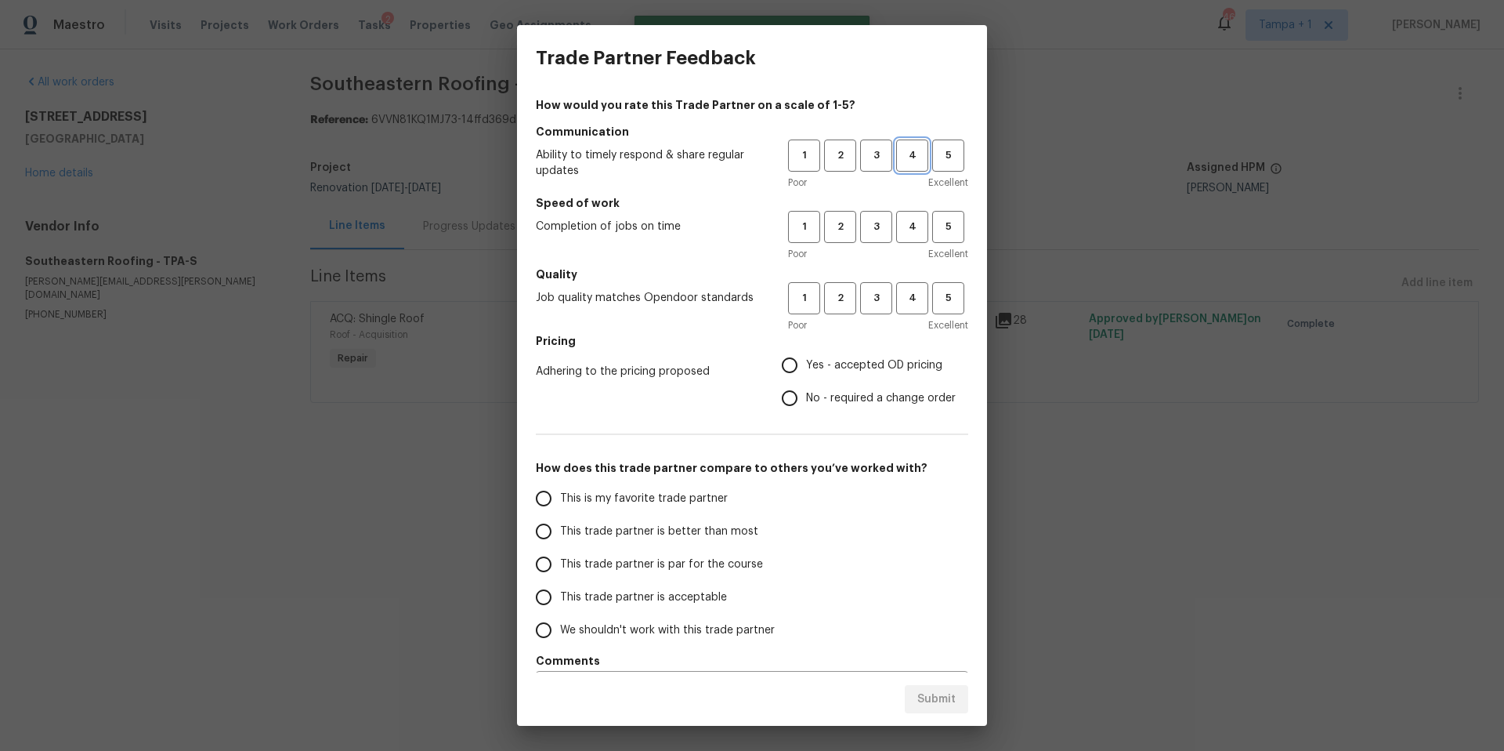
click at [898, 157] on span "4" at bounding box center [912, 156] width 29 height 18
click at [889, 253] on div "Poor Excellent" at bounding box center [878, 254] width 180 height 16
click at [901, 232] on span "4" at bounding box center [912, 227] width 29 height 18
click at [896, 286] on button "4" at bounding box center [912, 298] width 32 height 32
drag, startPoint x: 862, startPoint y: 371, endPoint x: 838, endPoint y: 389, distance: 30.1
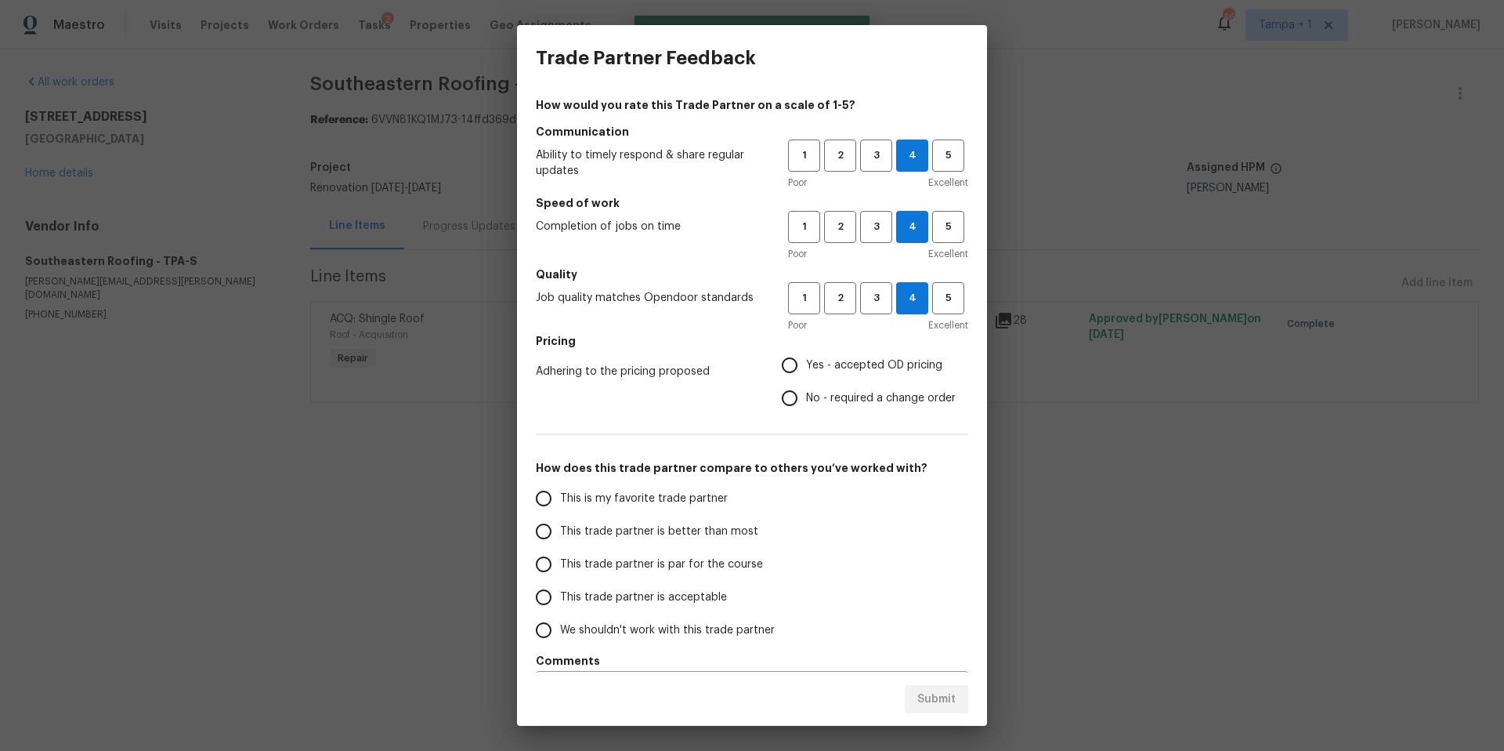
click at [862, 370] on span "Yes - accepted OD pricing" at bounding box center [874, 365] width 136 height 16
click at [806, 370] on input "Yes - accepted OD pricing" at bounding box center [789, 365] width 33 height 33
radio input "true"
click at [661, 532] on span "This trade partner is better than most" at bounding box center [659, 531] width 198 height 16
click at [560, 532] on input "This trade partner is better than most" at bounding box center [543, 531] width 33 height 33
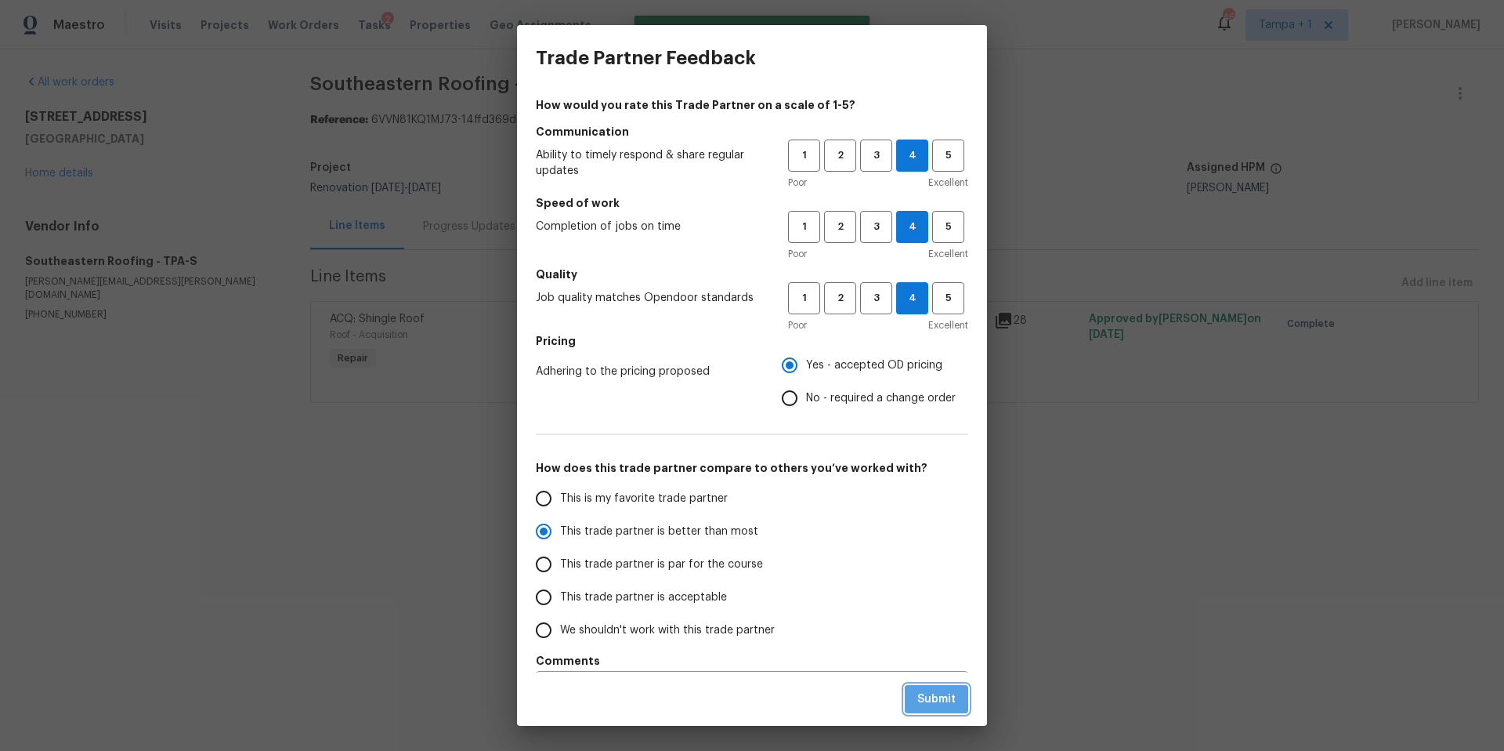
click at [921, 701] on span "Submit" at bounding box center [937, 700] width 38 height 20
radio input "true"
radio input "false"
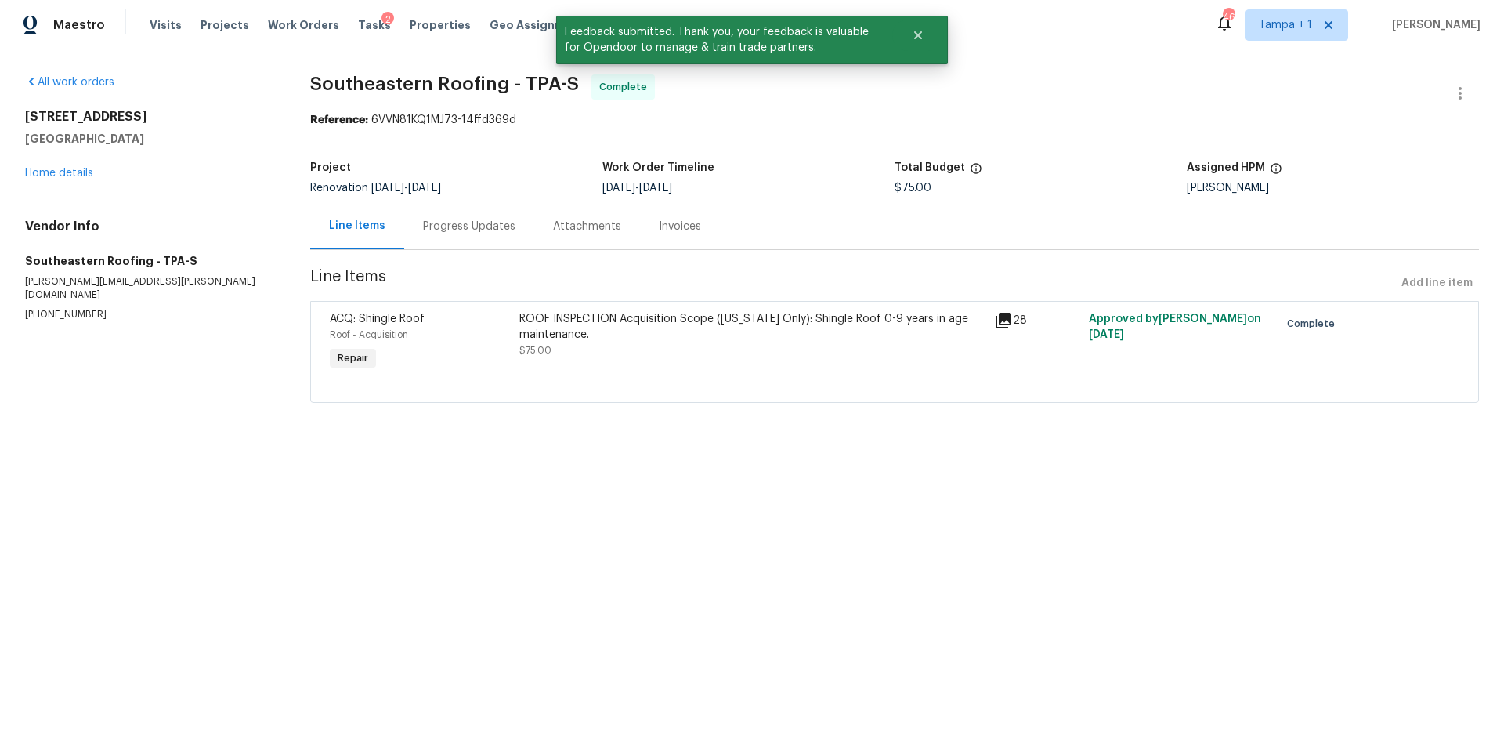
click at [44, 157] on div "10121 Geese Trail Cir Sun City Center, FL 33573 Home details" at bounding box center [149, 145] width 248 height 72
click at [45, 161] on div "10121 Geese Trail Cir Sun City Center, FL 33573 Home details" at bounding box center [149, 145] width 248 height 72
click at [46, 168] on link "Home details" at bounding box center [59, 173] width 68 height 11
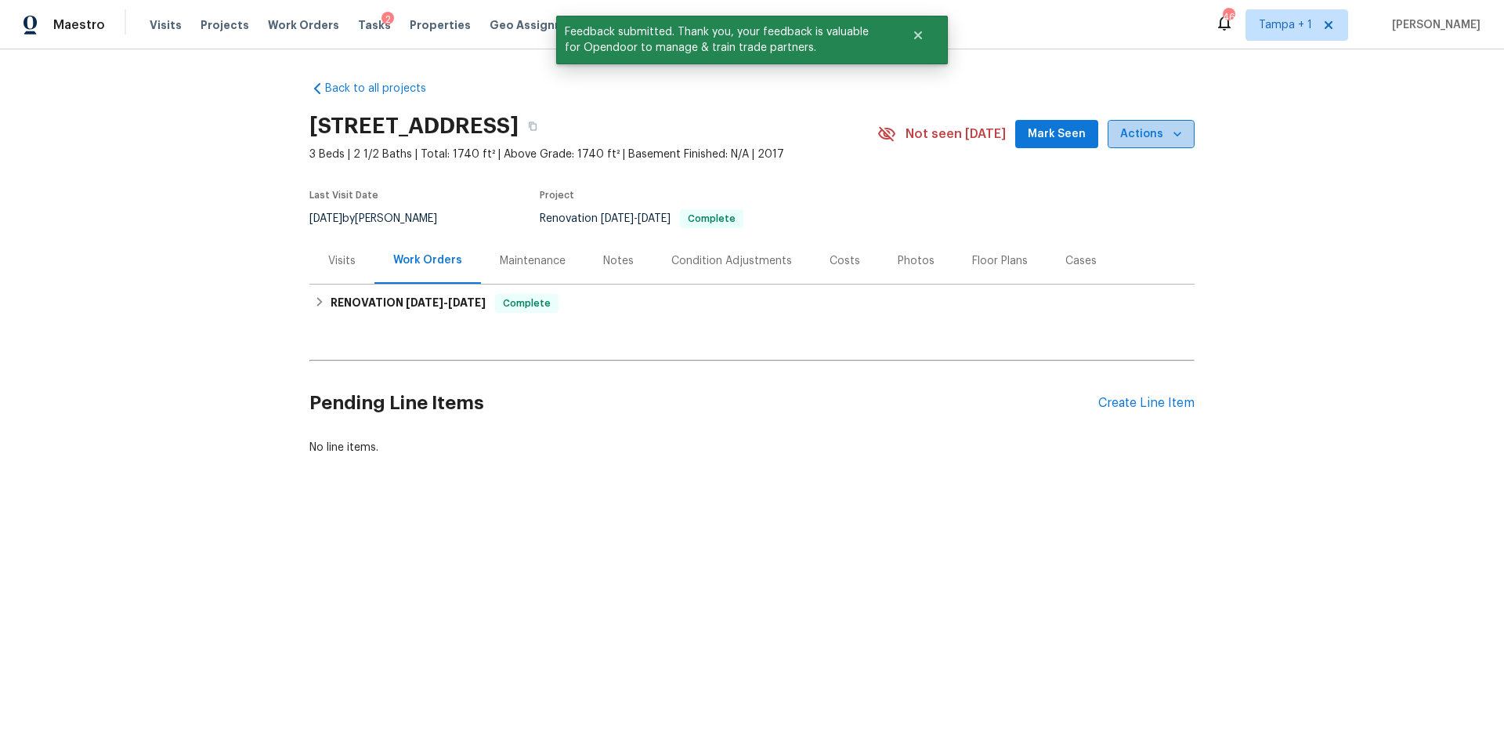
click at [1160, 138] on span "Actions" at bounding box center [1151, 135] width 62 height 20
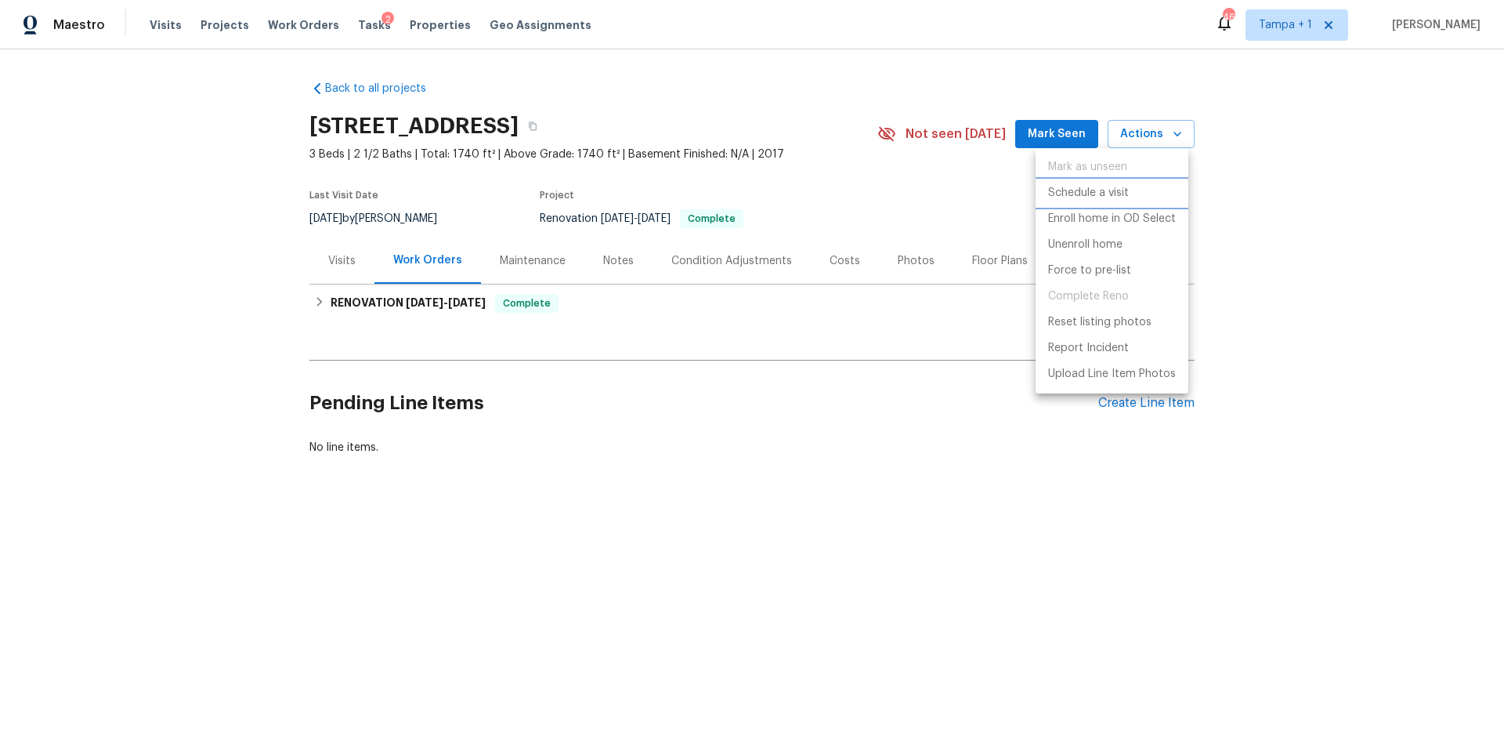
click at [1143, 190] on li "Schedule a visit" at bounding box center [1112, 193] width 153 height 26
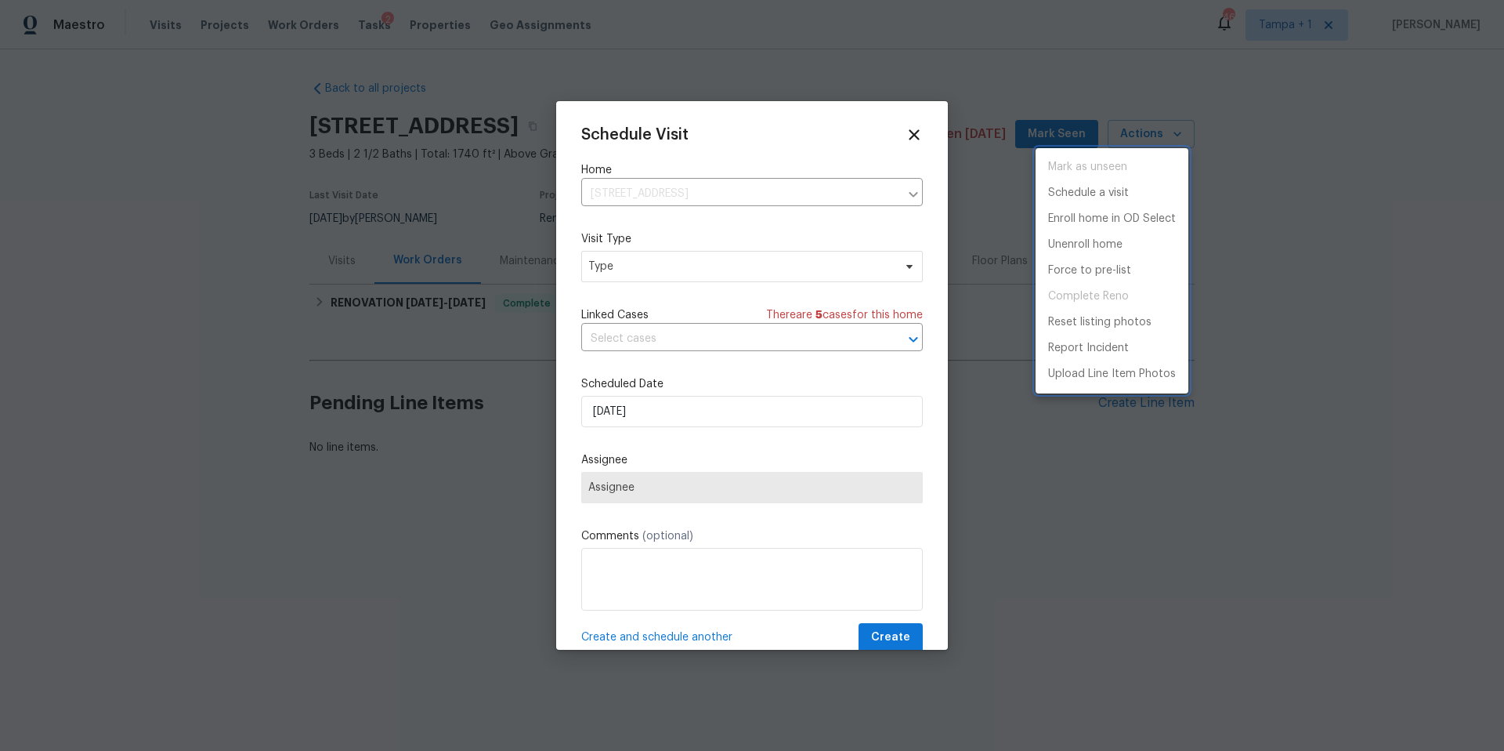
click at [680, 250] on div at bounding box center [752, 375] width 1504 height 751
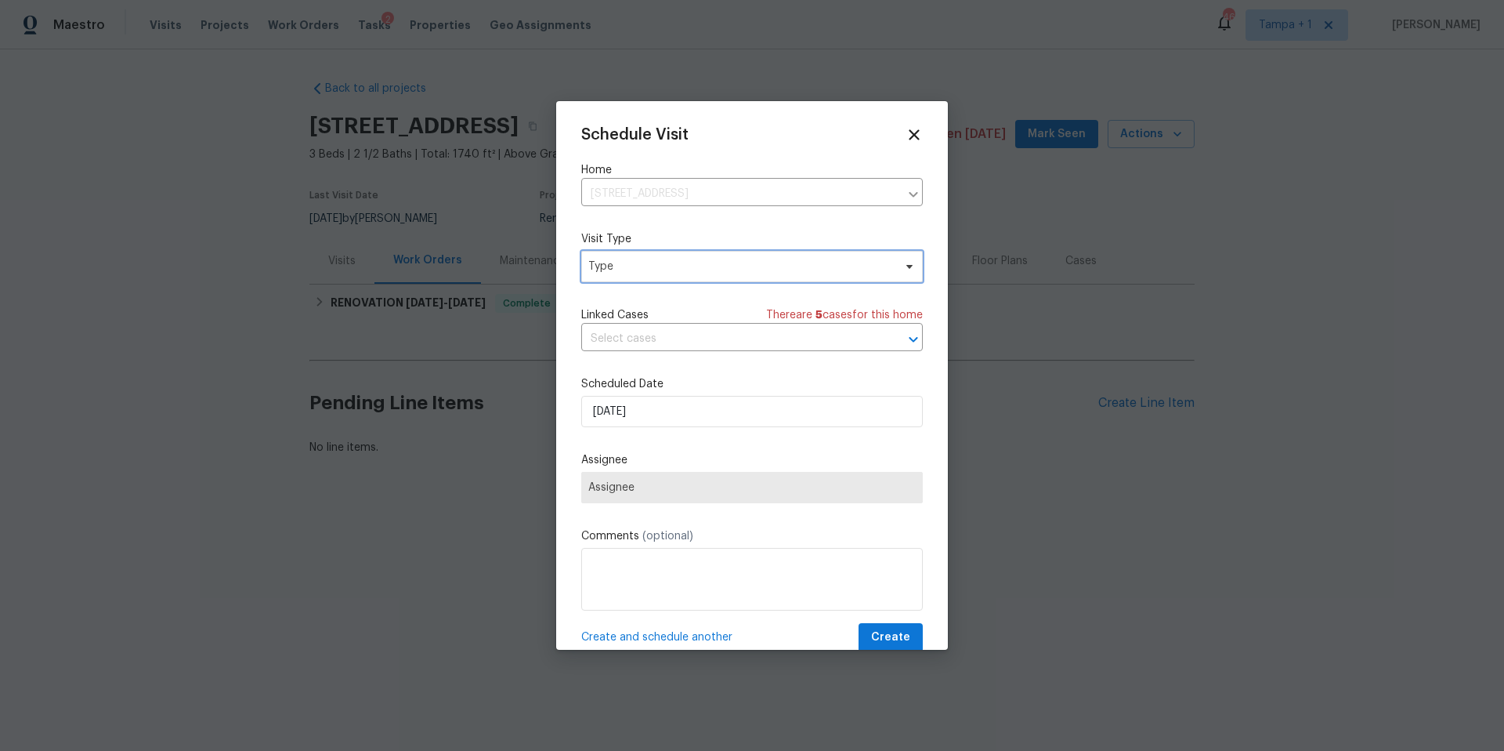
click at [657, 273] on span "Type" at bounding box center [740, 267] width 305 height 16
type input "NEW"
click at [679, 336] on div "New Listing Audit" at bounding box center [635, 340] width 89 height 16
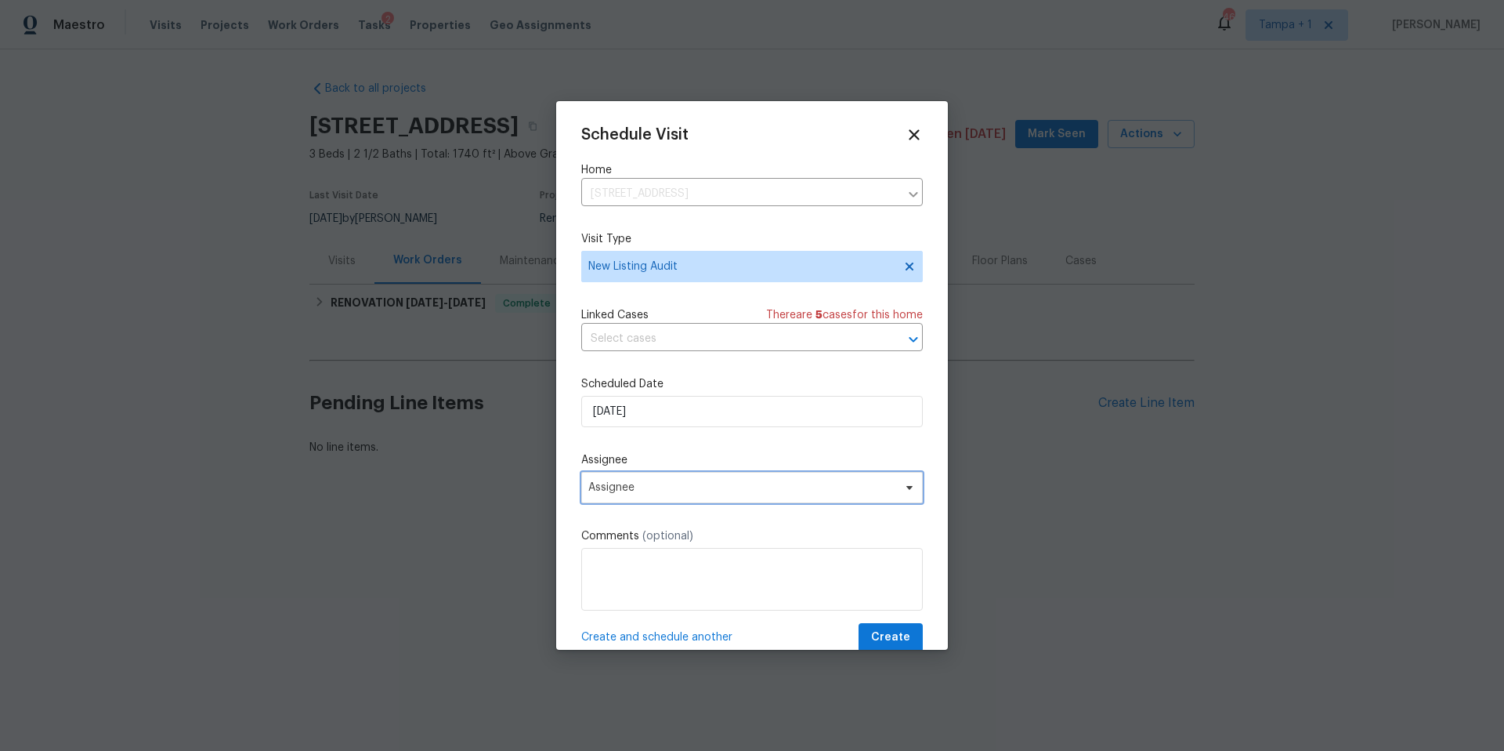
click at [635, 480] on span "Assignee" at bounding box center [752, 487] width 342 height 31
type input "DENN"
click at [612, 571] on div "[PERSON_NAME]" at bounding box center [632, 574] width 82 height 16
click at [859, 631] on button "Create" at bounding box center [891, 637] width 64 height 29
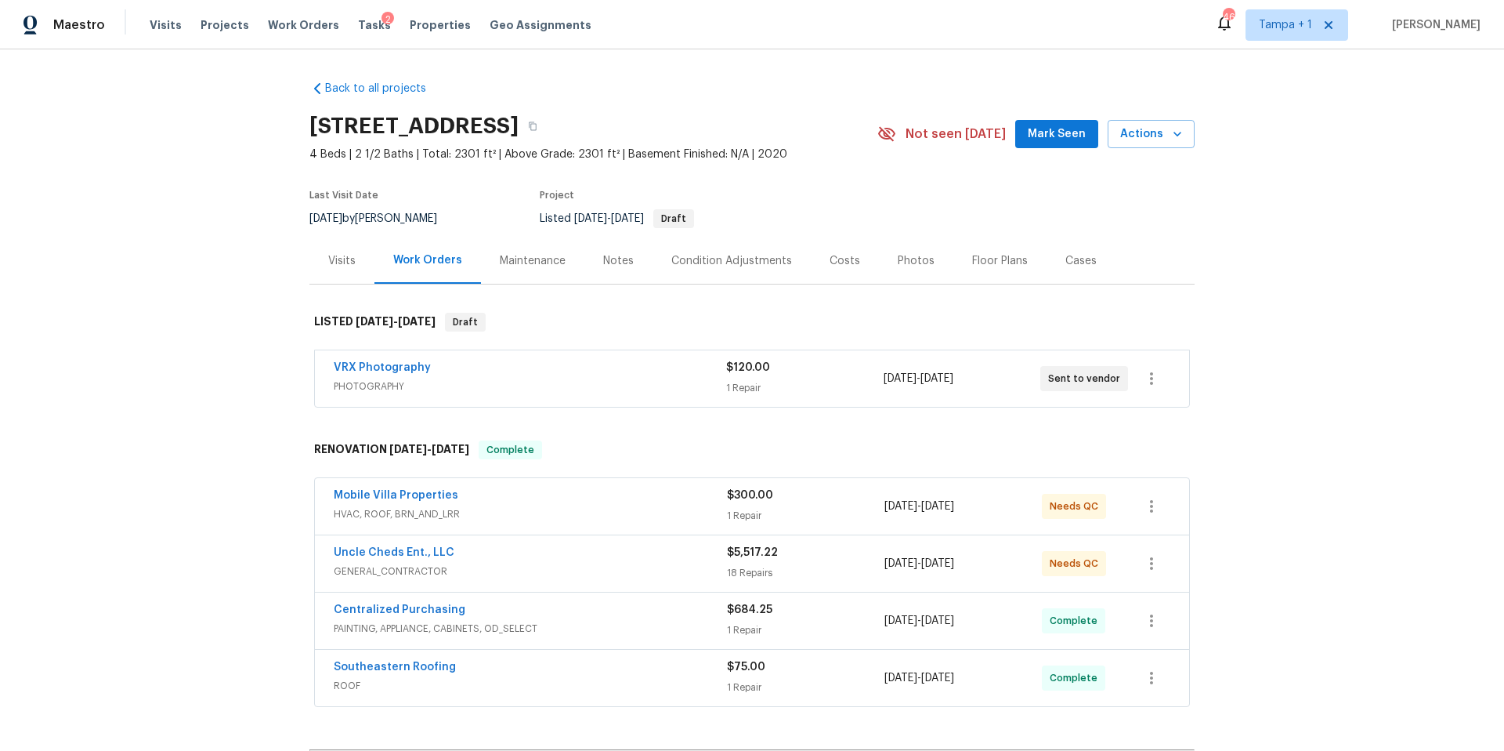
click at [328, 263] on div "Visits" at bounding box center [341, 261] width 27 height 16
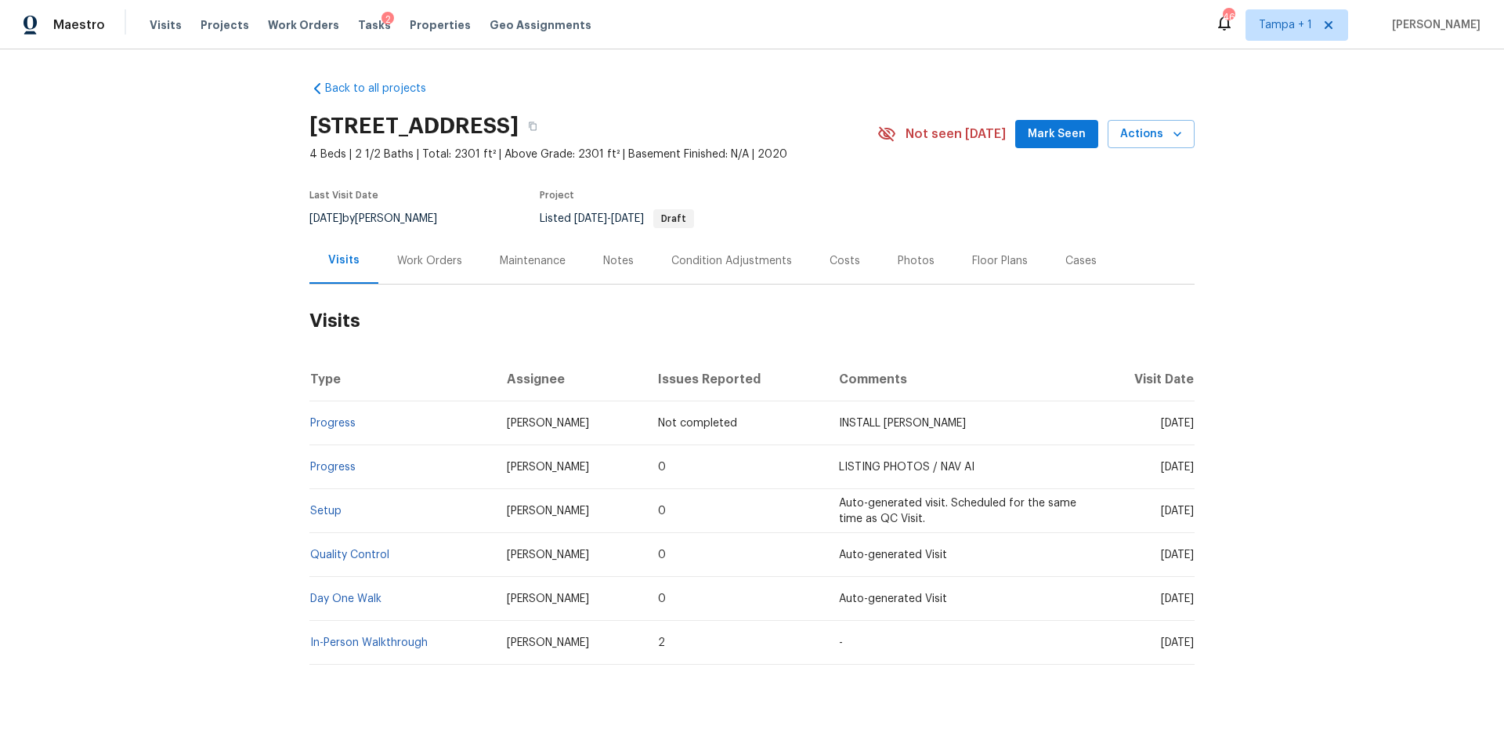
click at [421, 266] on div "Work Orders" at bounding box center [429, 261] width 65 height 16
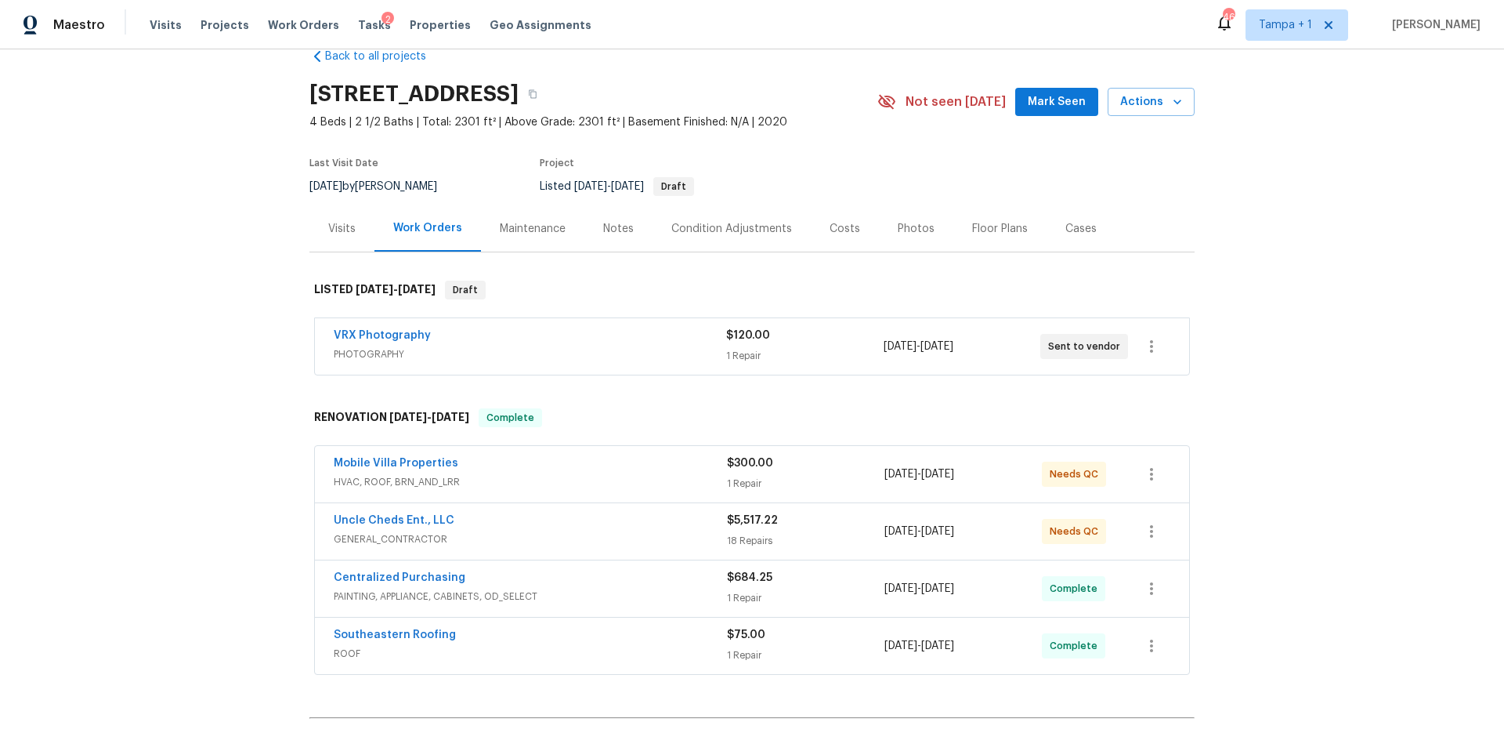
scroll to position [45, 0]
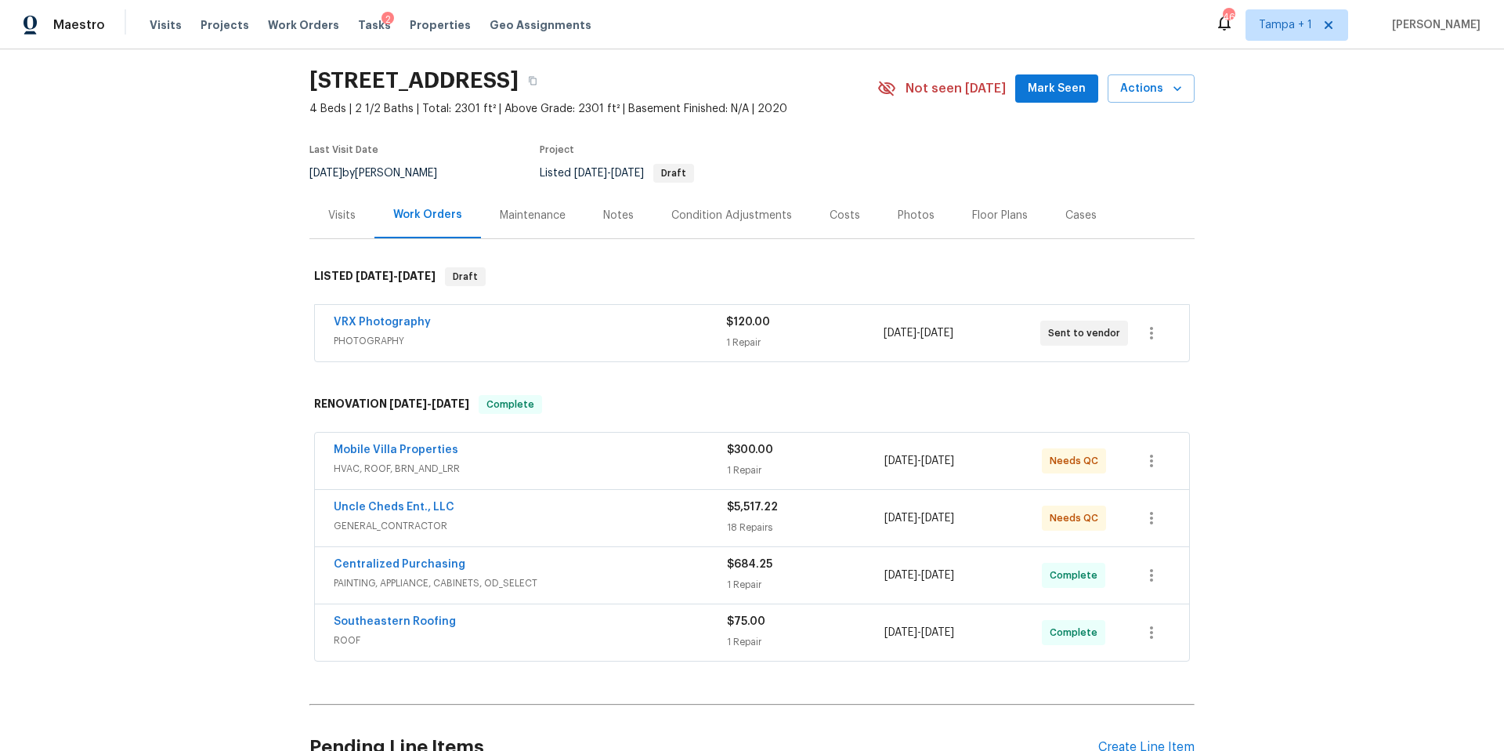
click at [575, 458] on div "Mobile Villa Properties" at bounding box center [530, 451] width 393 height 19
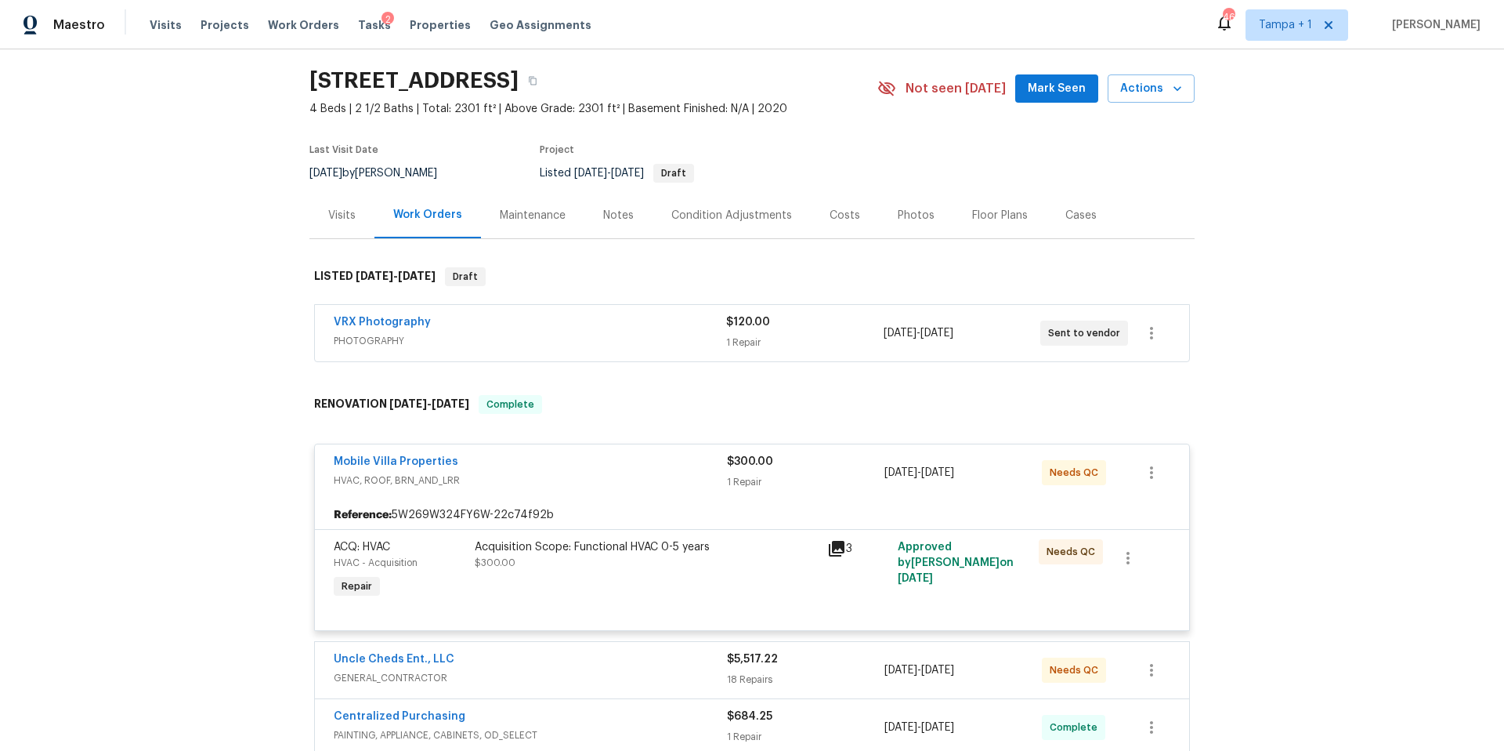
click at [691, 544] on div "Acquisition Scope: Functional HVAC 0-5 years" at bounding box center [646, 547] width 343 height 16
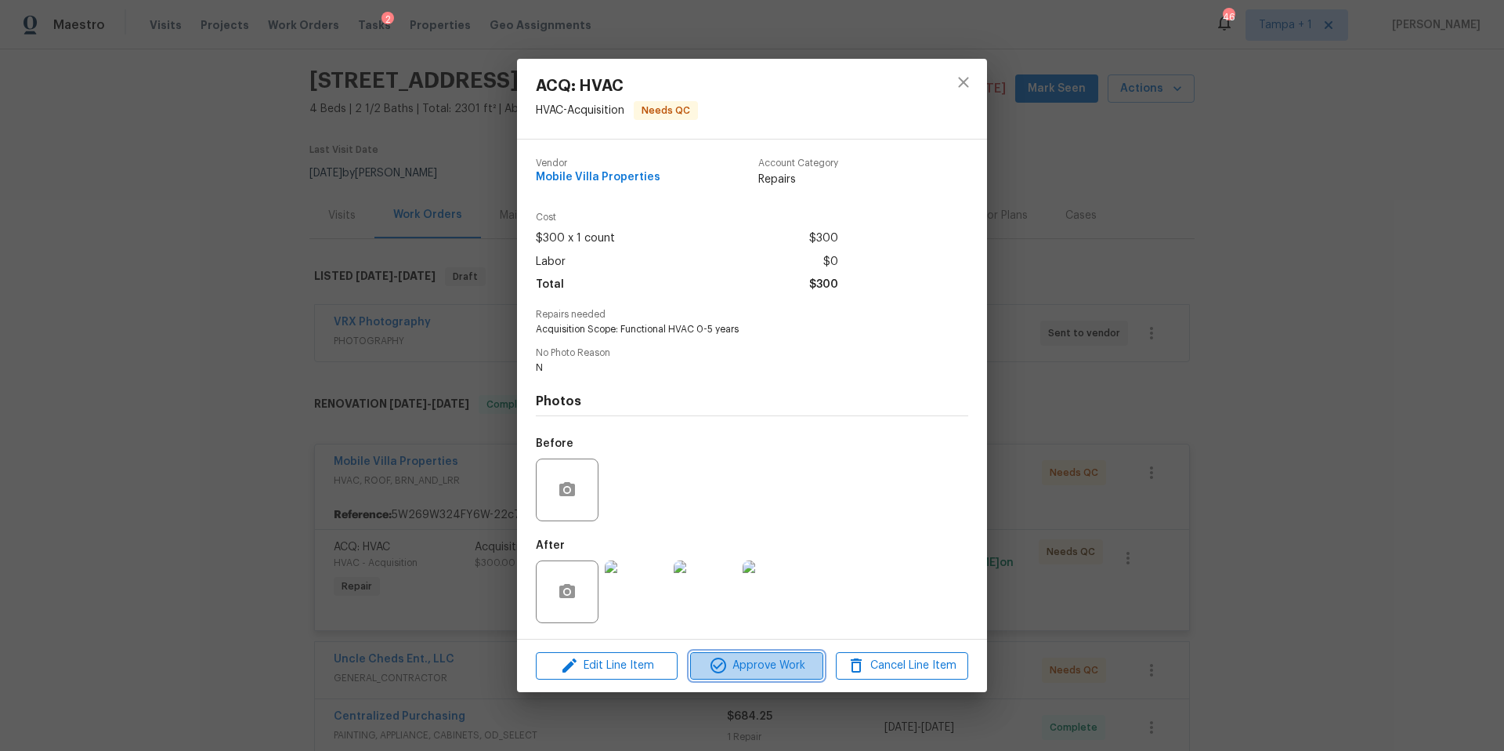
click at [773, 658] on span "Approve Work" at bounding box center [756, 666] width 123 height 20
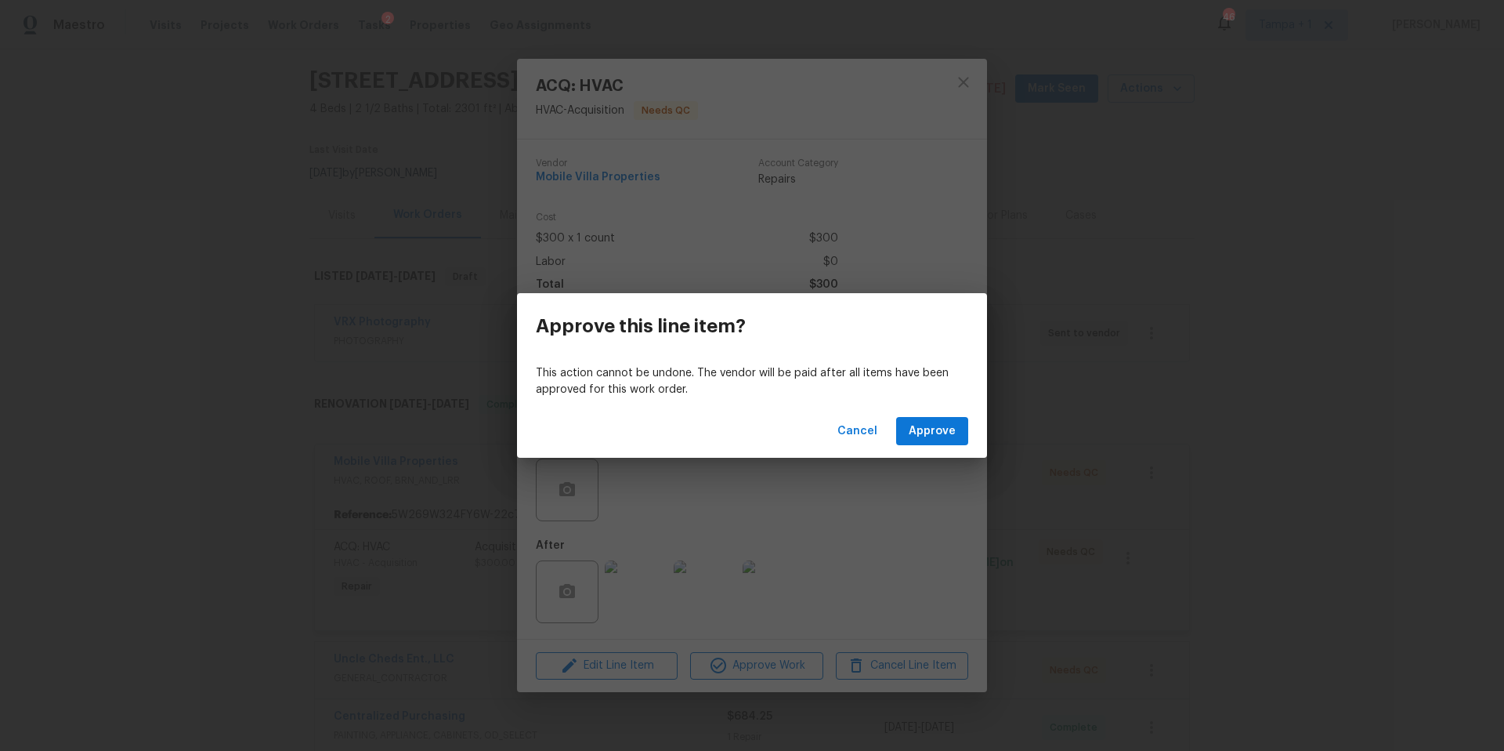
click at [946, 450] on div "Cancel Approve" at bounding box center [752, 431] width 470 height 54
click at [950, 434] on span "Approve" at bounding box center [932, 432] width 47 height 20
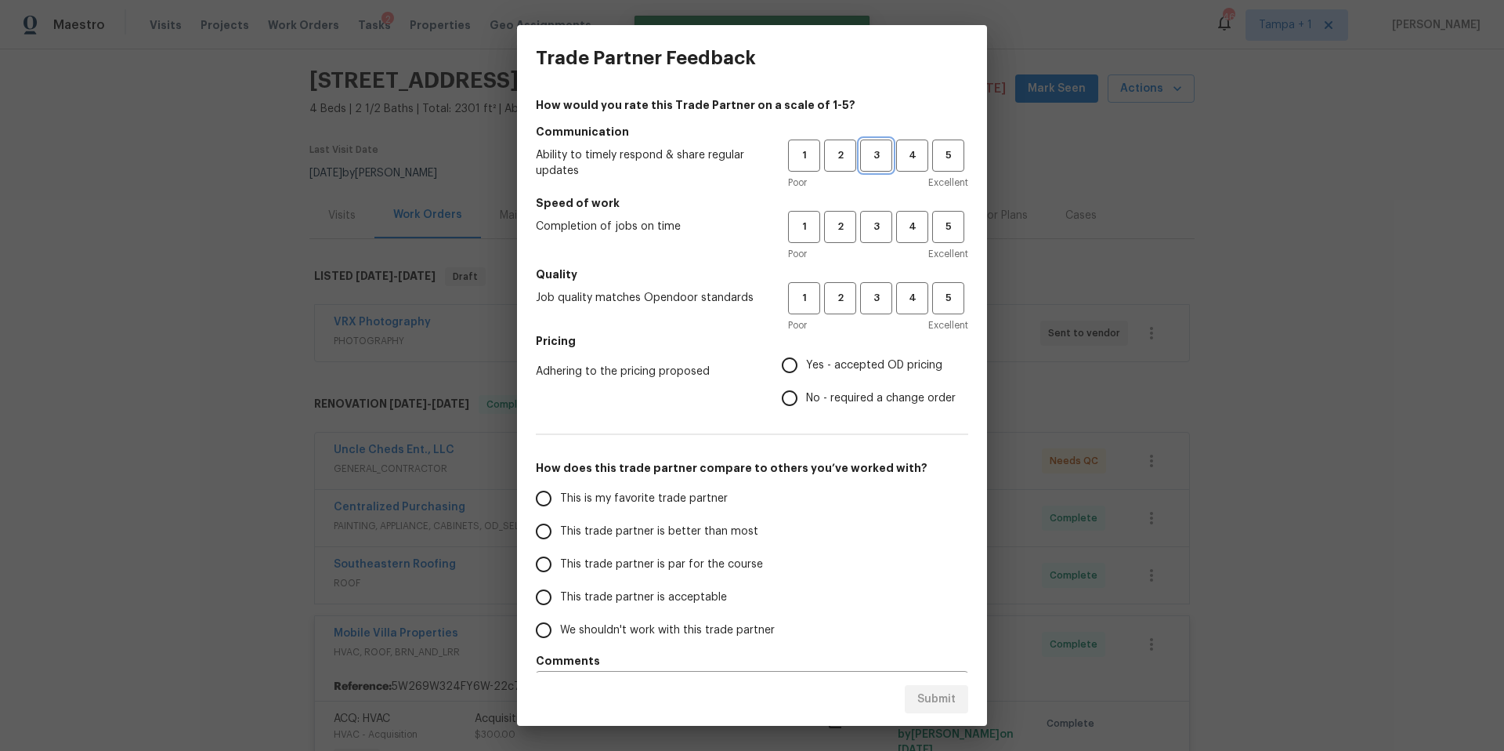
drag, startPoint x: 853, startPoint y: 163, endPoint x: 861, endPoint y: 195, distance: 33.1
click at [862, 163] on span "3" at bounding box center [876, 156] width 29 height 18
click at [867, 236] on button "3" at bounding box center [876, 227] width 32 height 32
click at [867, 301] on span "3" at bounding box center [876, 298] width 29 height 18
click at [828, 373] on label "Yes - accepted OD pricing" at bounding box center [864, 365] width 183 height 33
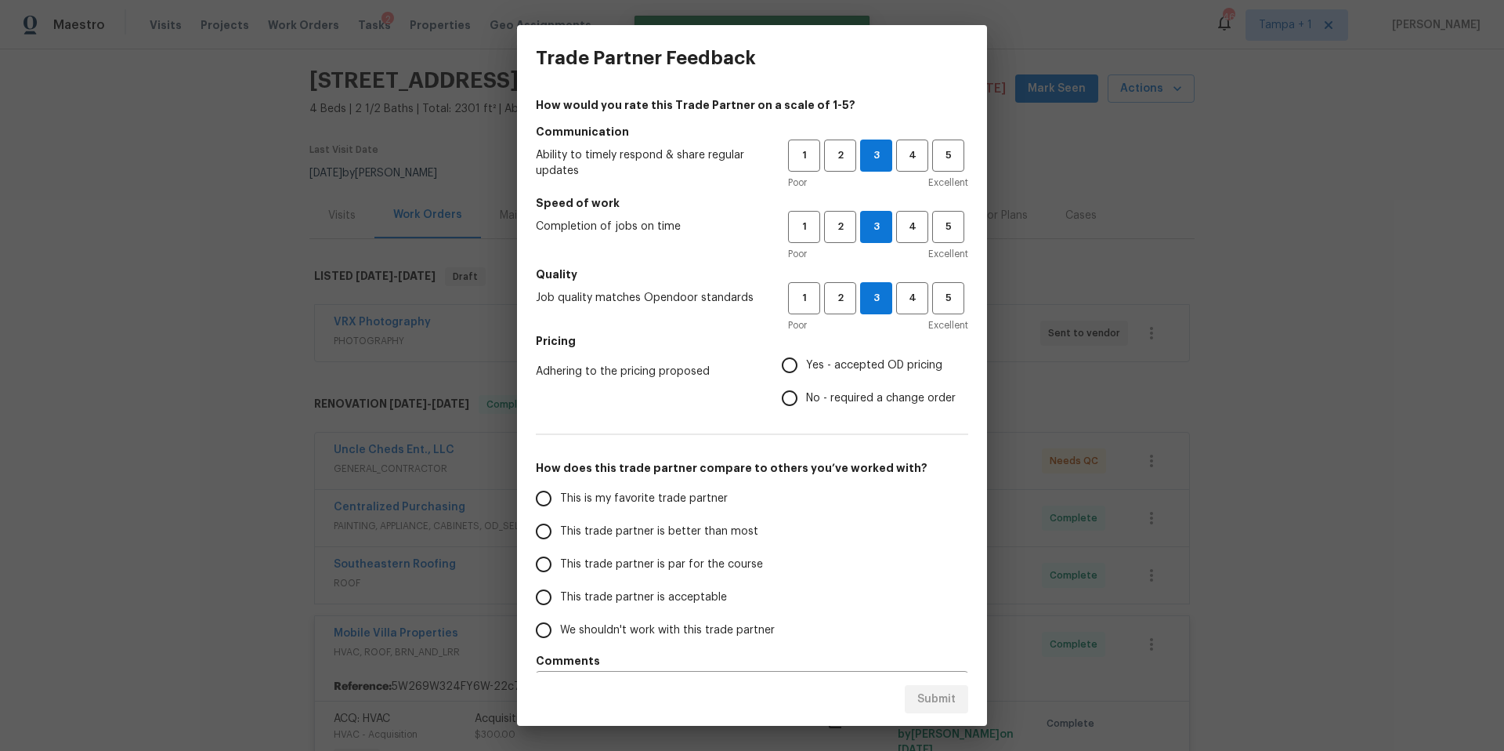
click at [806, 373] on input "Yes - accepted OD pricing" at bounding box center [789, 365] width 33 height 33
radio input "true"
click at [643, 568] on span "This trade partner is par for the course" at bounding box center [661, 564] width 203 height 16
click at [560, 568] on input "This trade partner is par for the course" at bounding box center [543, 564] width 33 height 33
drag, startPoint x: 919, startPoint y: 698, endPoint x: 889, endPoint y: 703, distance: 30.9
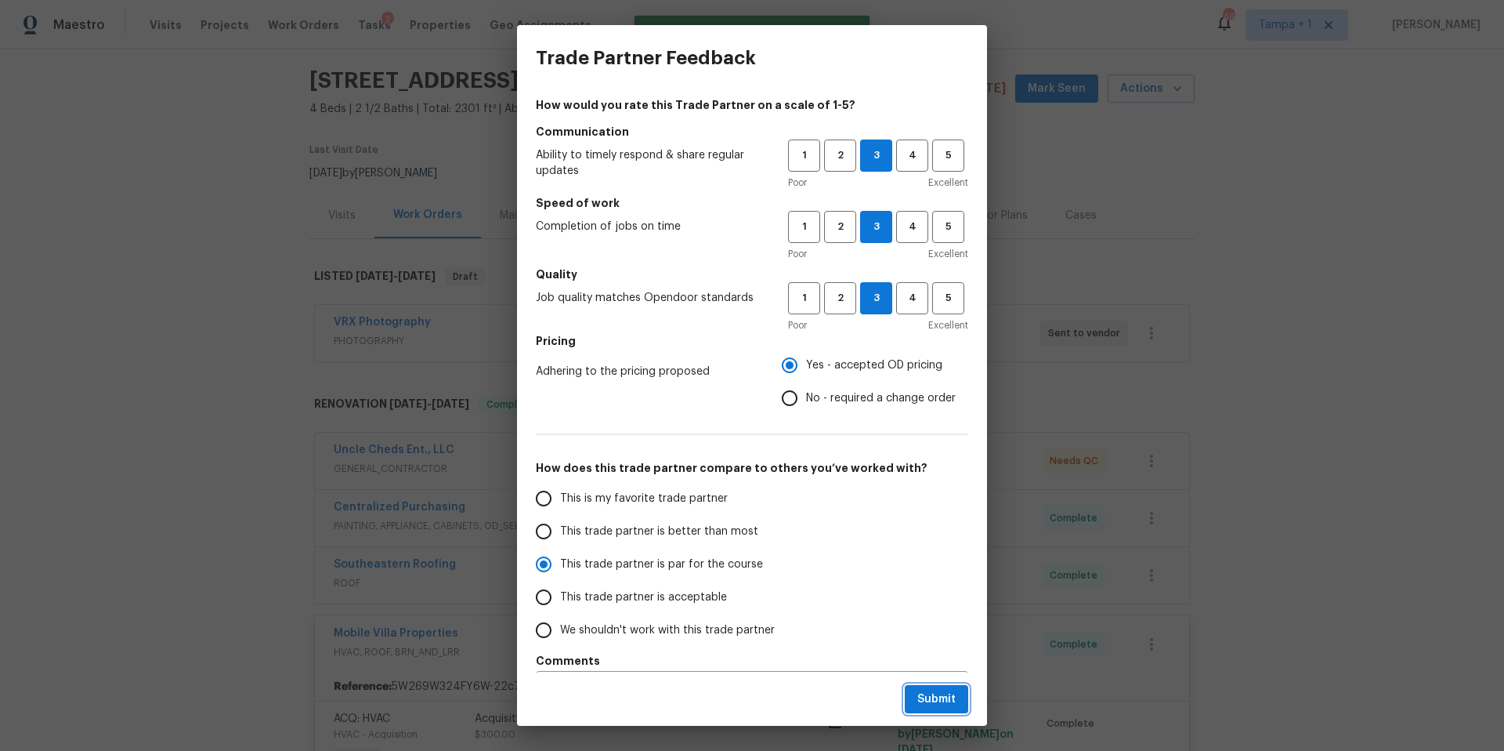
click at [919, 698] on span "Submit" at bounding box center [937, 700] width 38 height 20
radio input "true"
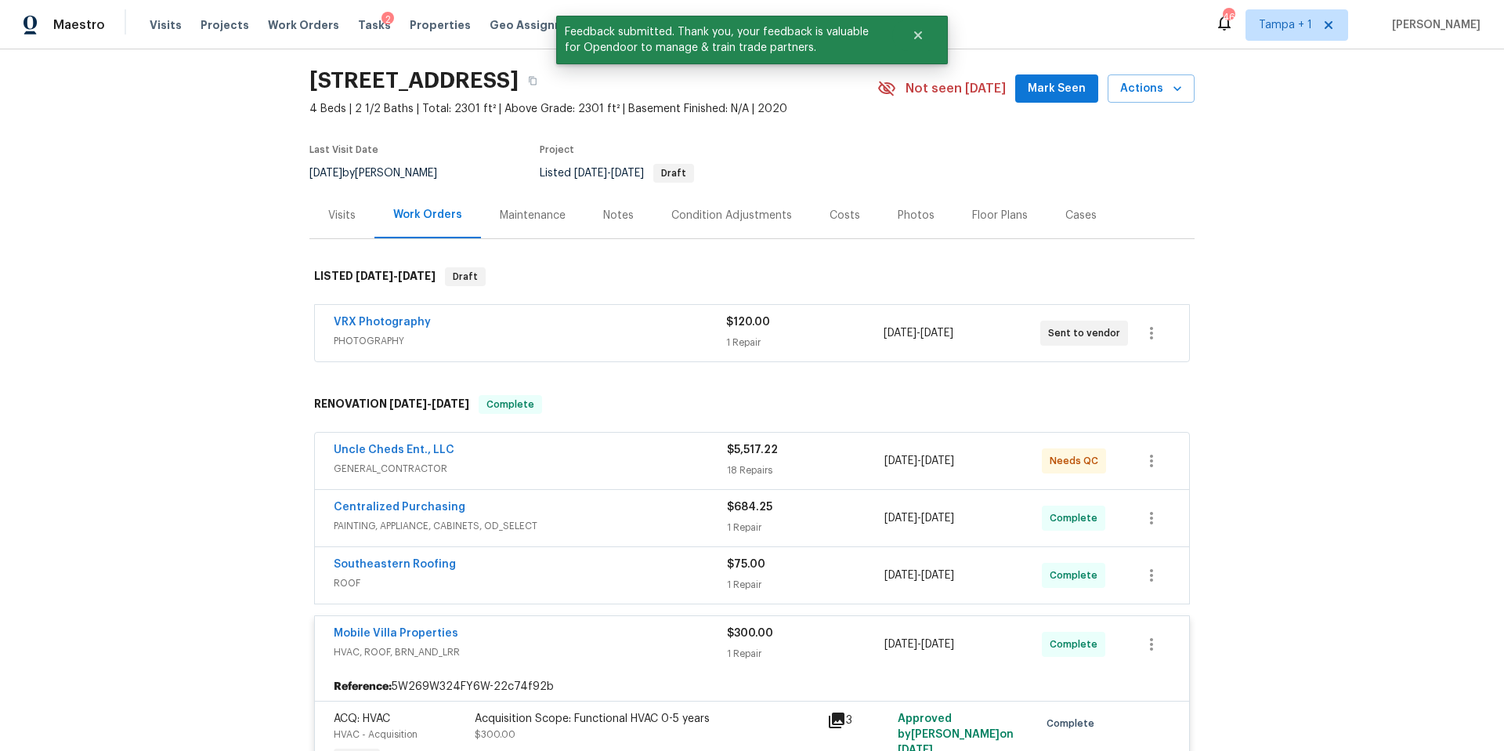
click at [567, 468] on span "GENERAL_CONTRACTOR" at bounding box center [530, 469] width 393 height 16
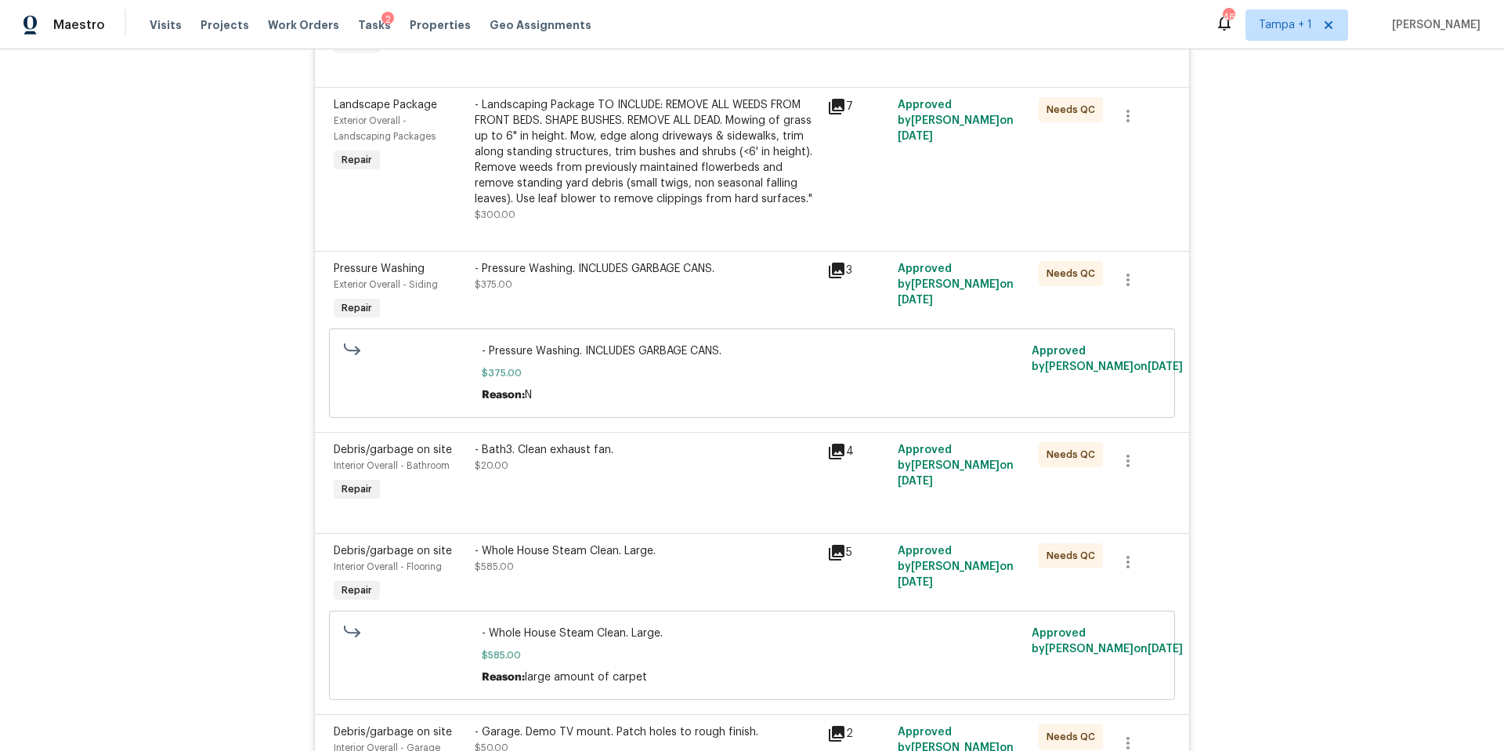
scroll to position [0, 0]
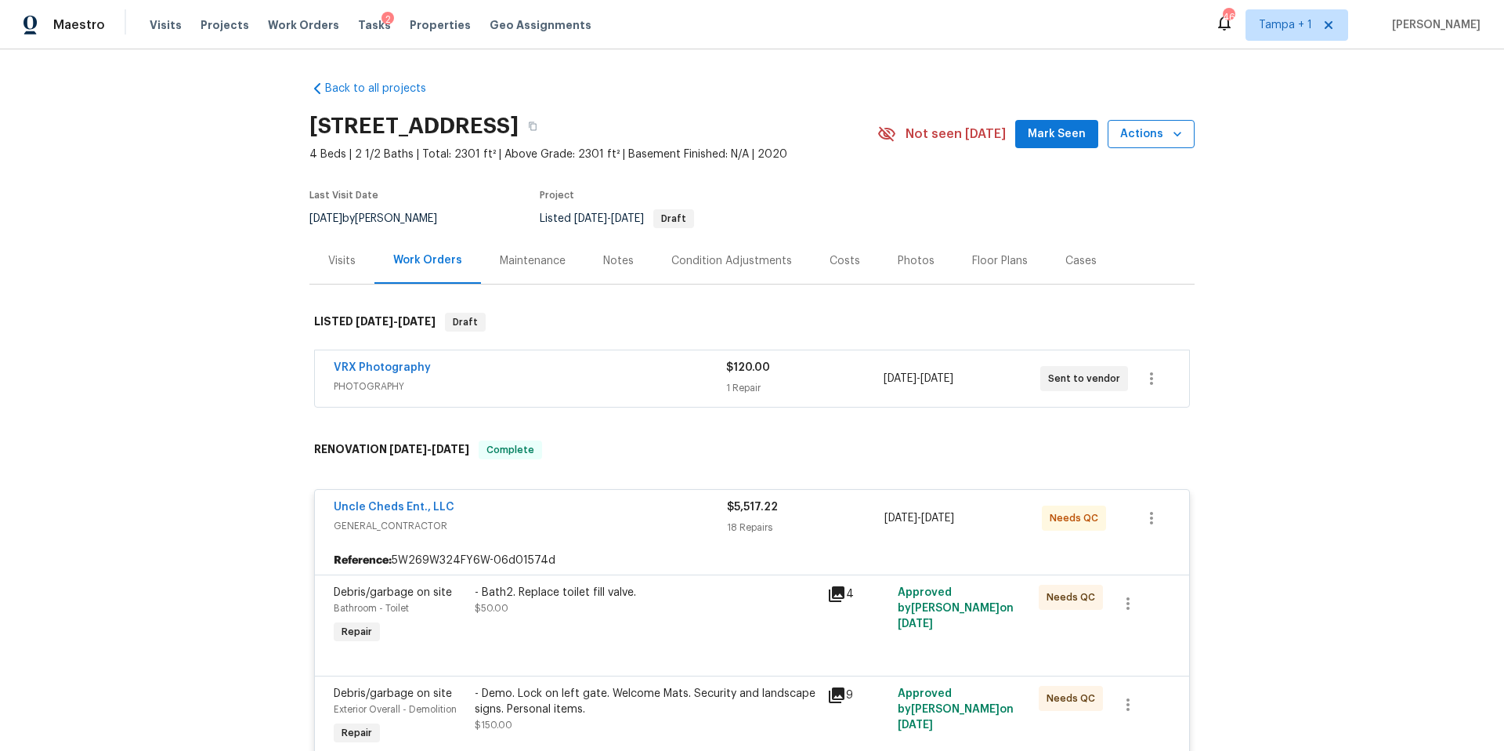
click at [1145, 133] on span "Actions" at bounding box center [1151, 135] width 62 height 20
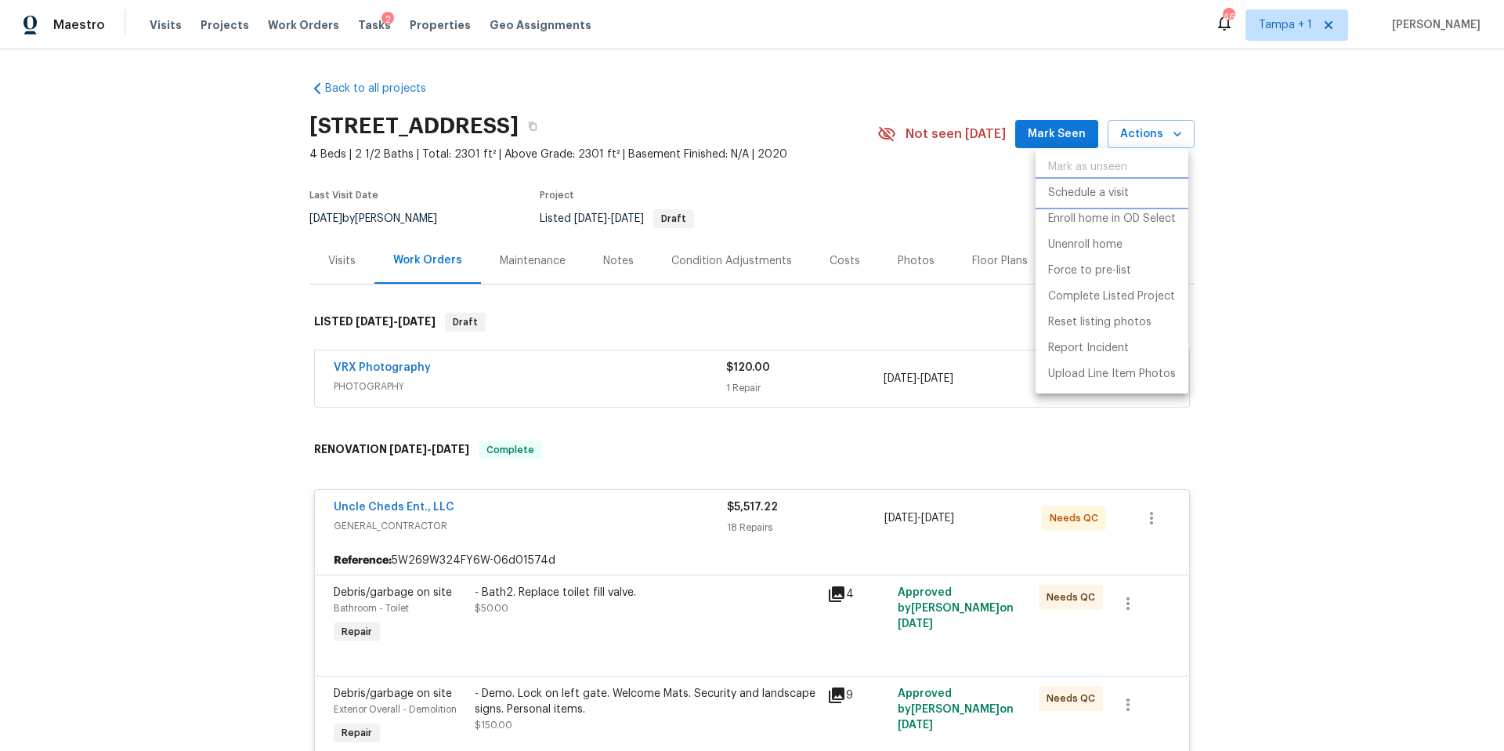
click at [1125, 186] on p "Schedule a visit" at bounding box center [1088, 193] width 81 height 16
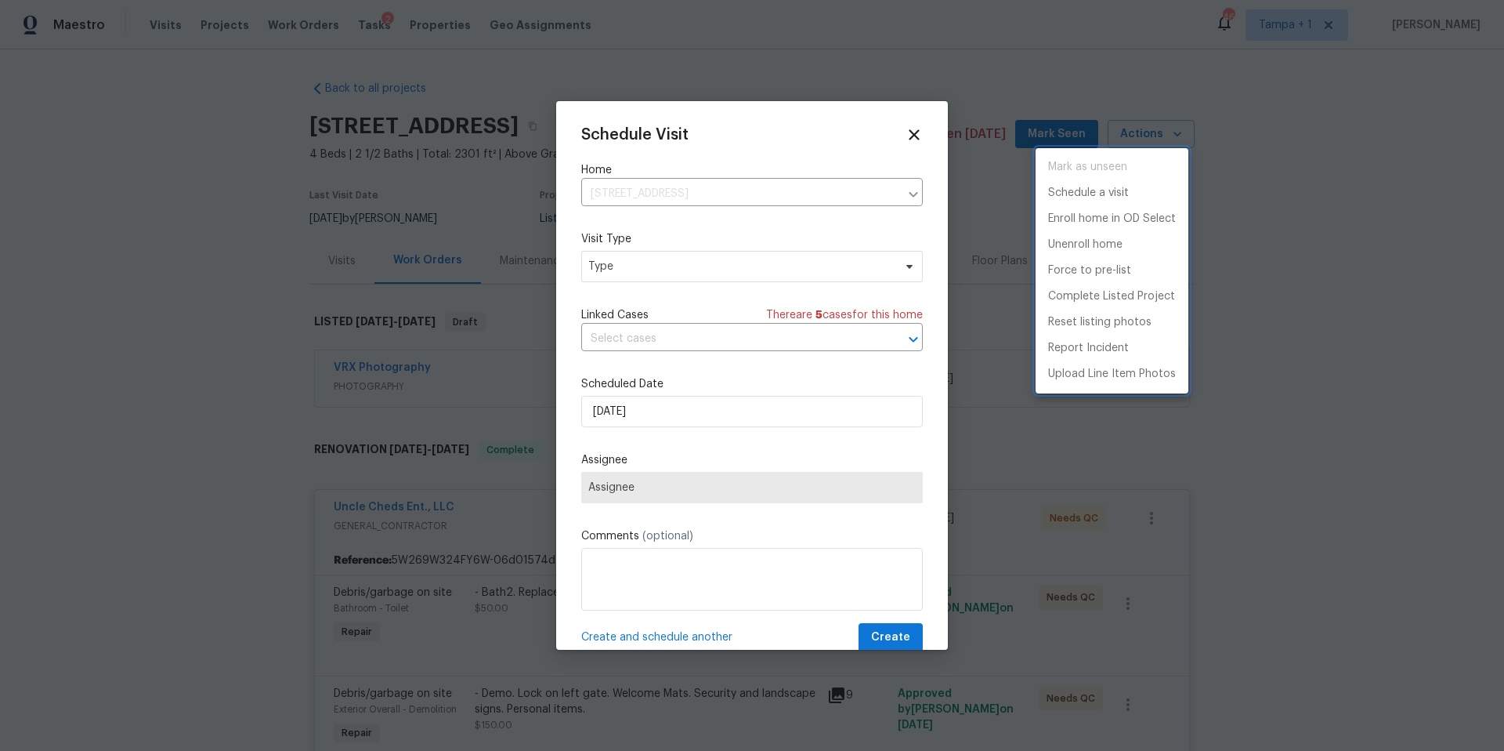
click at [680, 273] on div at bounding box center [752, 375] width 1504 height 751
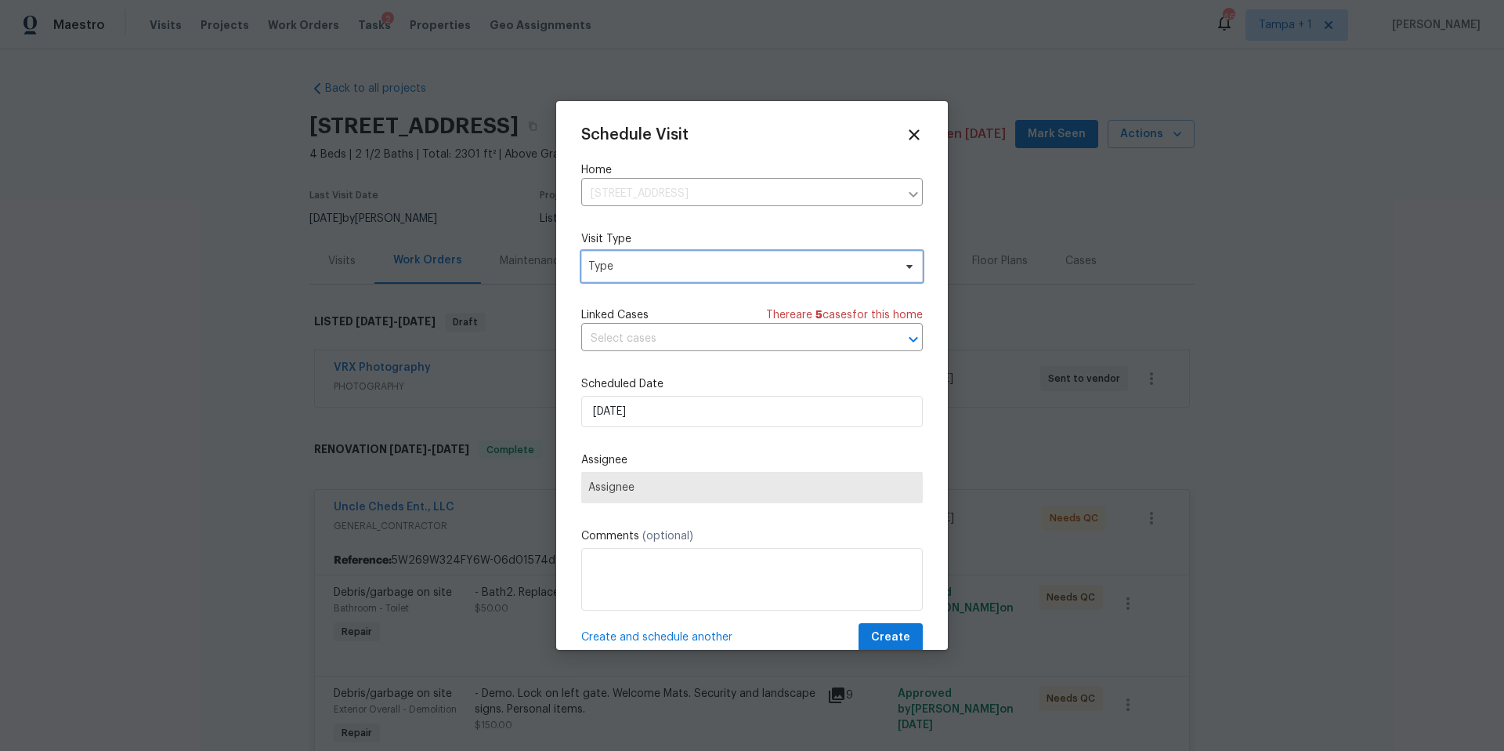
click at [680, 273] on span "Type" at bounding box center [740, 267] width 305 height 16
type input "NEW"
click at [637, 339] on div "New Listing Audit" at bounding box center [635, 340] width 89 height 16
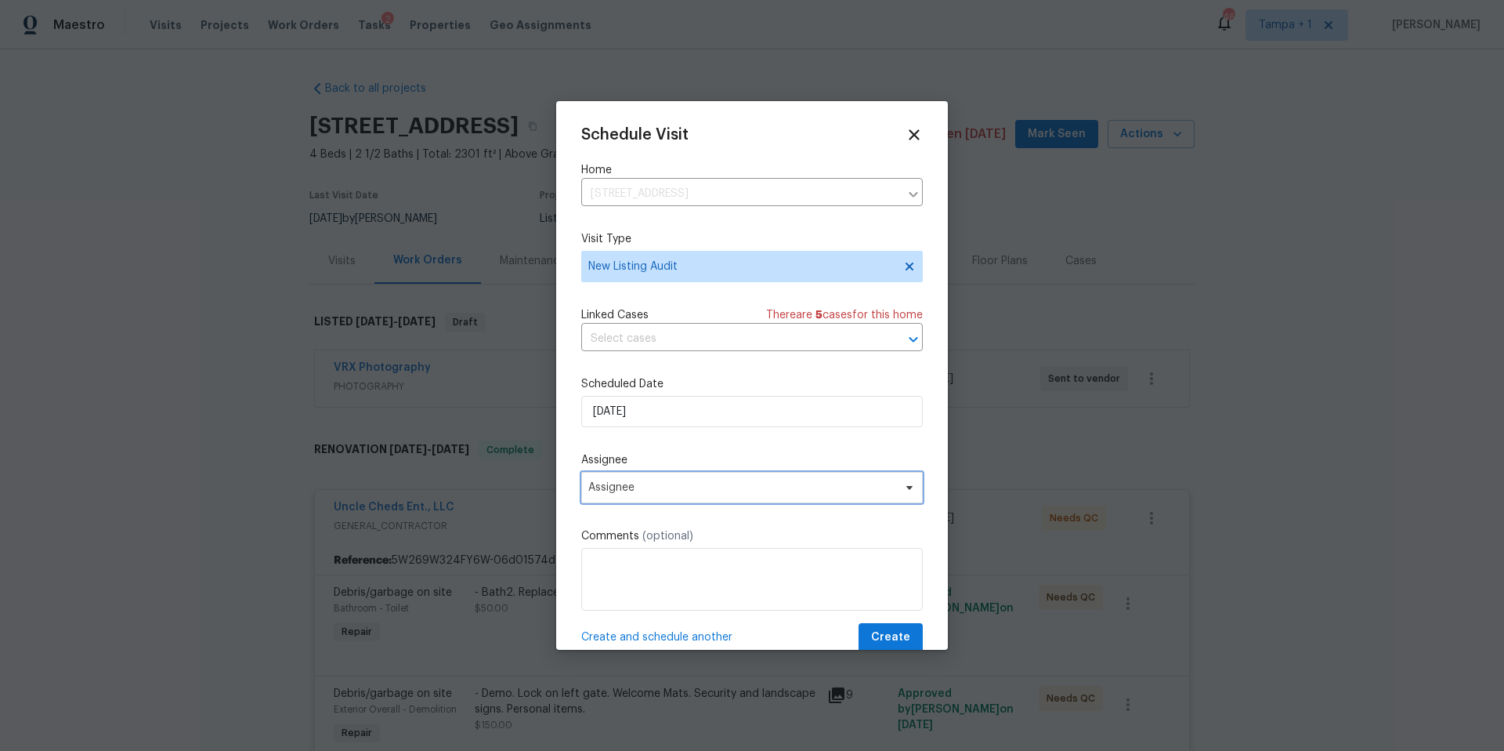
click at [646, 487] on span "Assignee" at bounding box center [741, 487] width 307 height 13
type input "DENN"
click at [614, 578] on div "[PERSON_NAME]" at bounding box center [632, 574] width 82 height 16
click at [880, 632] on span "Create" at bounding box center [890, 638] width 39 height 20
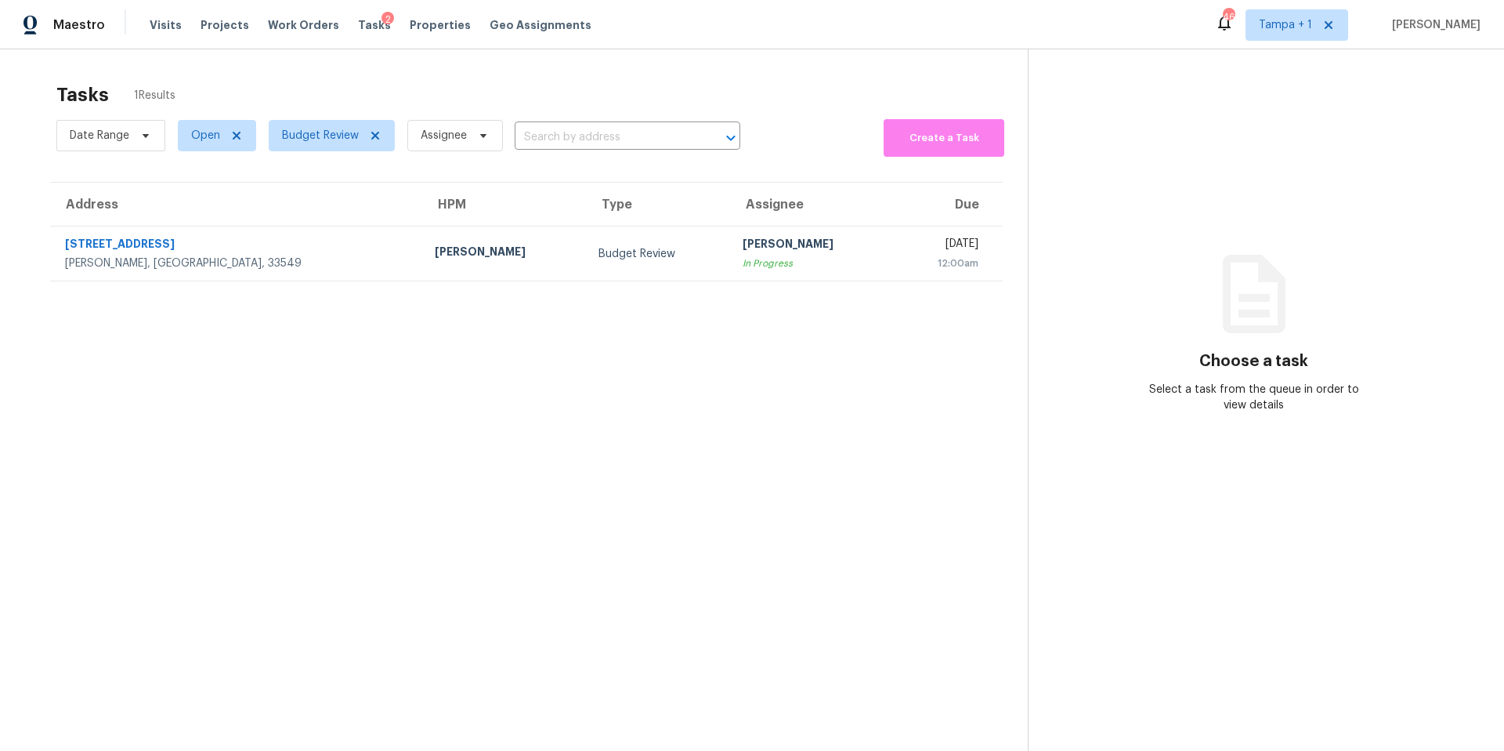
click at [653, 282] on section "Tasks 1 Results Date Range Open Budget Review Assignee ​ Create a Task Address …" at bounding box center [526, 437] width 1003 height 726
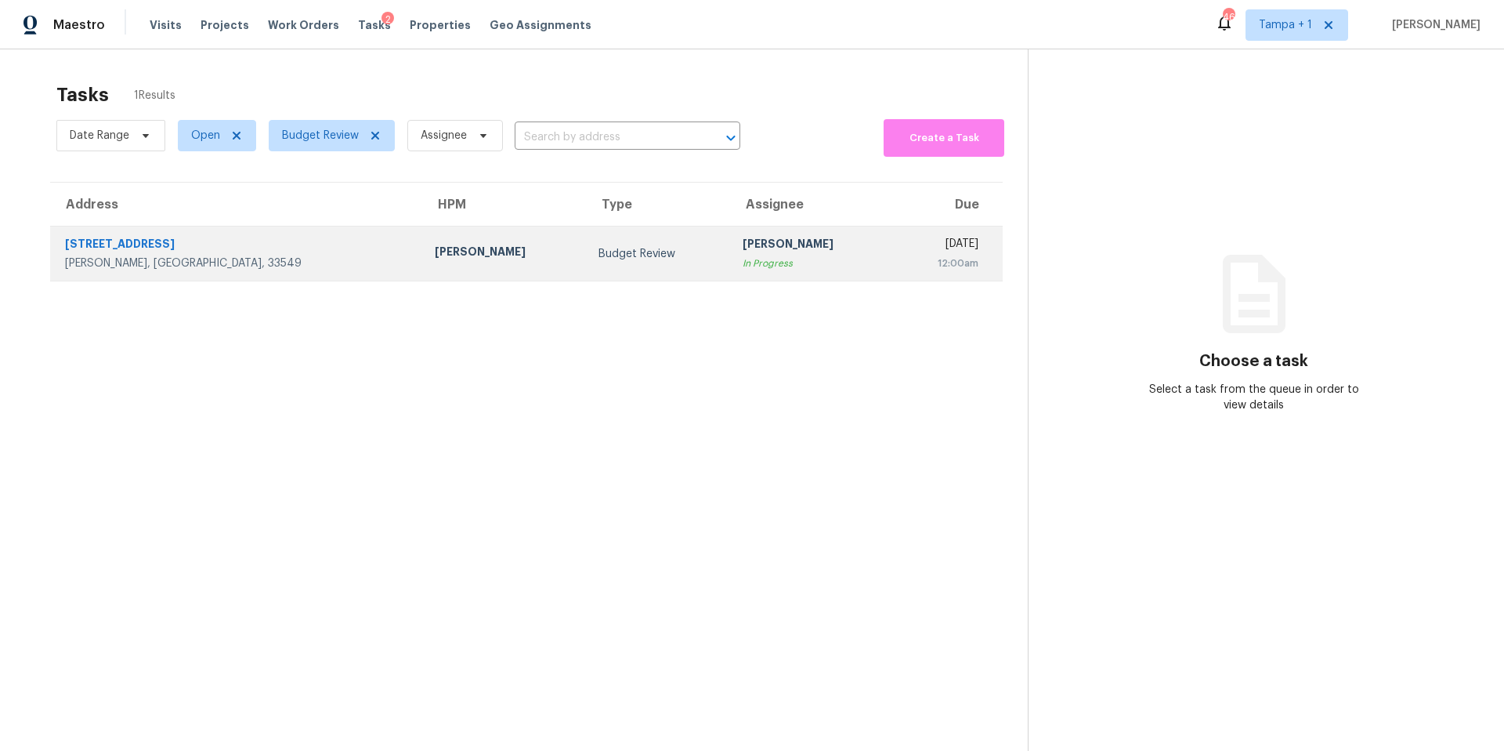
click at [730, 272] on td "[PERSON_NAME] In Progress" at bounding box center [812, 253] width 164 height 55
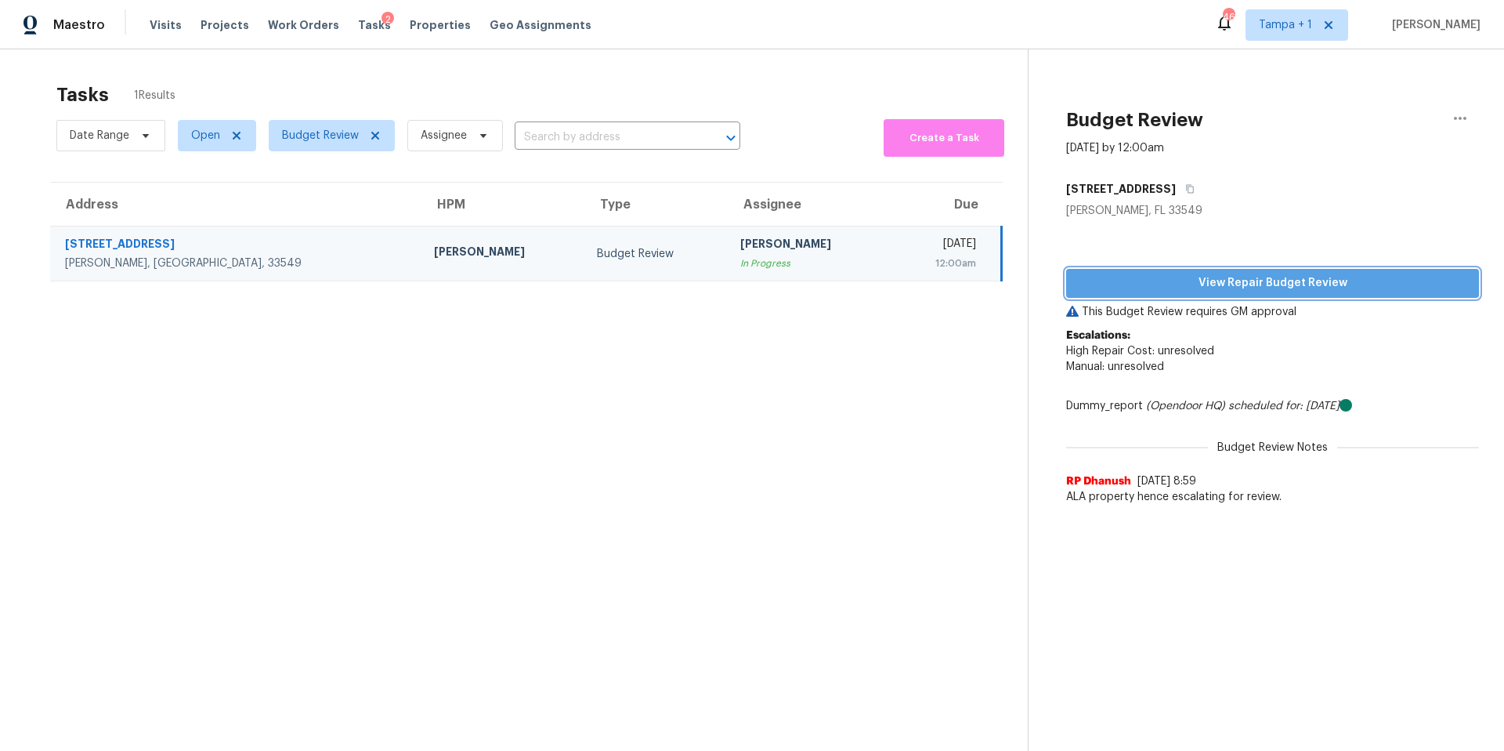
click at [1247, 273] on span "View Repair Budget Review" at bounding box center [1273, 283] width 388 height 20
